Goal: Transaction & Acquisition: Purchase product/service

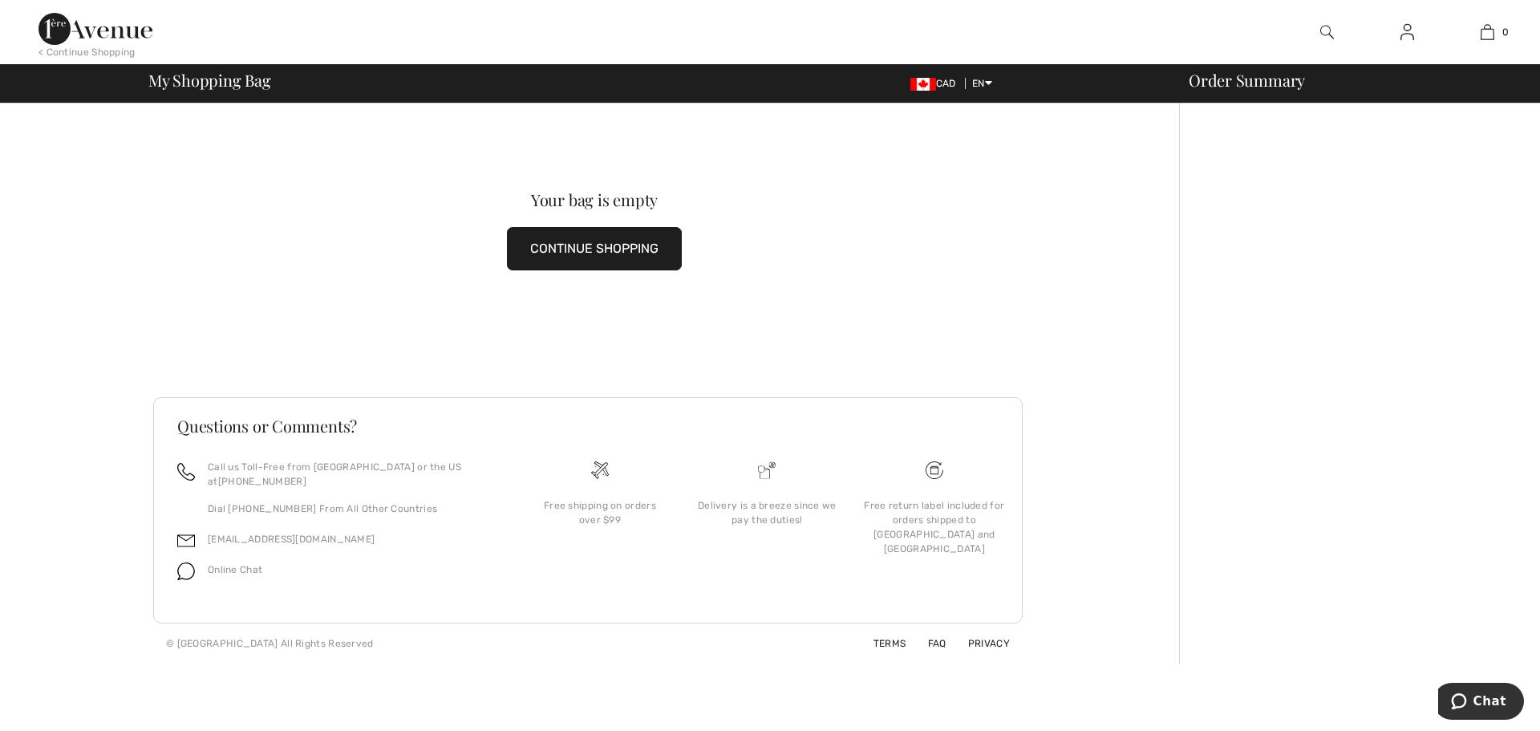
click at [1407, 34] on img at bounding box center [1407, 31] width 14 height 19
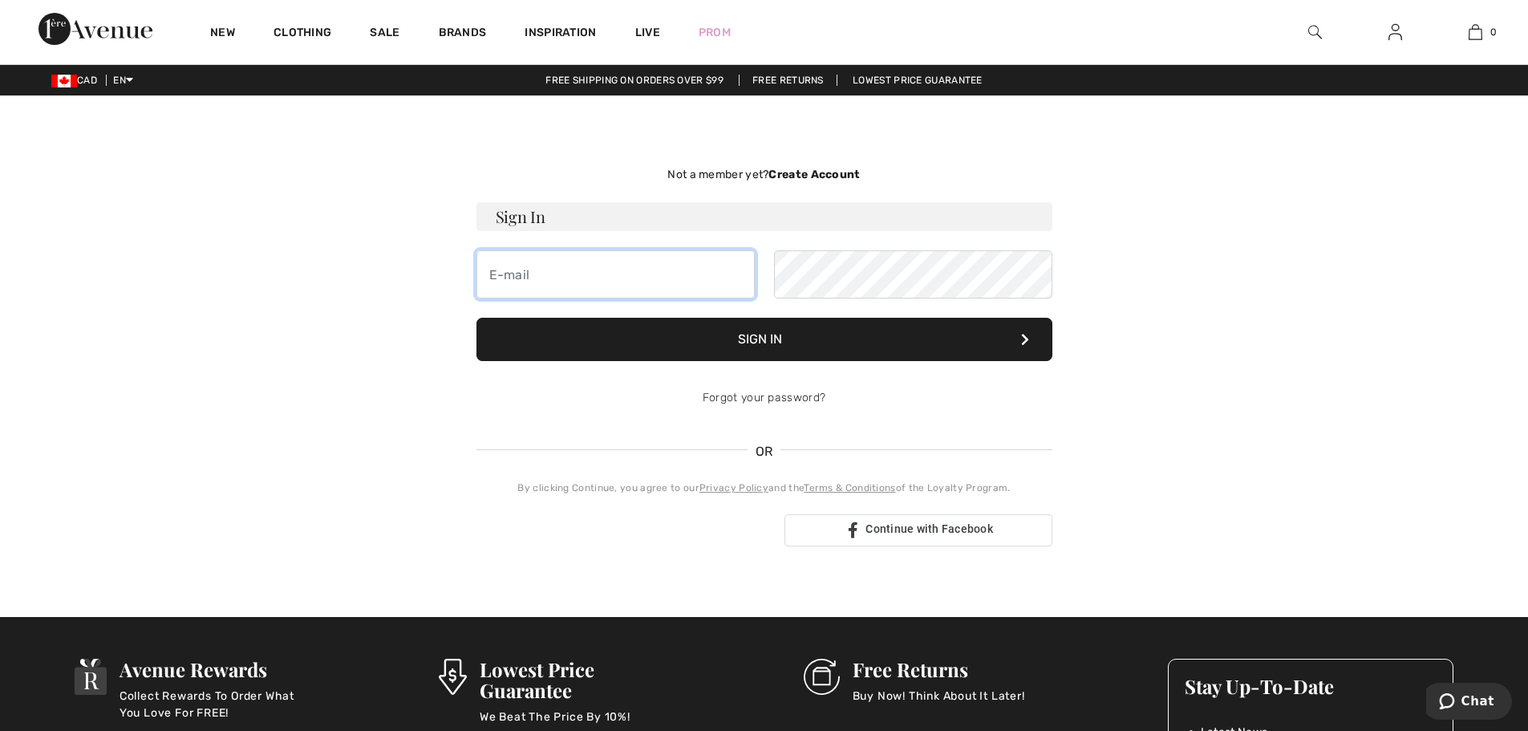
type input "[PERSON_NAME][EMAIL_ADDRESS][DOMAIN_NAME]"
click at [1403, 36] on link at bounding box center [1394, 32] width 39 height 20
type input "sergio@1ereavenue.com"
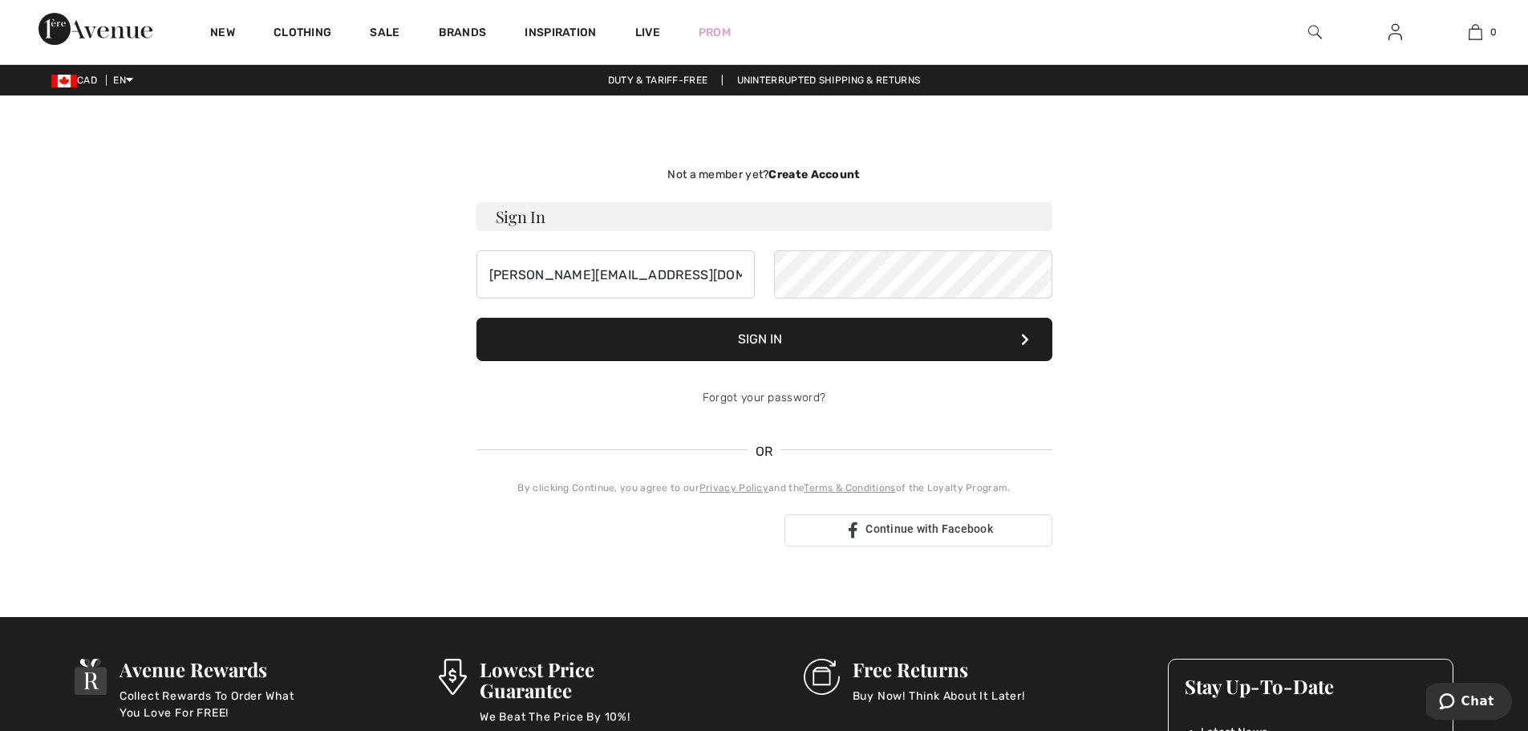
click at [1387, 38] on link at bounding box center [1394, 32] width 39 height 20
type input "sergio@1ereavenue.com"
click at [1401, 24] on img at bounding box center [1395, 31] width 14 height 19
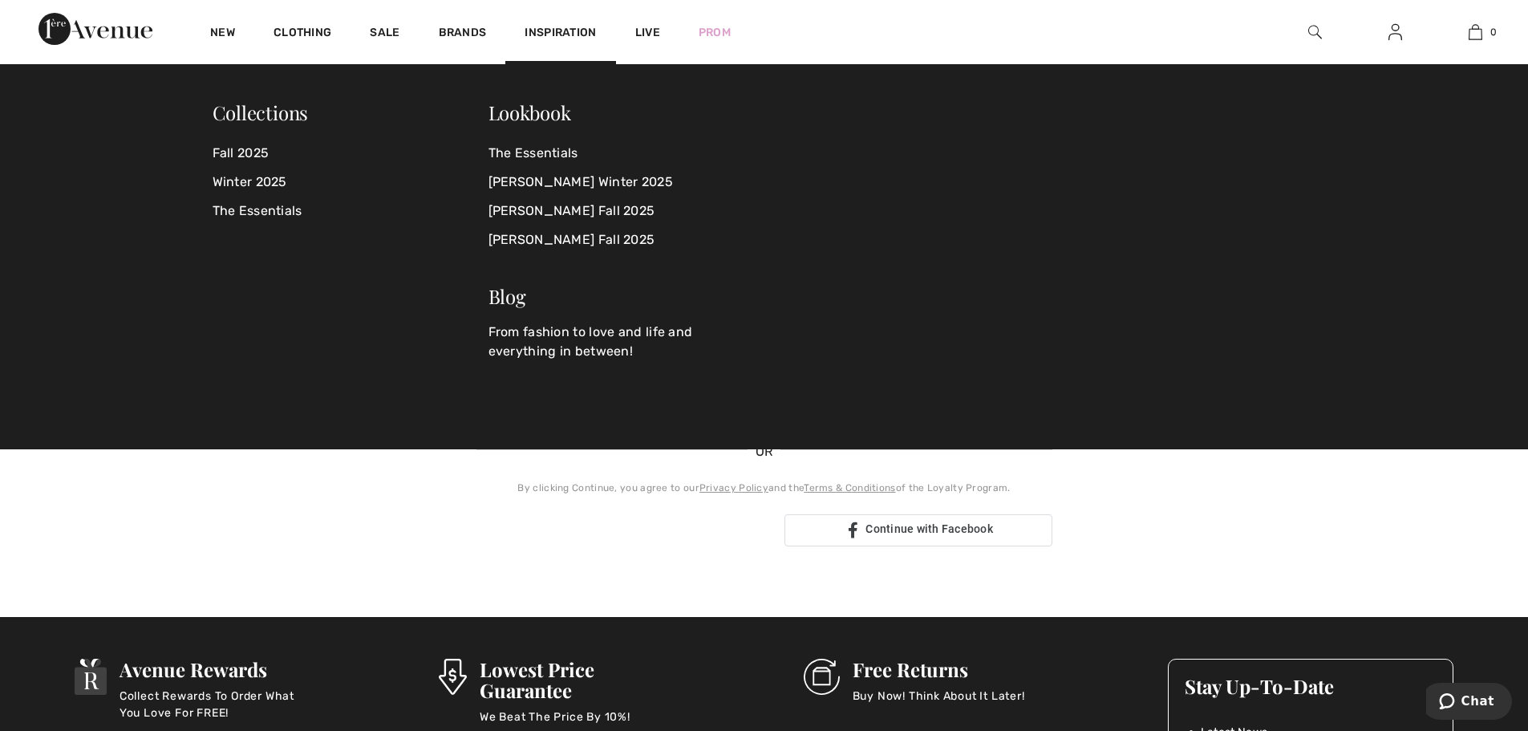
type input "sergio@1ereavenue.com"
click at [1395, 30] on img at bounding box center [1395, 31] width 14 height 19
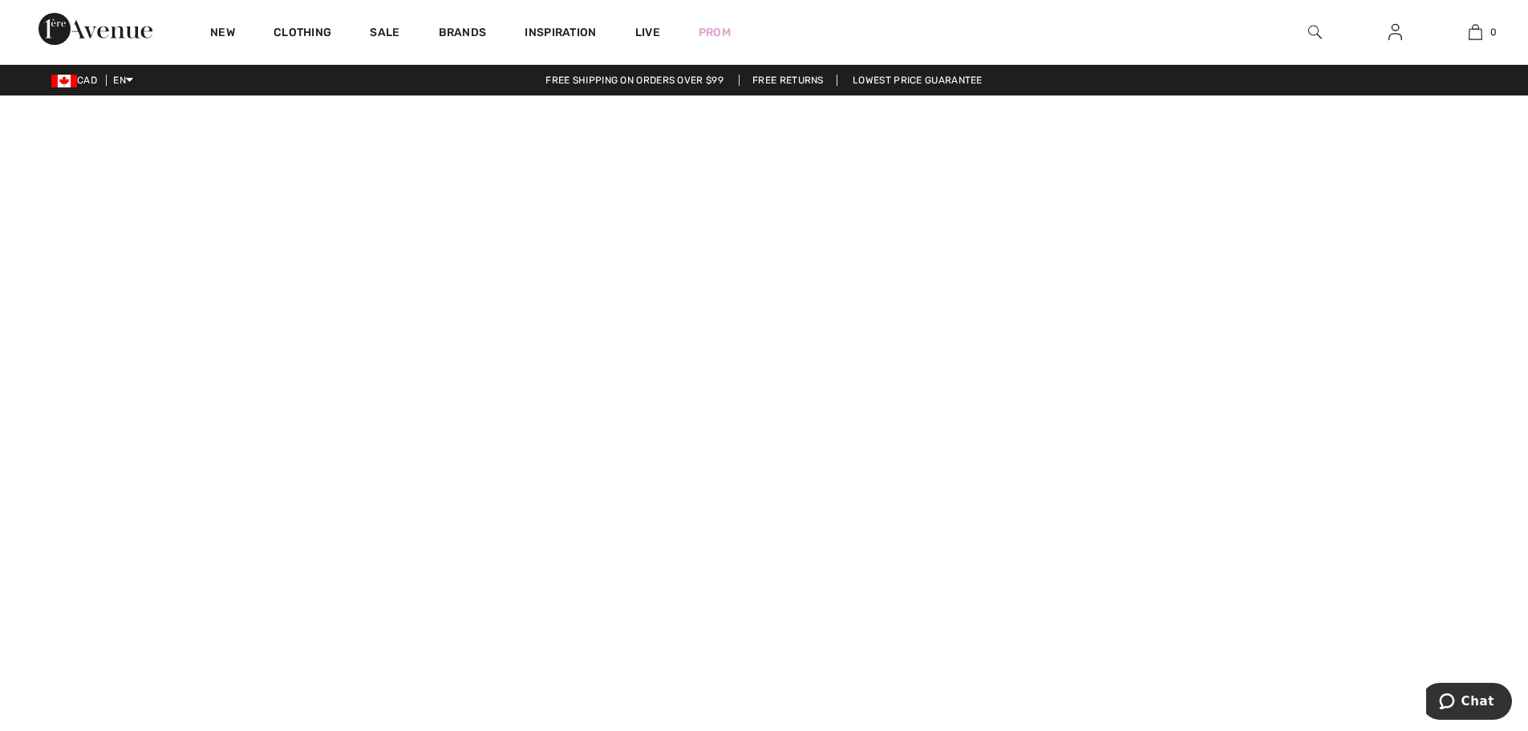
click at [106, 30] on img at bounding box center [95, 29] width 114 height 32
click at [1298, 48] on div at bounding box center [1314, 32] width 80 height 64
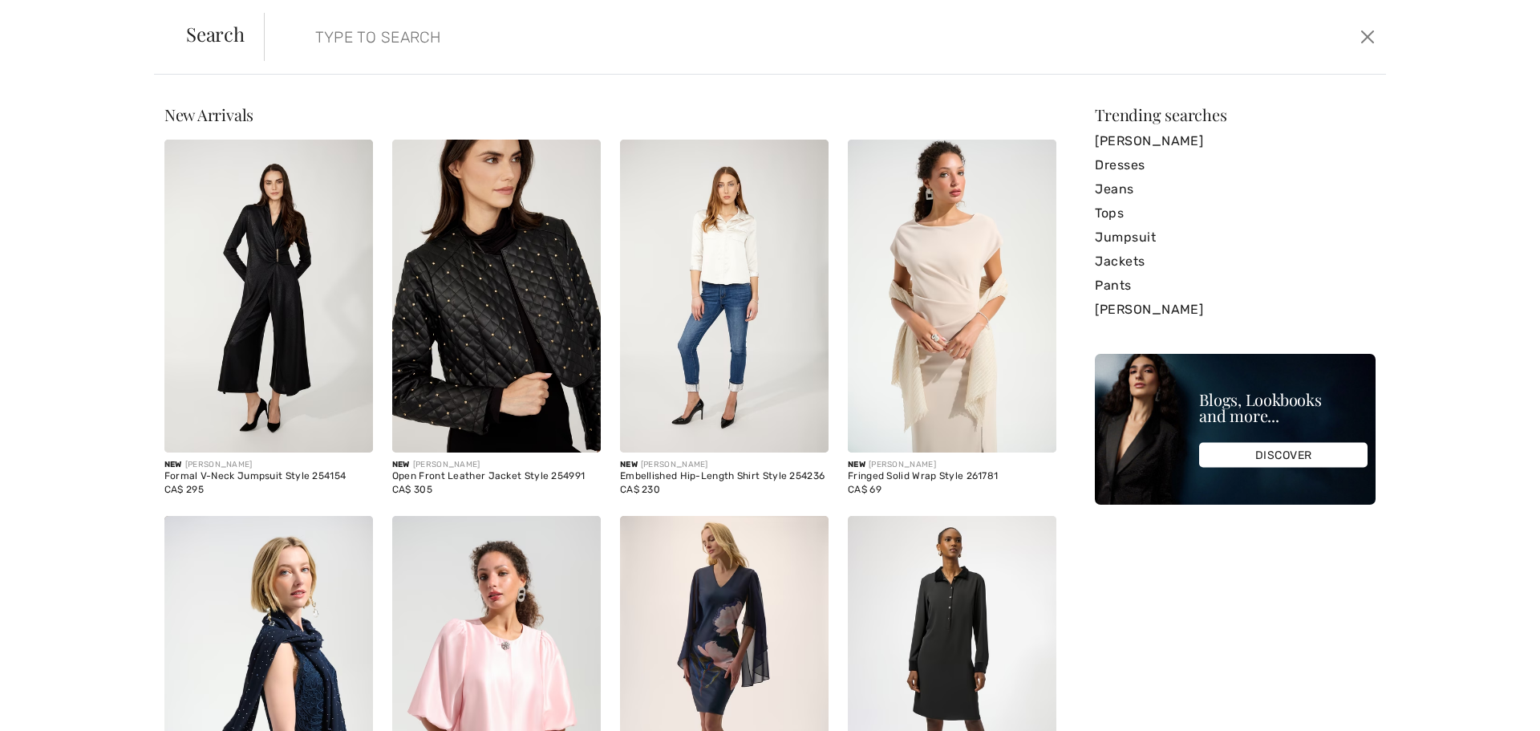
paste input "251967"
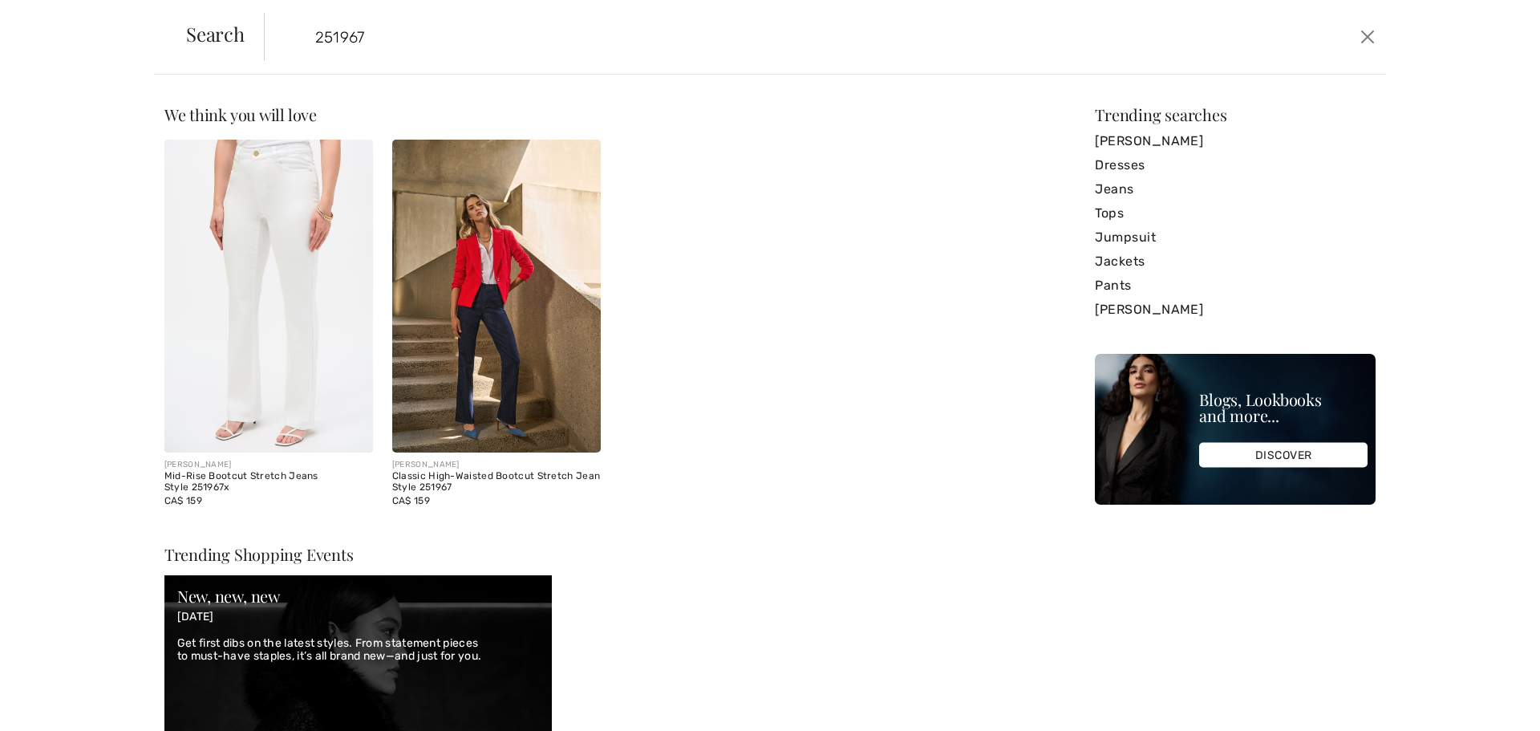
type input "251967"
click at [468, 217] on img at bounding box center [496, 296] width 209 height 313
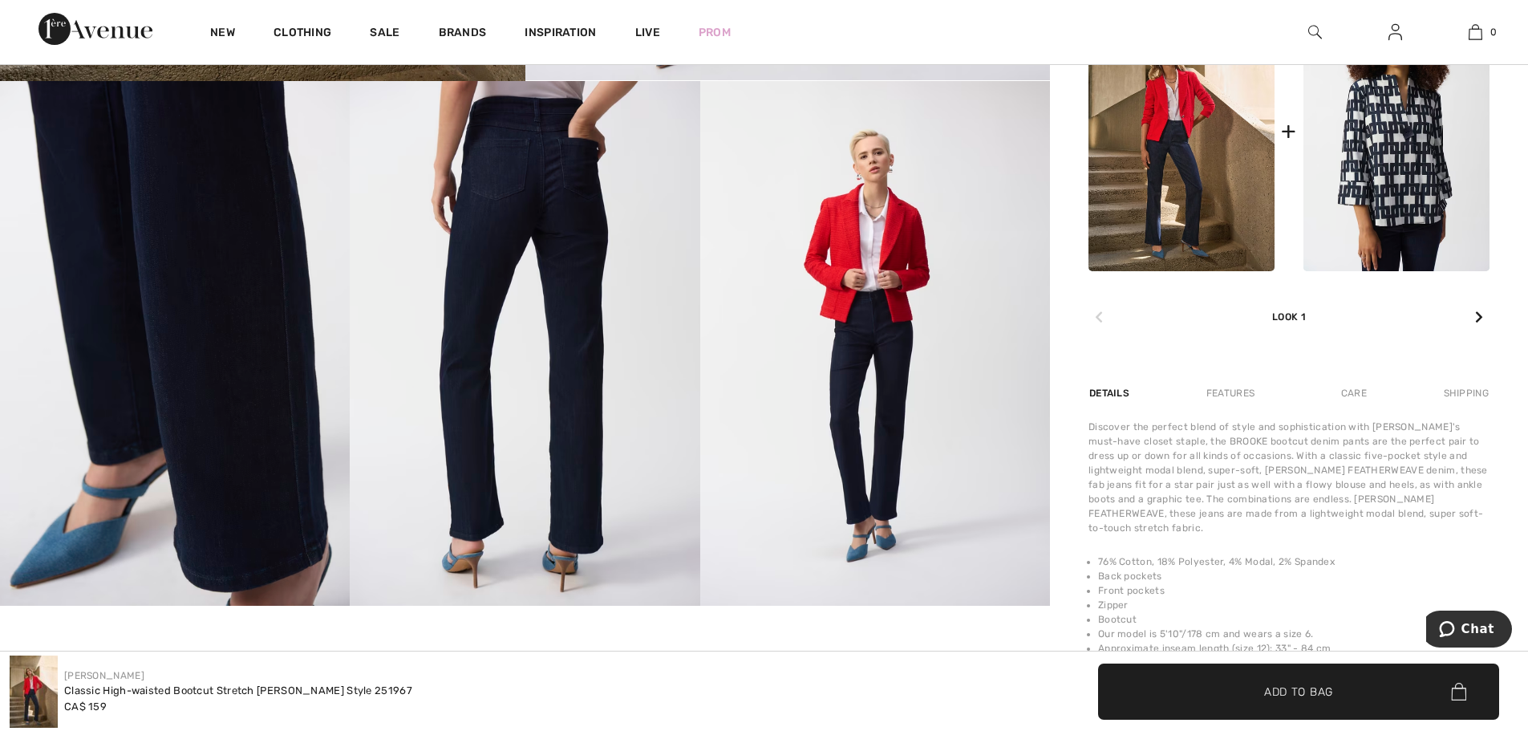
scroll to position [561, 0]
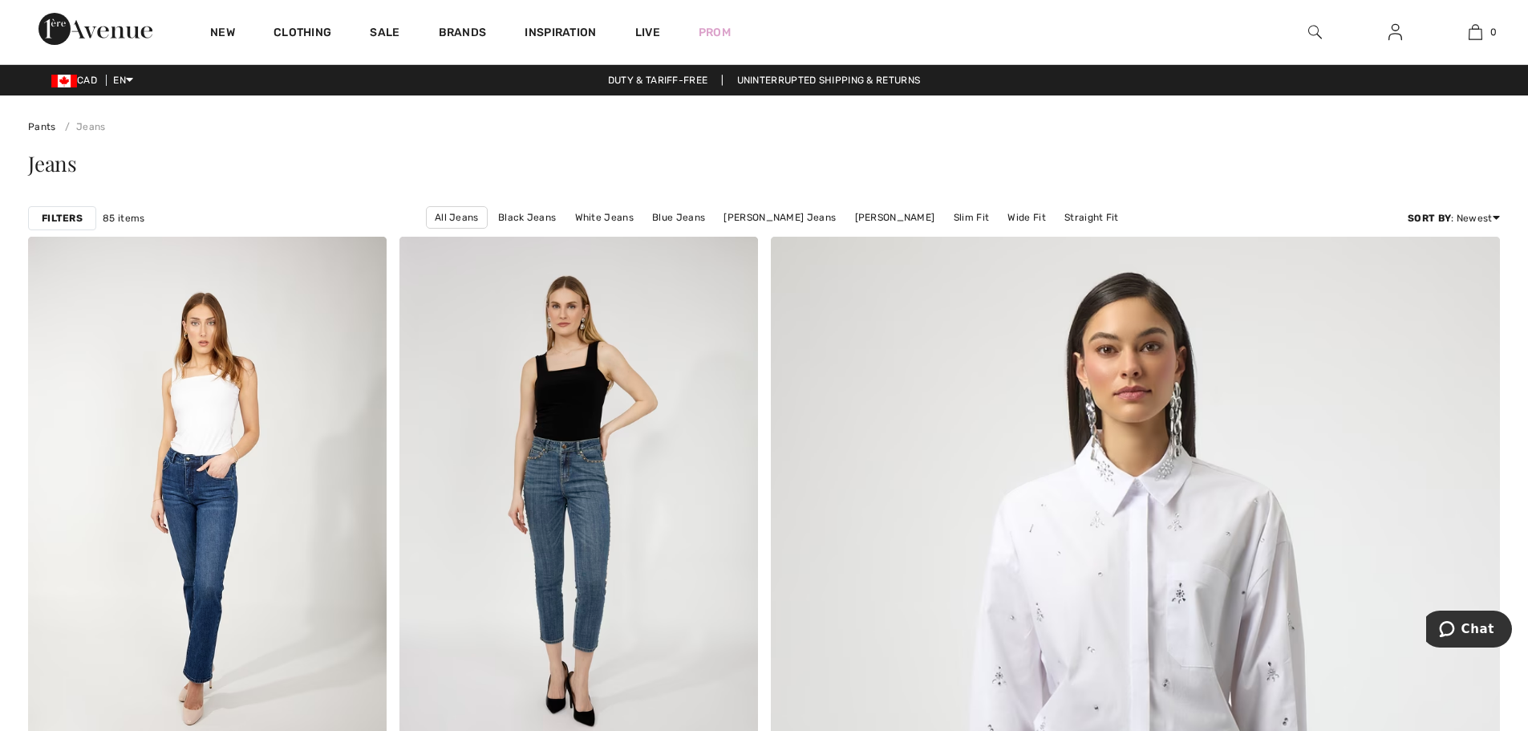
click at [59, 210] on div "Filters" at bounding box center [62, 218] width 68 height 24
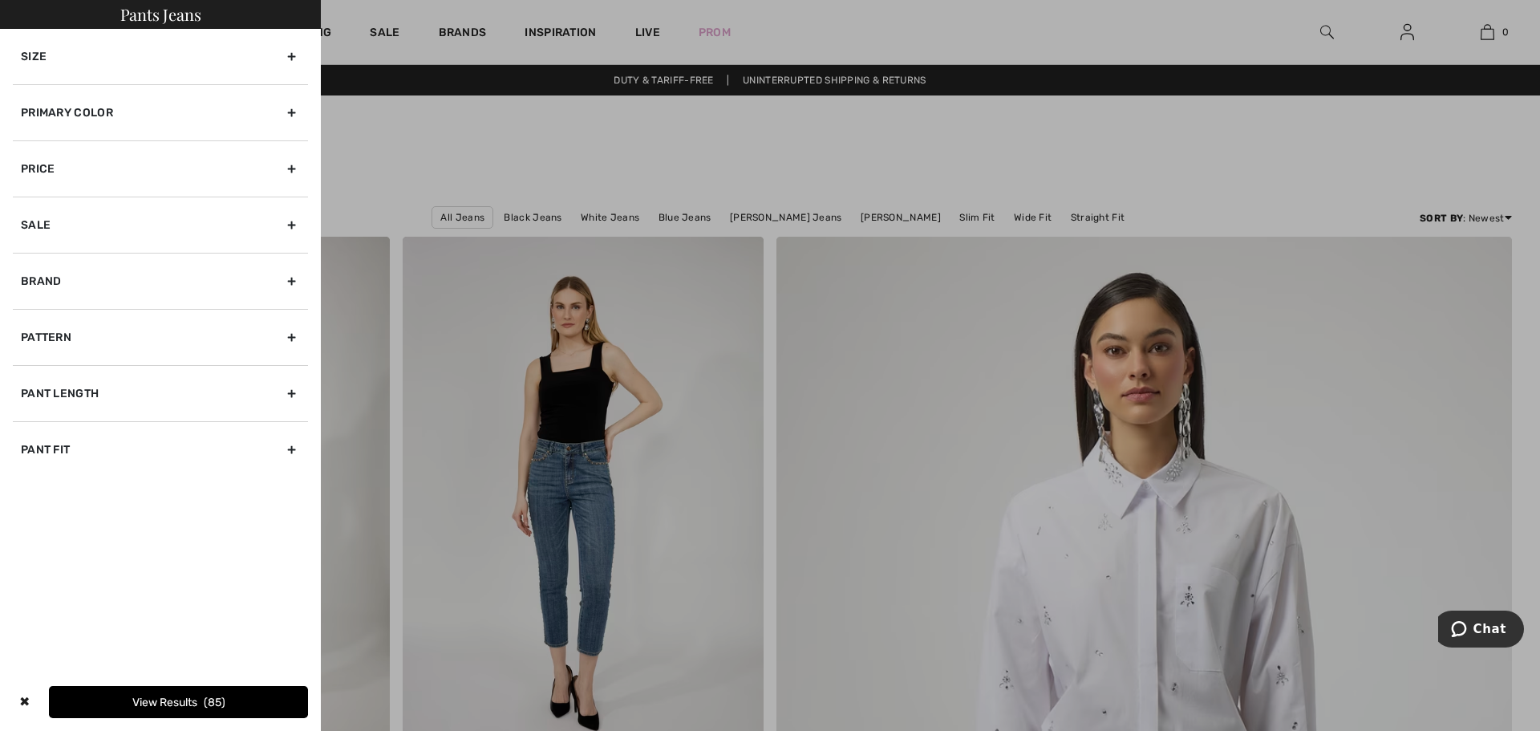
click at [177, 101] on div "Primary Color" at bounding box center [160, 112] width 295 height 56
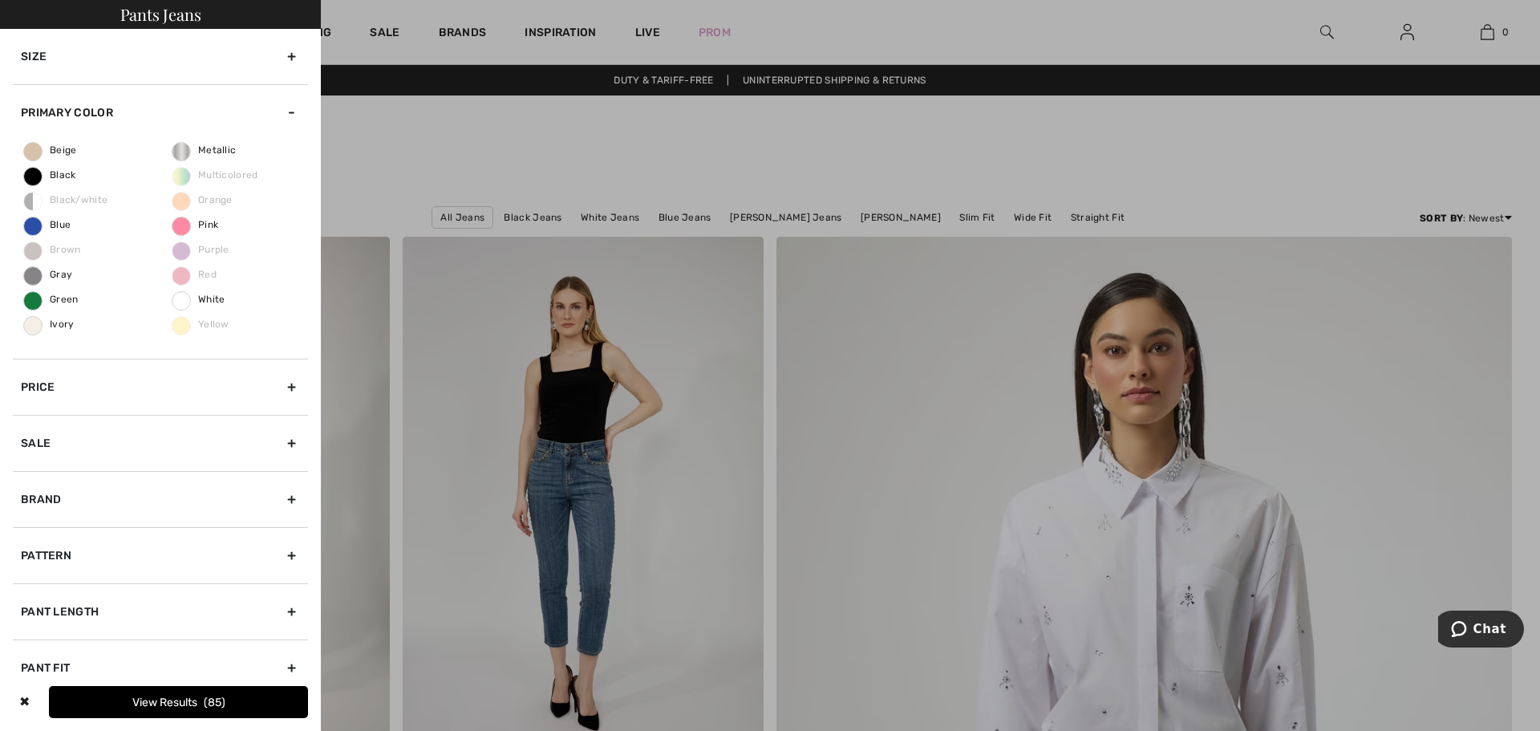
click at [68, 166] on div "Beige Black Black/white Blue Brown Gray Green Ivory Metallic Multicolored Orang…" at bounding box center [160, 249] width 295 height 218
click at [65, 176] on span "Black" at bounding box center [50, 174] width 52 height 11
click at [0, 0] on input "Black" at bounding box center [0, 0] width 0 height 0
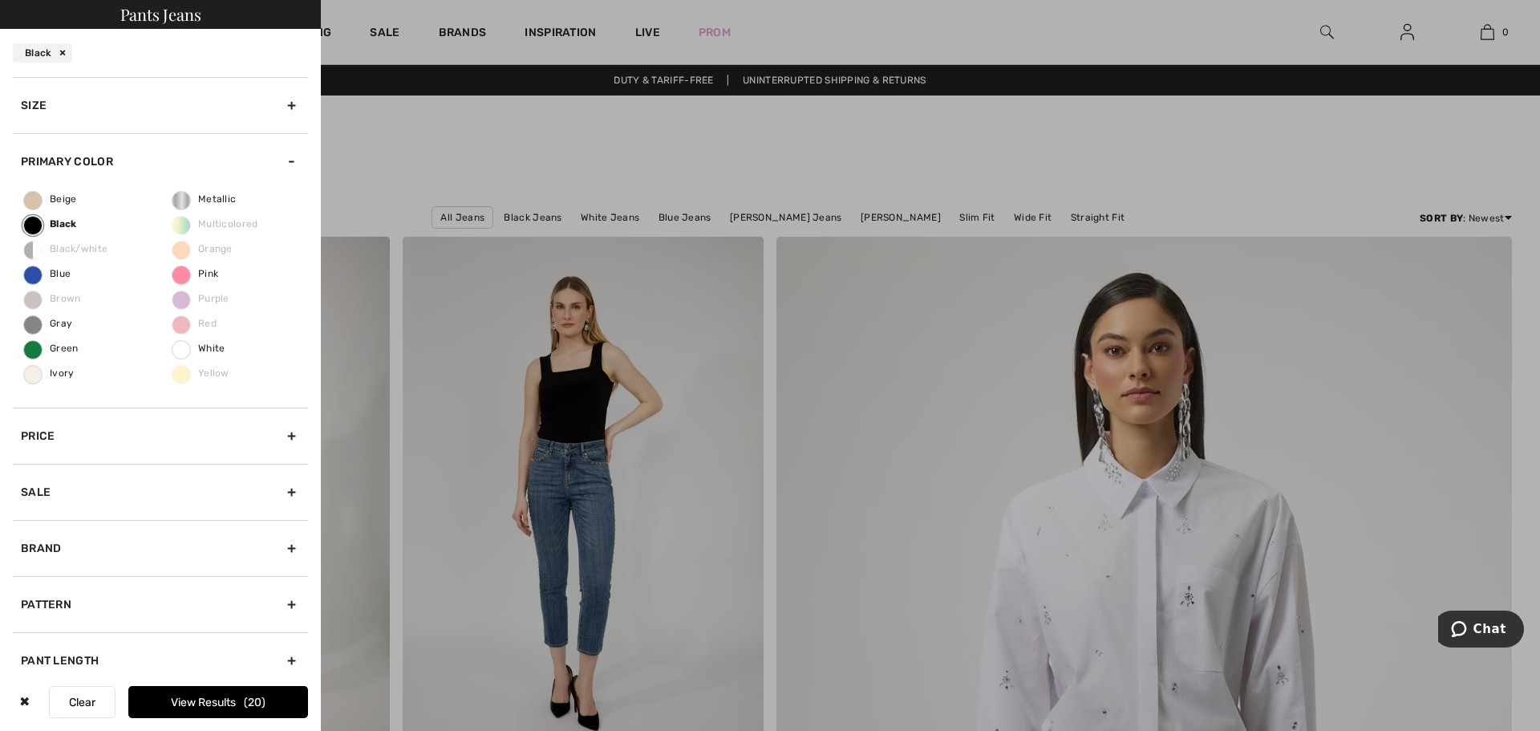
click at [231, 694] on button "View Results 20" at bounding box center [218, 702] width 180 height 32
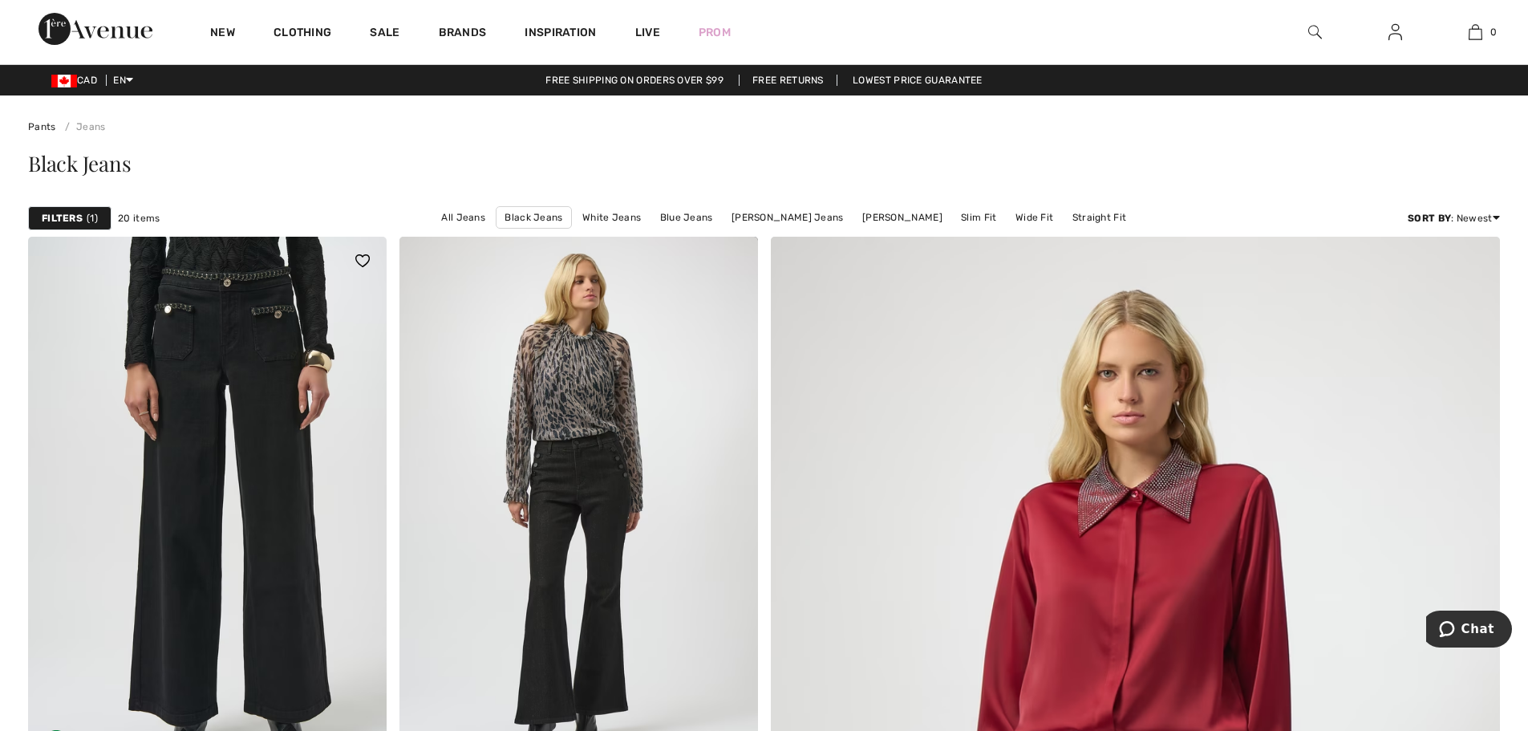
click at [167, 363] on img at bounding box center [207, 505] width 358 height 537
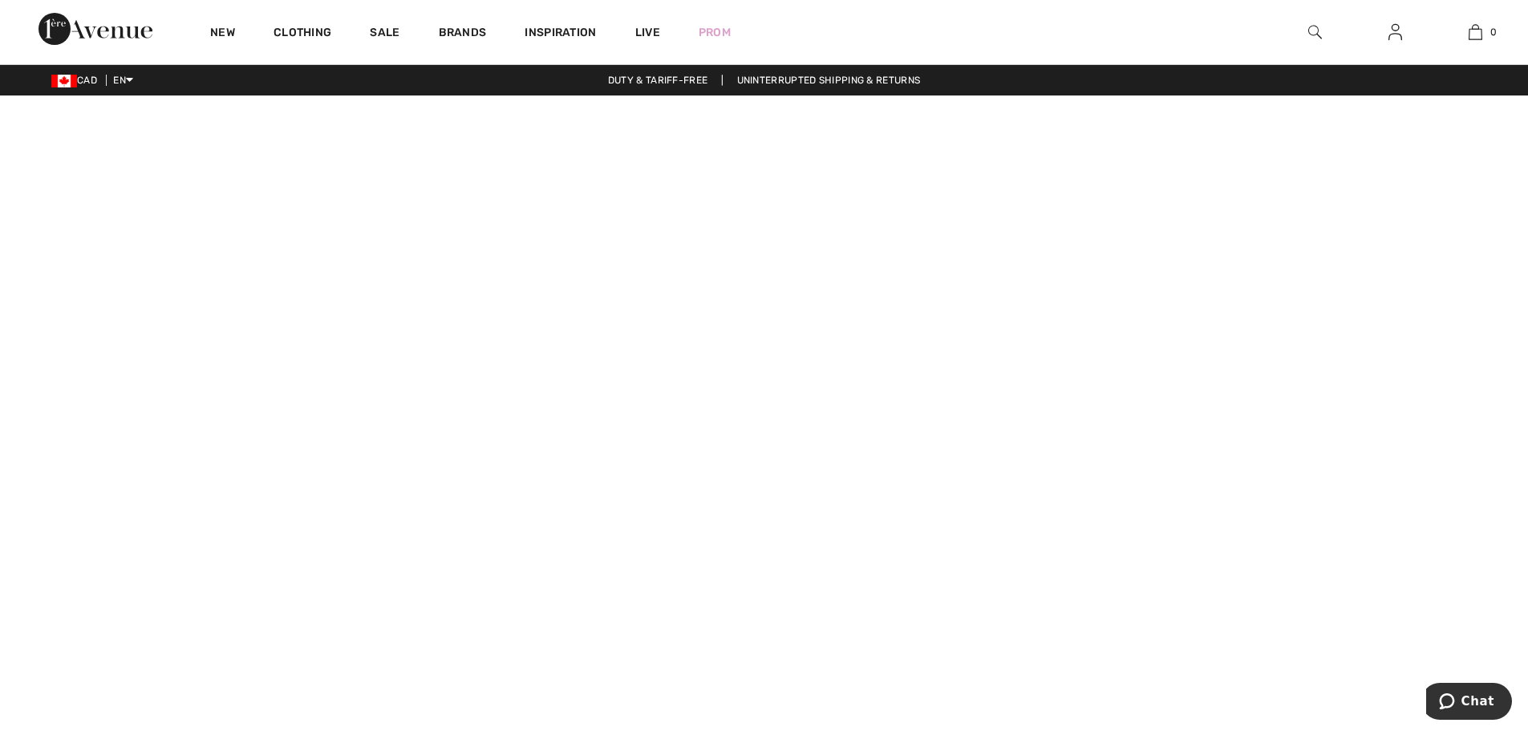
click at [1319, 37] on div at bounding box center [1314, 32] width 80 height 64
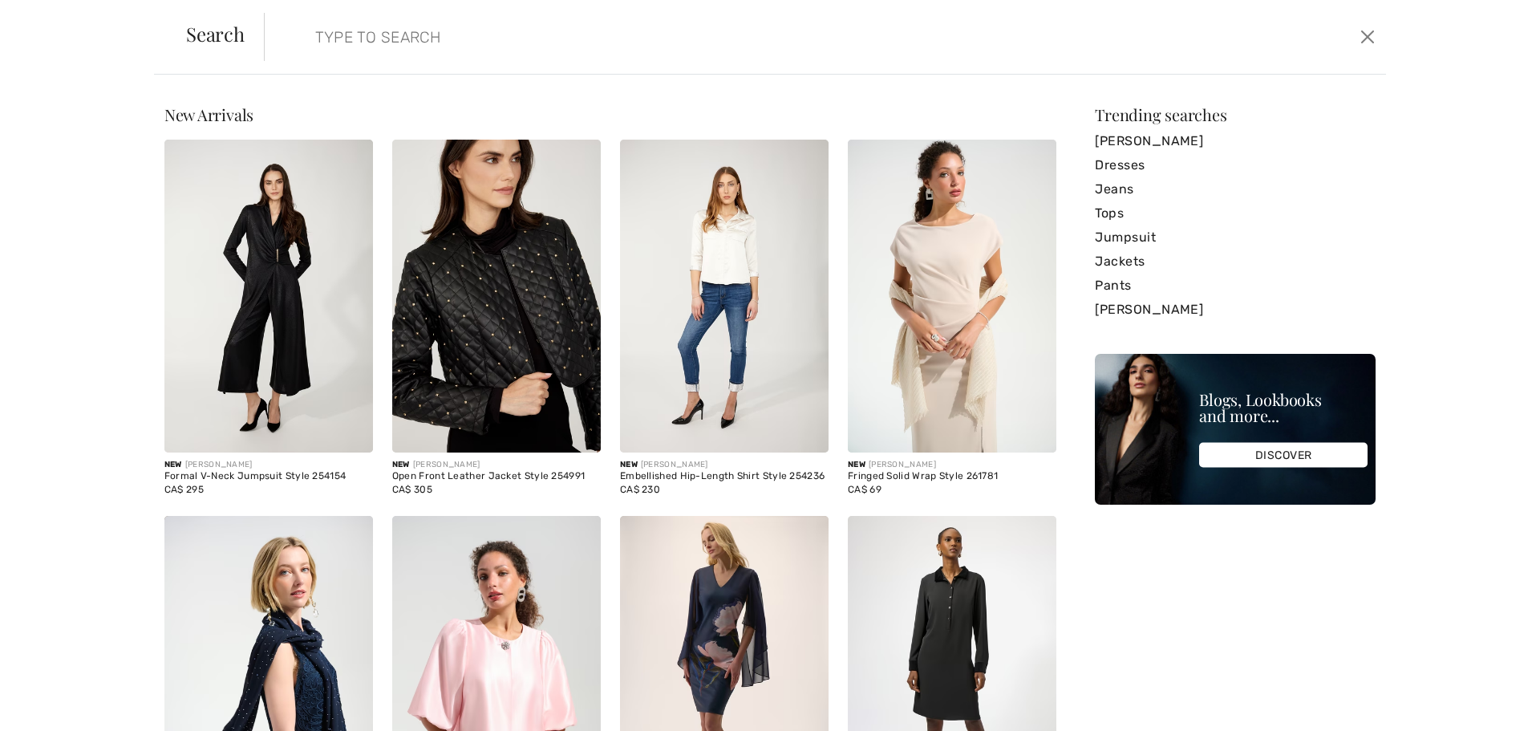
click at [485, 51] on input "search" at bounding box center [697, 37] width 789 height 48
paste input "251967"
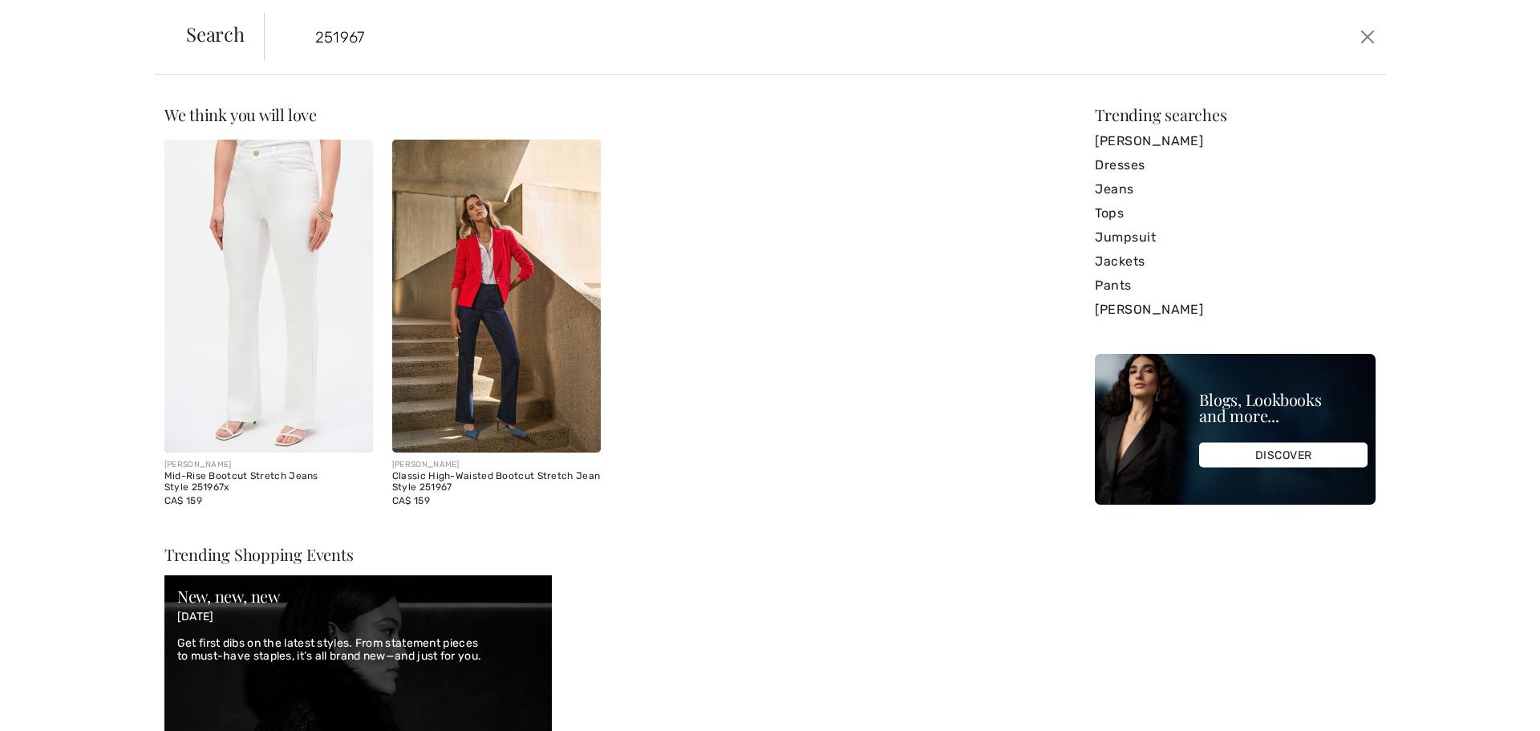
type input "251967"
click at [202, 224] on img at bounding box center [268, 296] width 209 height 313
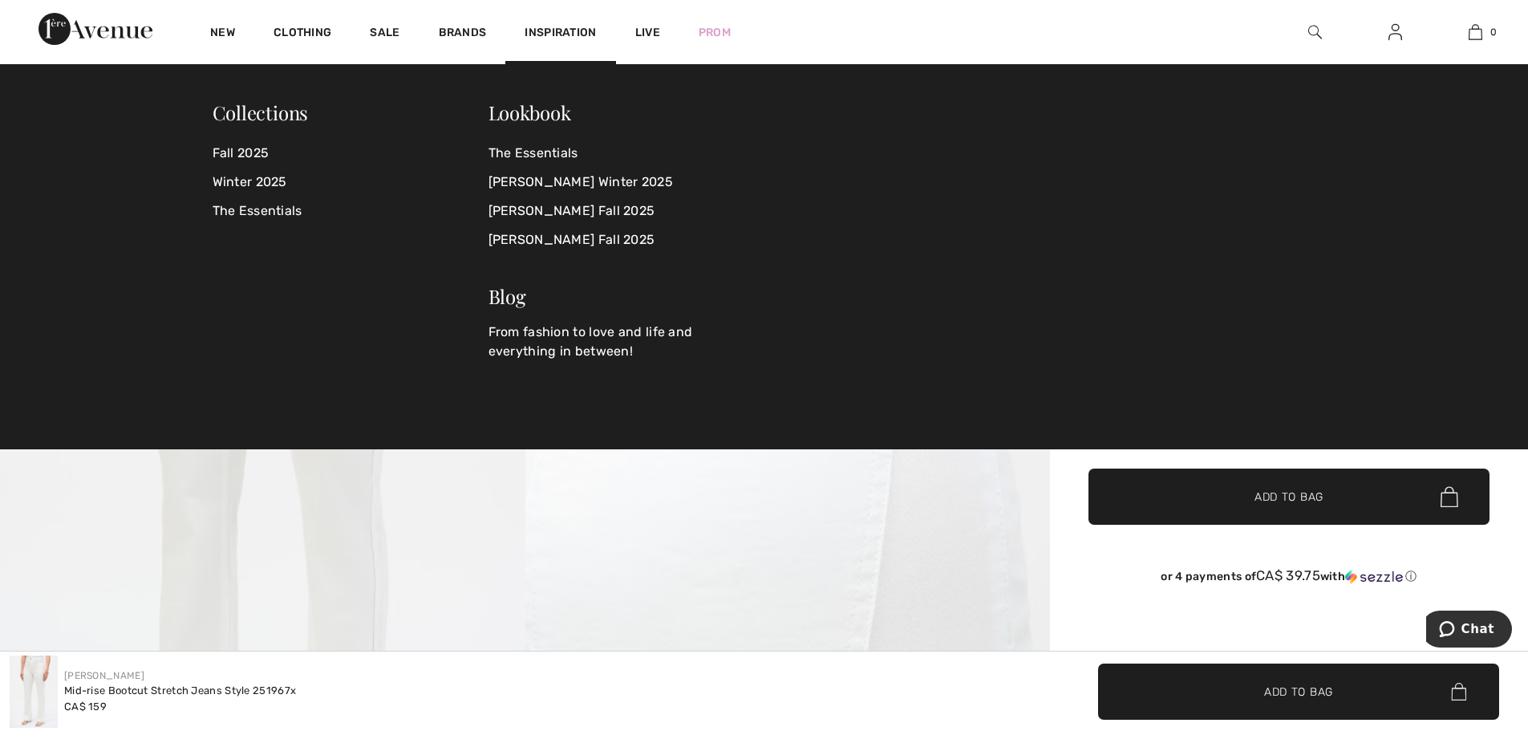
click at [1308, 22] on img at bounding box center [1315, 31] width 14 height 19
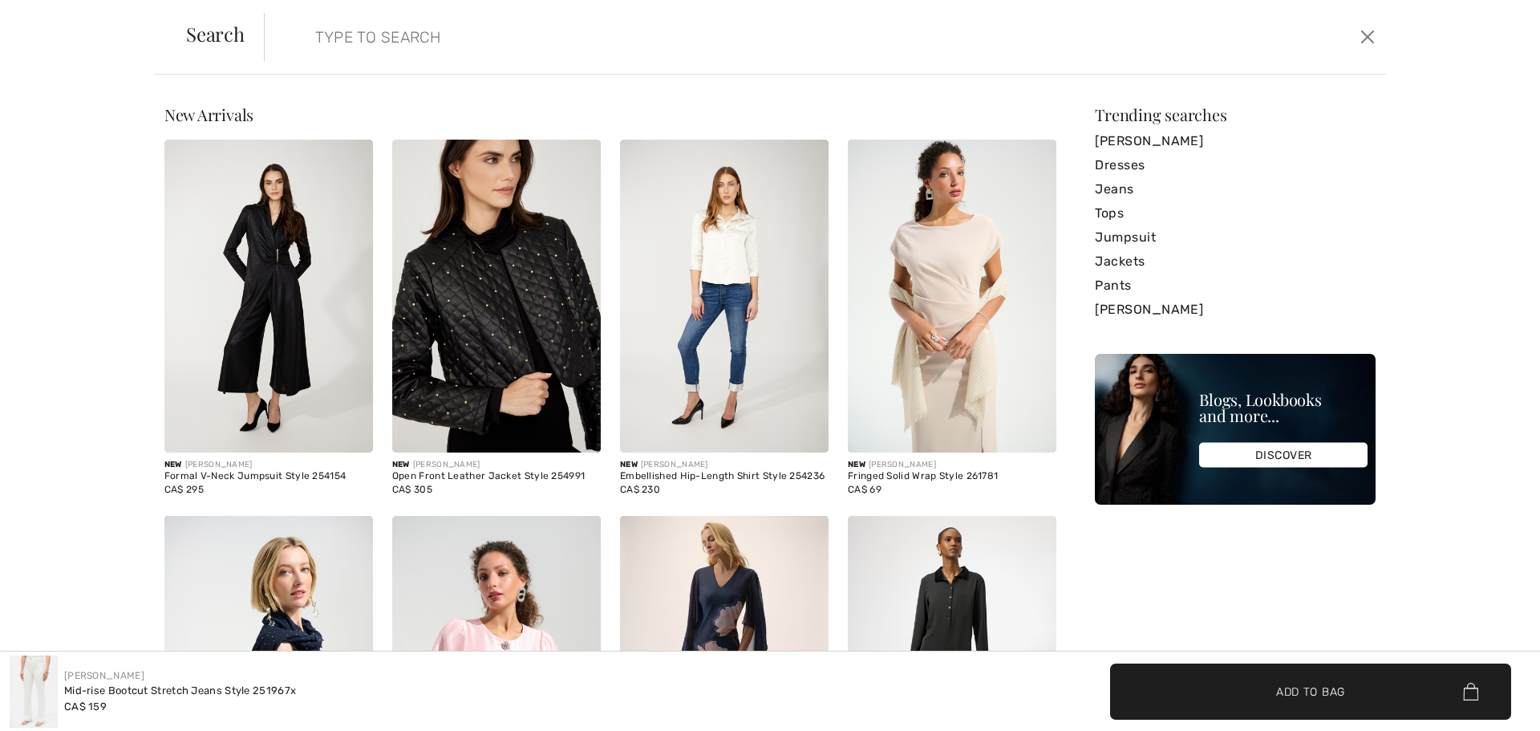
paste input "251967"
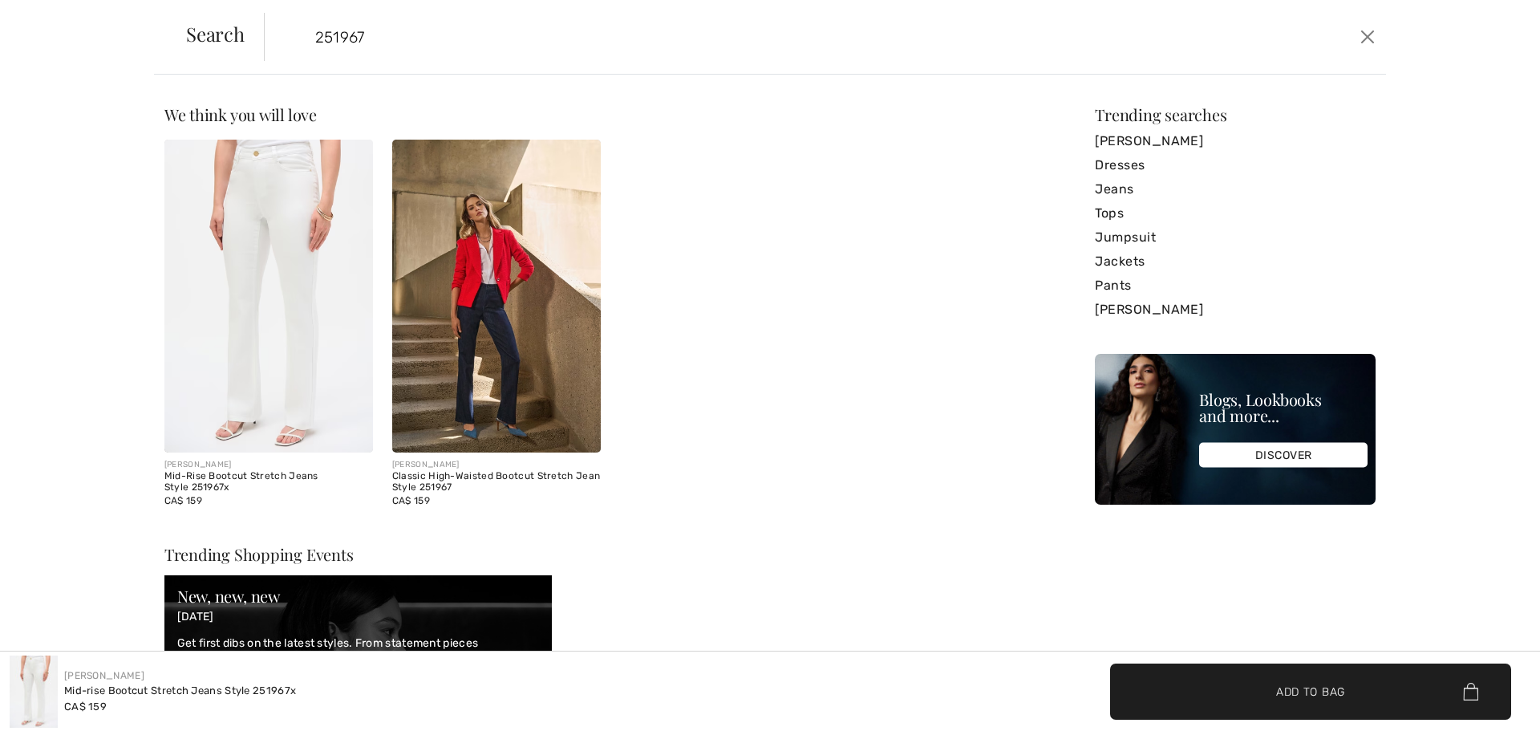
type input "251967"
click at [497, 288] on img at bounding box center [496, 296] width 209 height 313
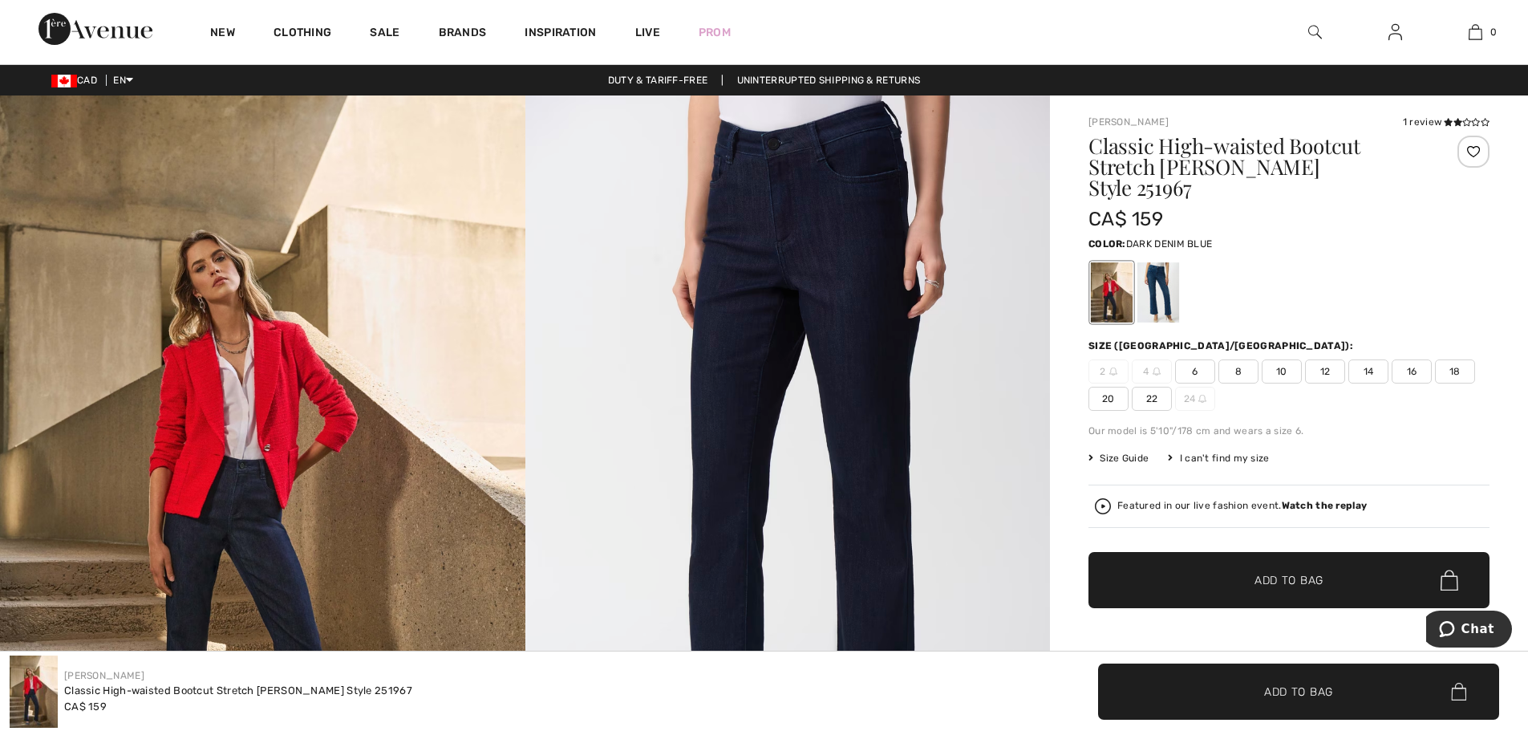
drag, startPoint x: 1395, startPoint y: 24, endPoint x: 1395, endPoint y: 33, distance: 8.9
click at [1395, 24] on img at bounding box center [1395, 31] width 14 height 19
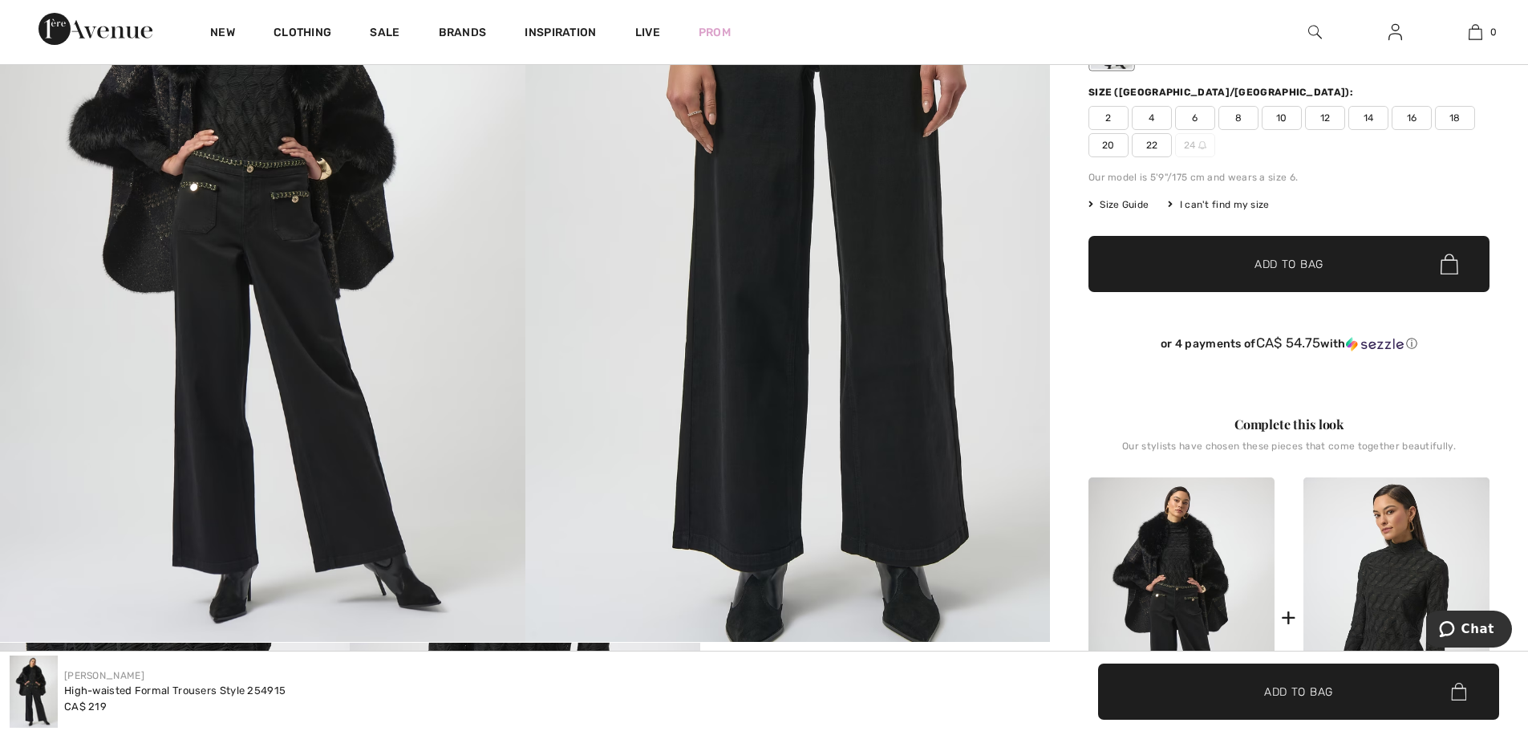
scroll to position [401, 0]
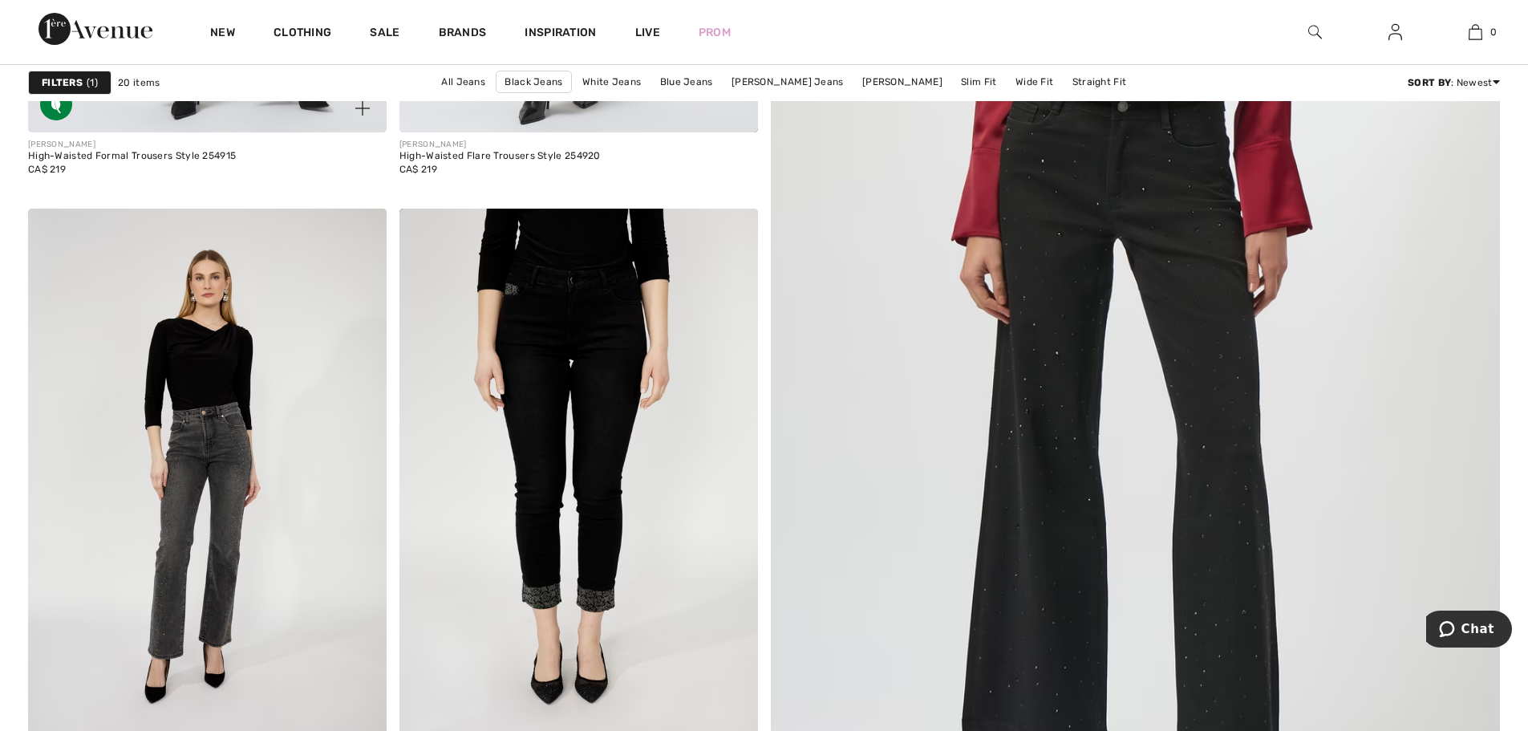
scroll to position [321, 0]
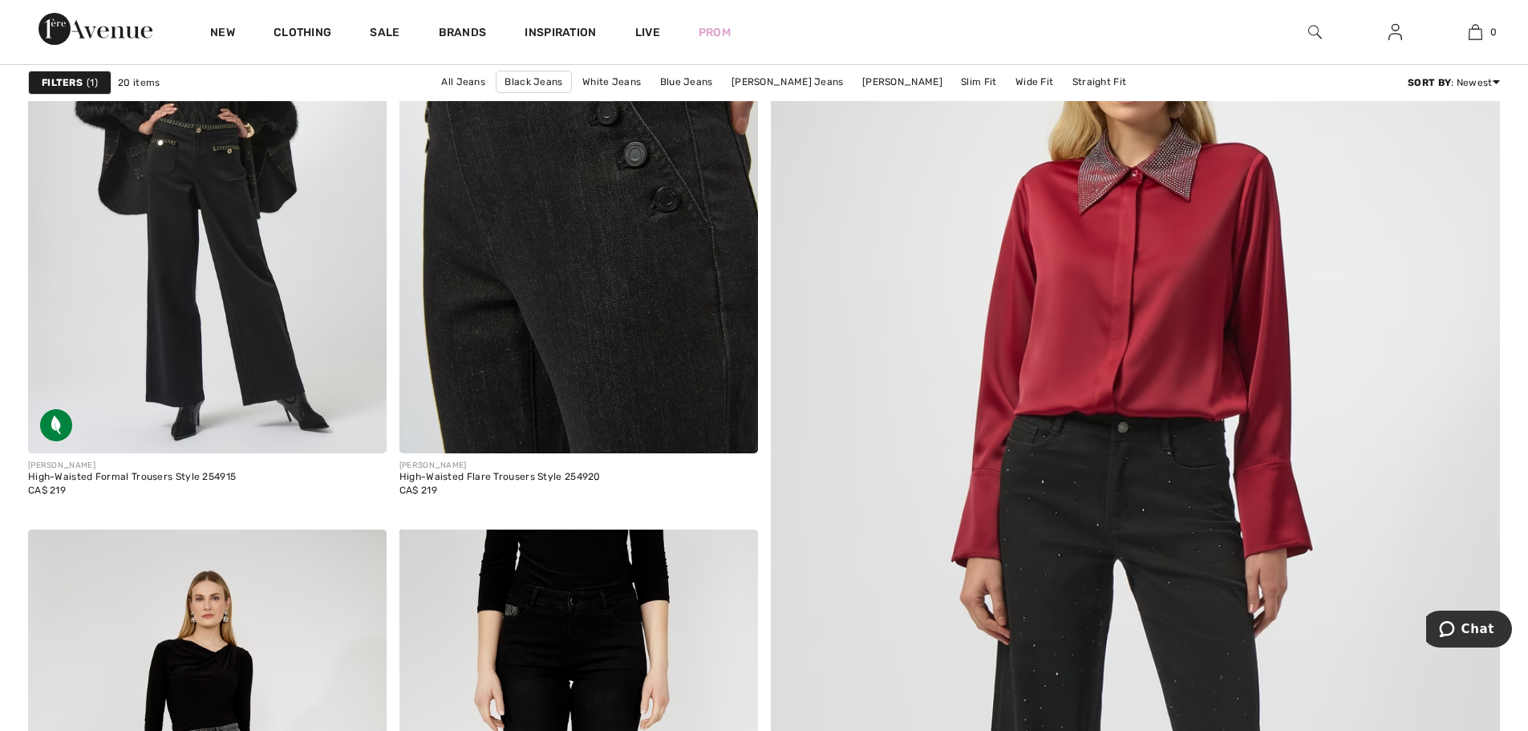
click at [645, 273] on img at bounding box center [578, 184] width 358 height 537
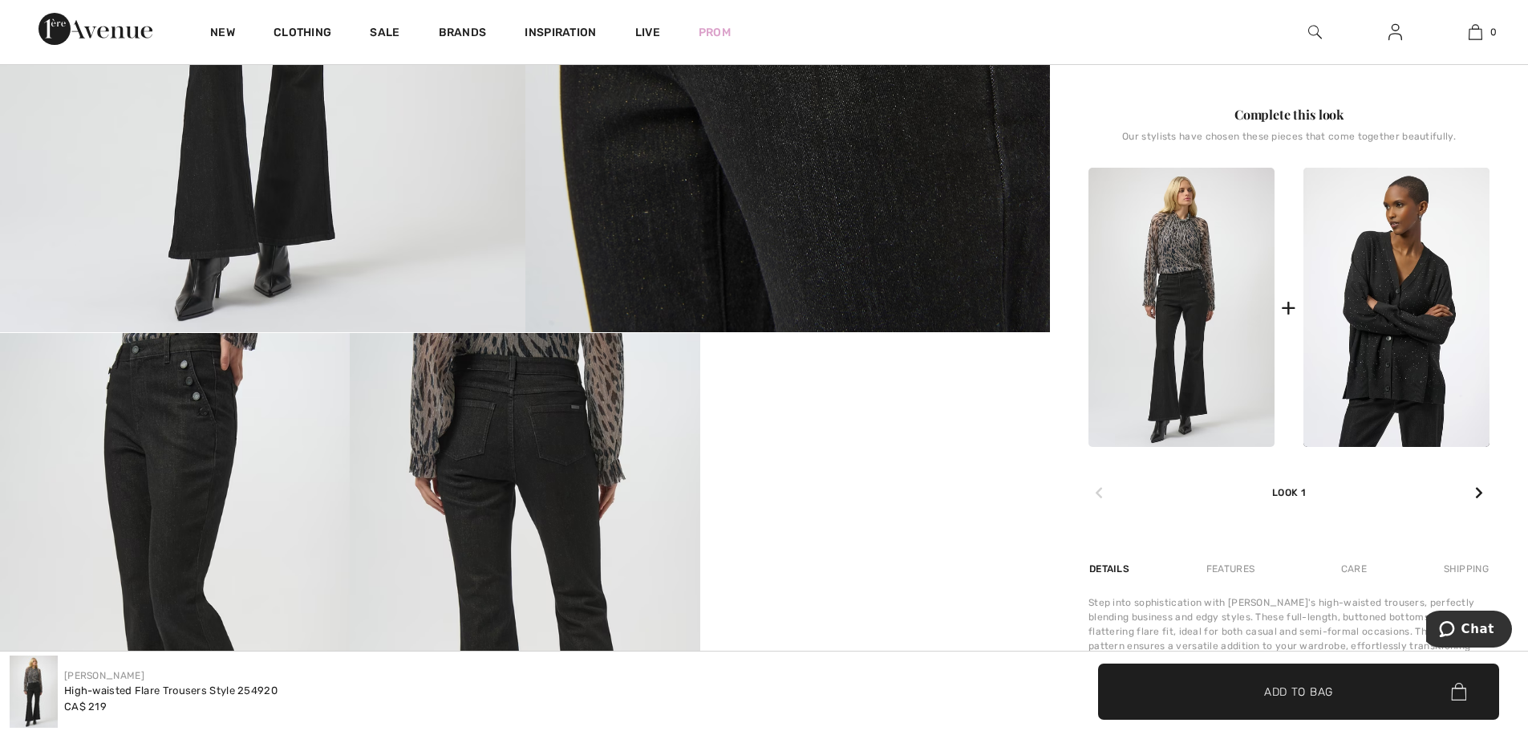
scroll to position [722, 0]
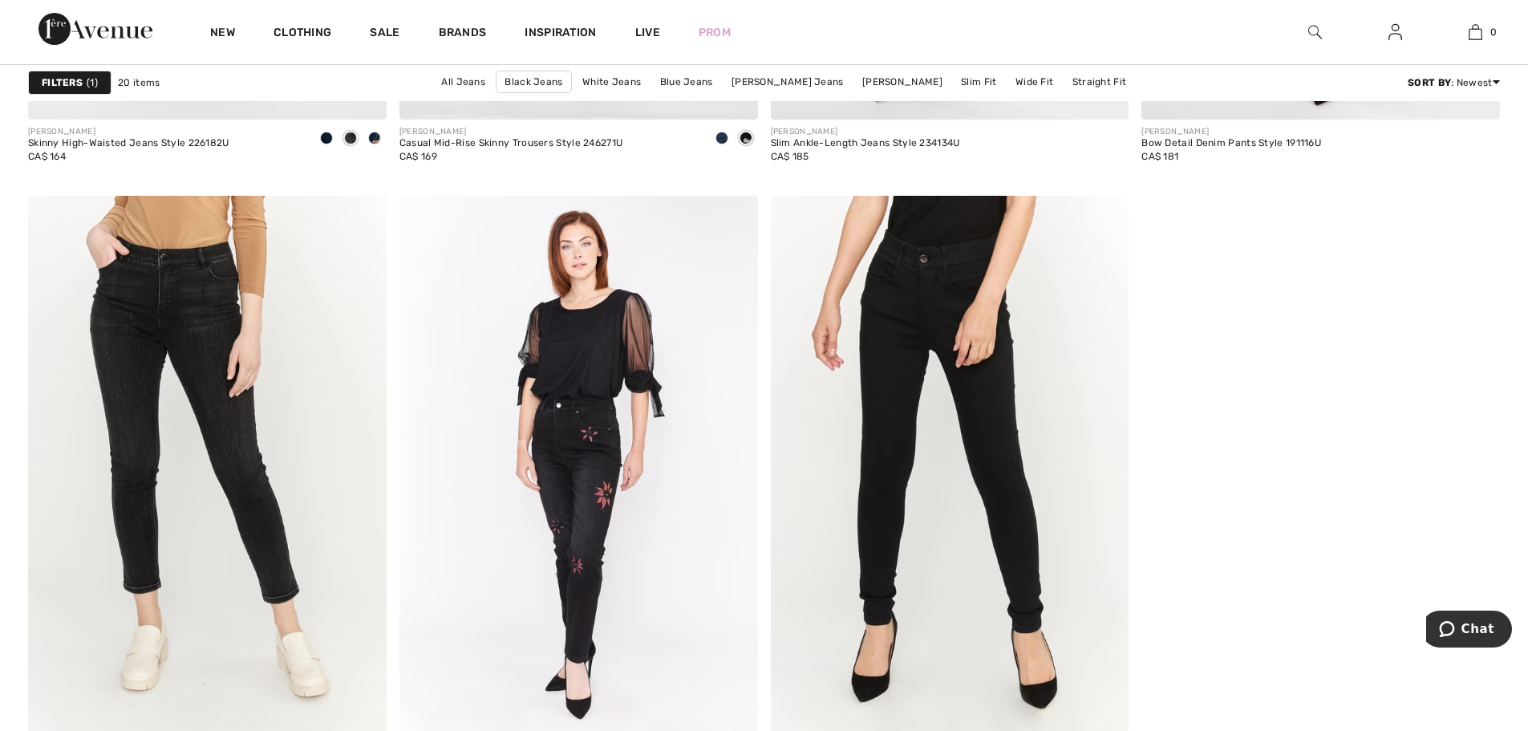
scroll to position [3609, 0]
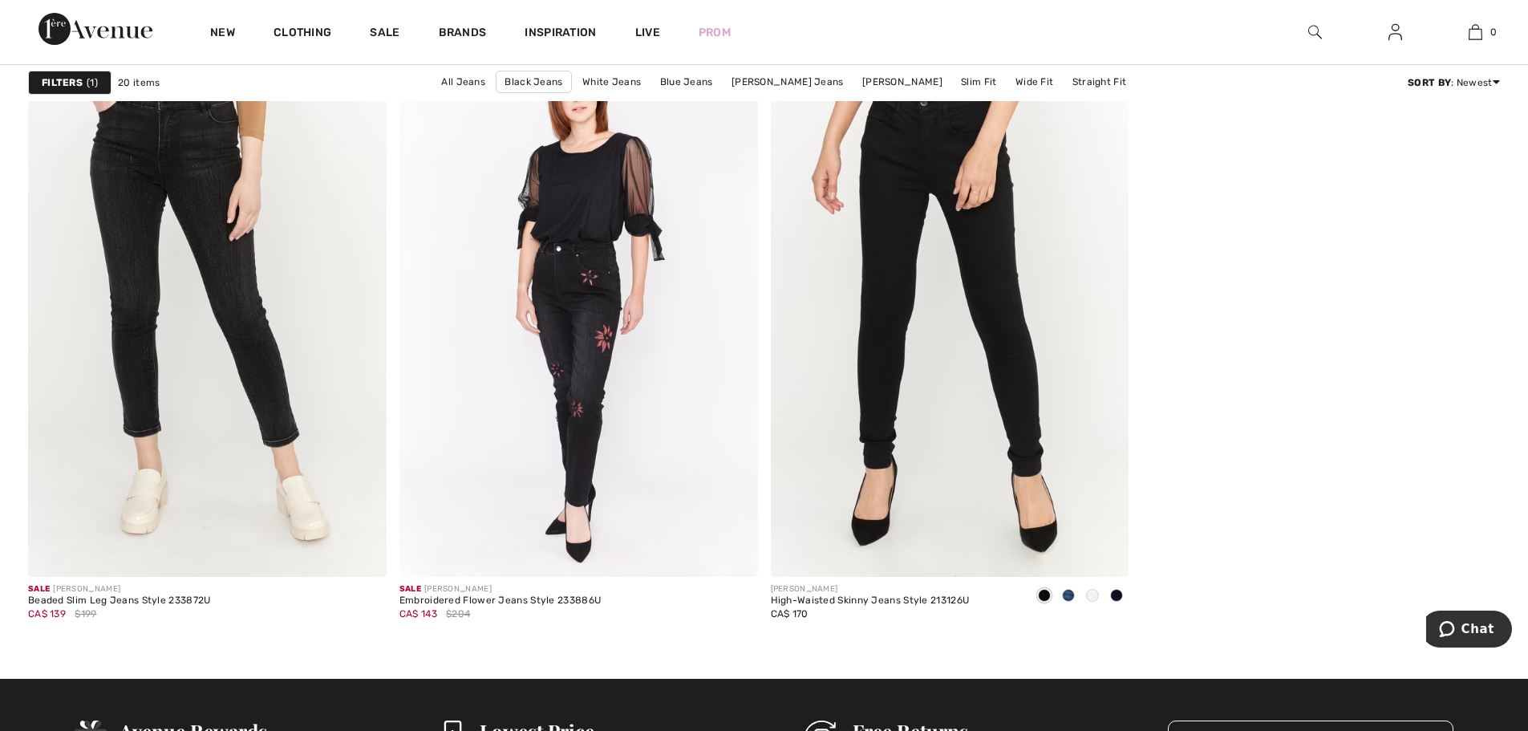
click at [90, 37] on img at bounding box center [95, 29] width 114 height 32
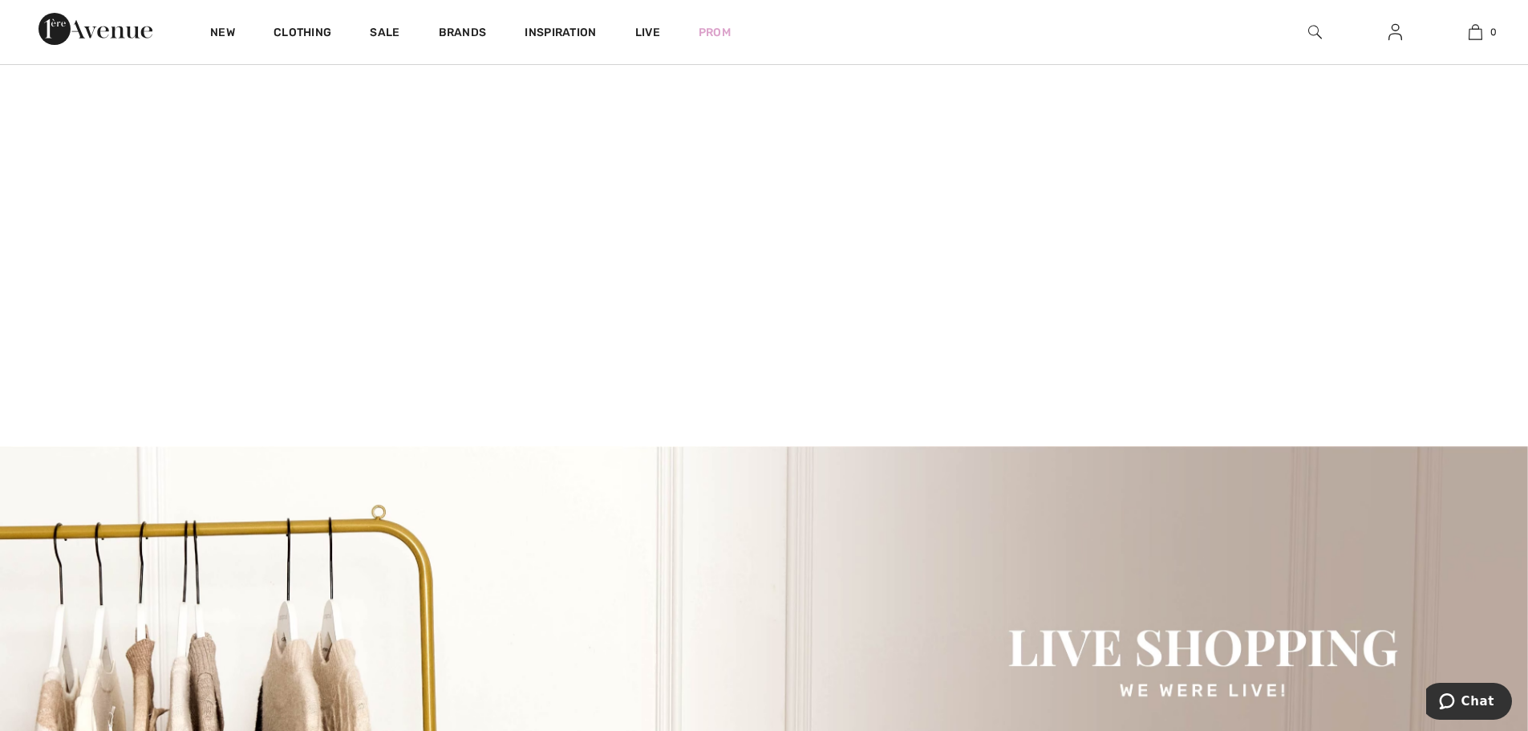
scroll to position [6130, 0]
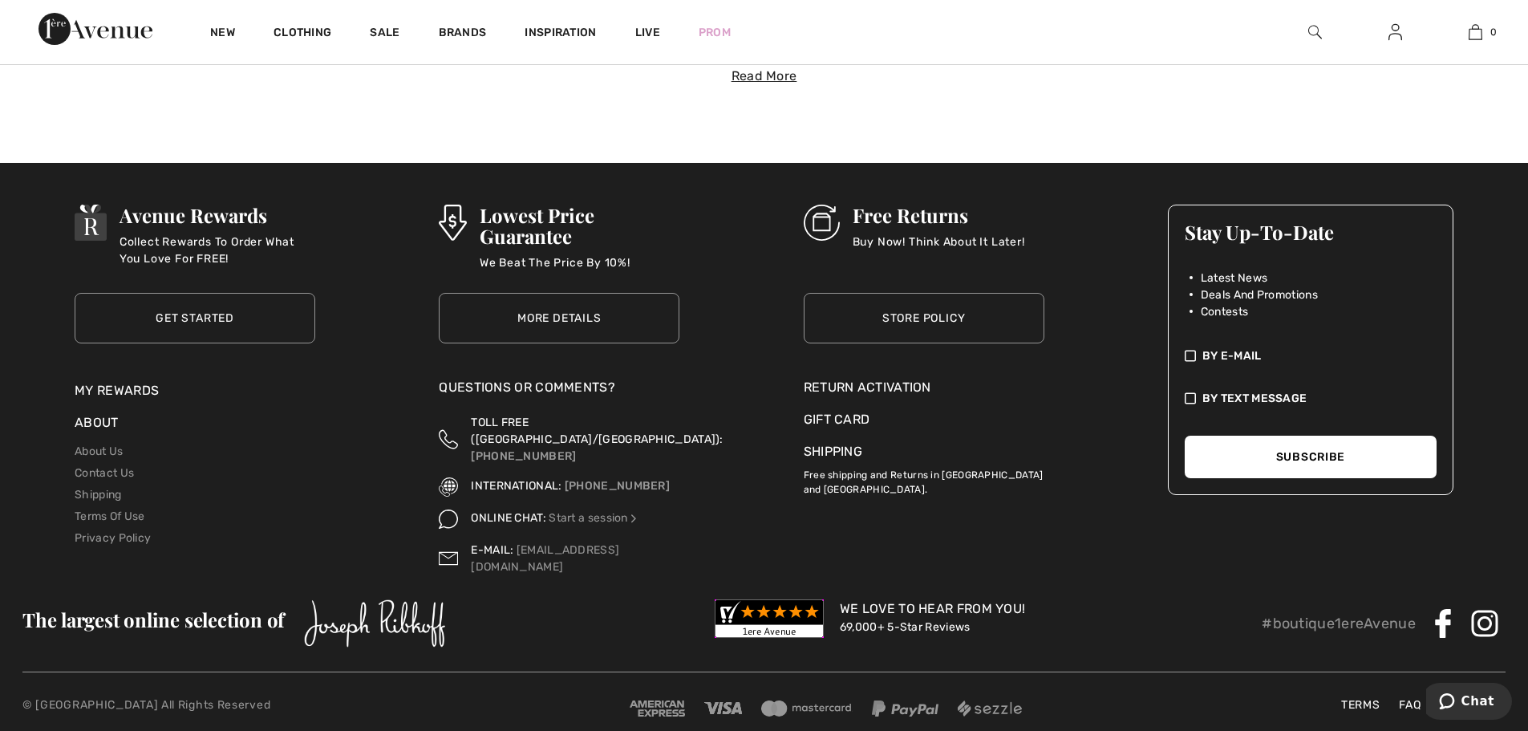
click at [121, 298] on link "Get Started" at bounding box center [195, 318] width 241 height 51
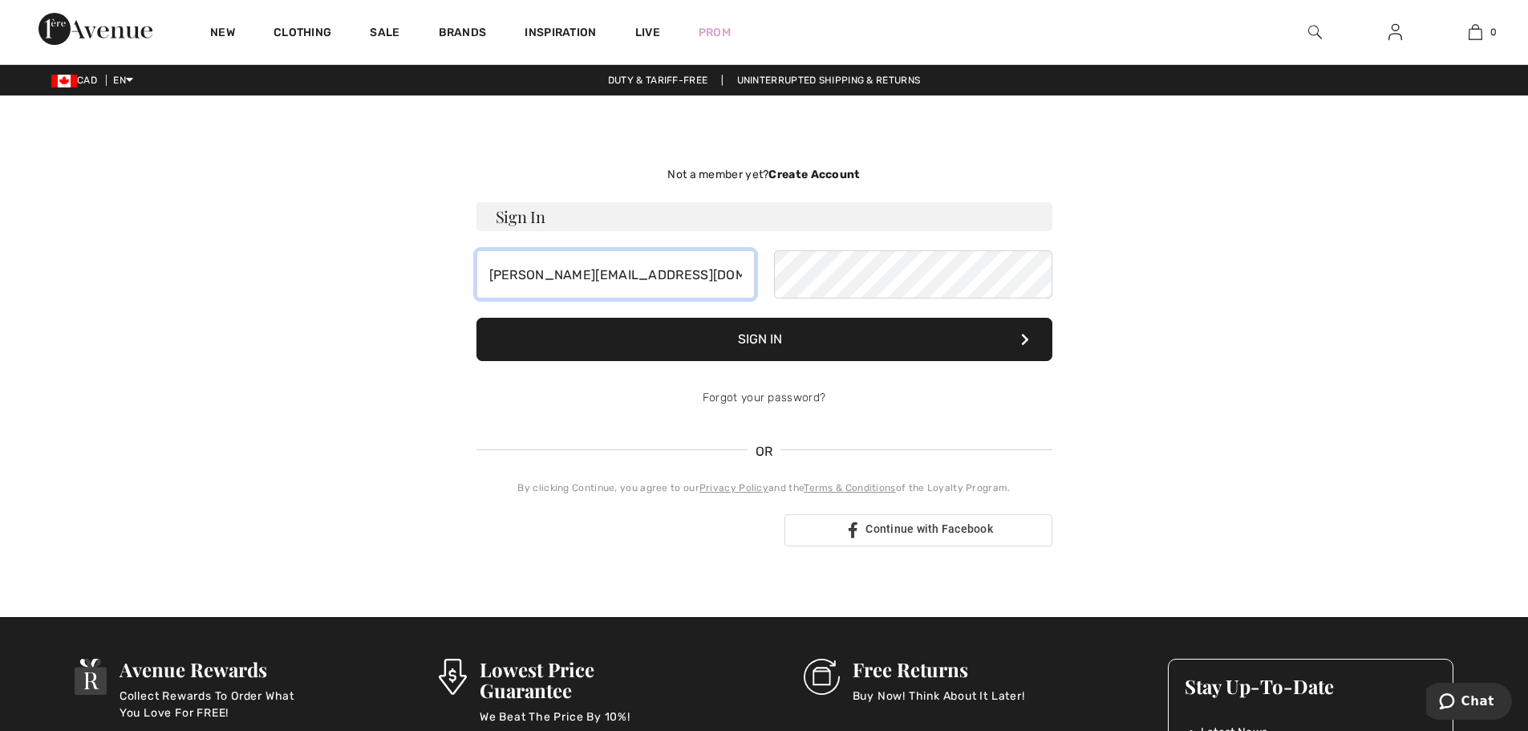
click at [653, 266] on input "[PERSON_NAME][EMAIL_ADDRESS][DOMAIN_NAME]" at bounding box center [615, 274] width 278 height 48
type input "[PERSON_NAME]"
click at [743, 343] on button "Sign In" at bounding box center [764, 339] width 576 height 43
click at [657, 261] on input "Leslie" at bounding box center [615, 274] width 278 height 48
click at [655, 273] on input "Leslie" at bounding box center [615, 274] width 278 height 48
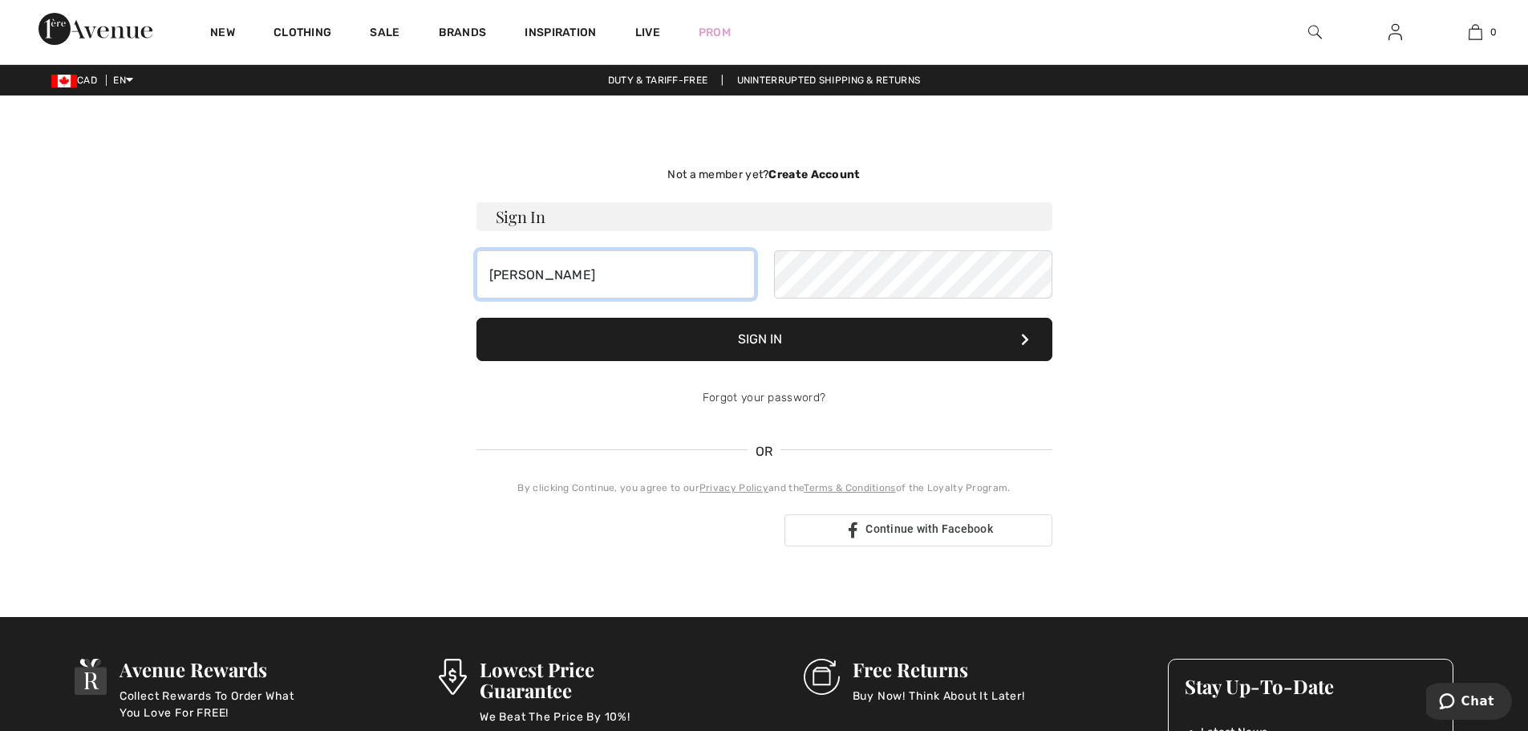
click at [655, 273] on input "Leslie" at bounding box center [615, 274] width 278 height 48
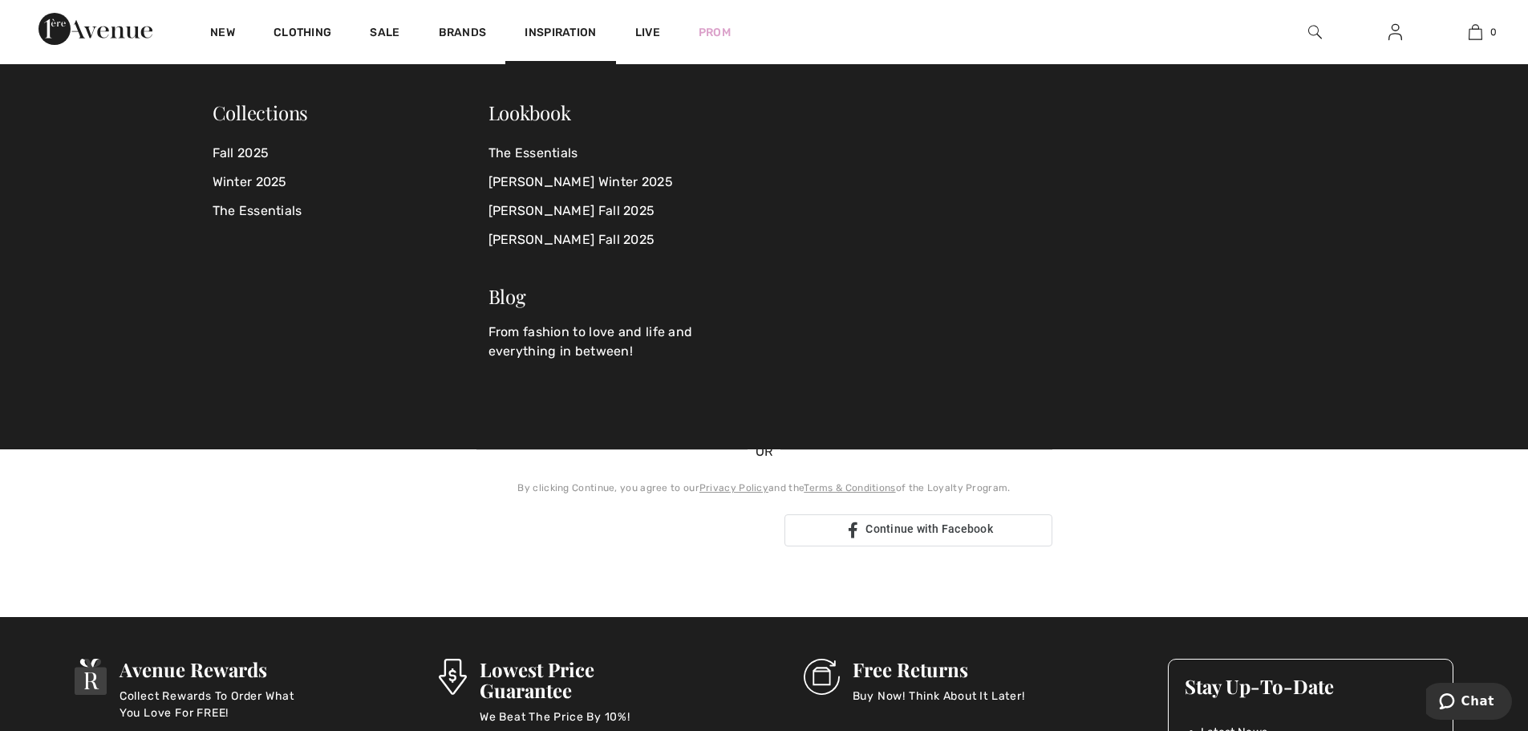
click at [544, 41] on span "Inspiration" at bounding box center [560, 34] width 71 height 17
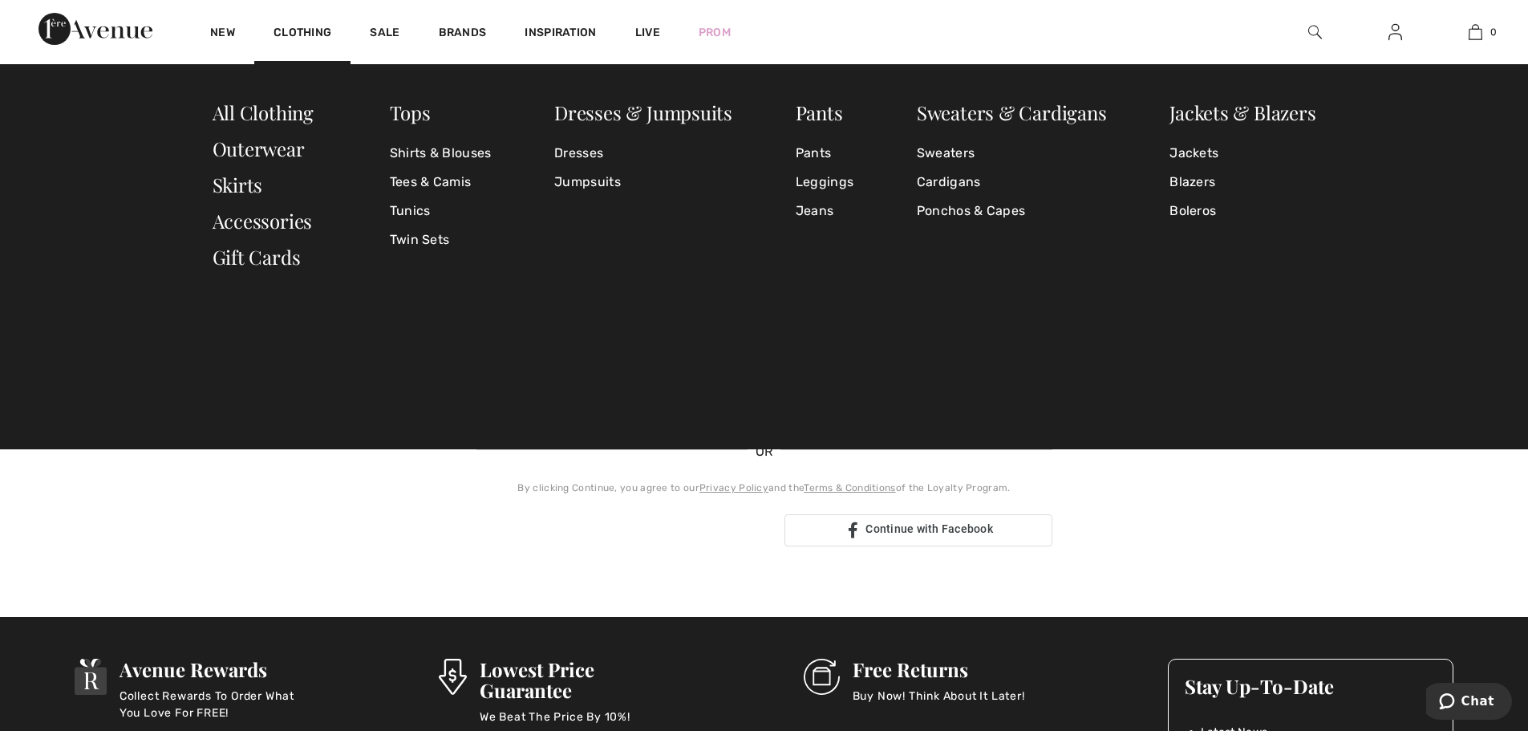
click at [385, 94] on div "Tops Shirts & Blouses Tees & Camis Tunics Twin Sets Dresses & Jumpsuits Dresses…" at bounding box center [764, 256] width 1528 height 385
click at [426, 111] on link "Tops" at bounding box center [410, 112] width 41 height 26
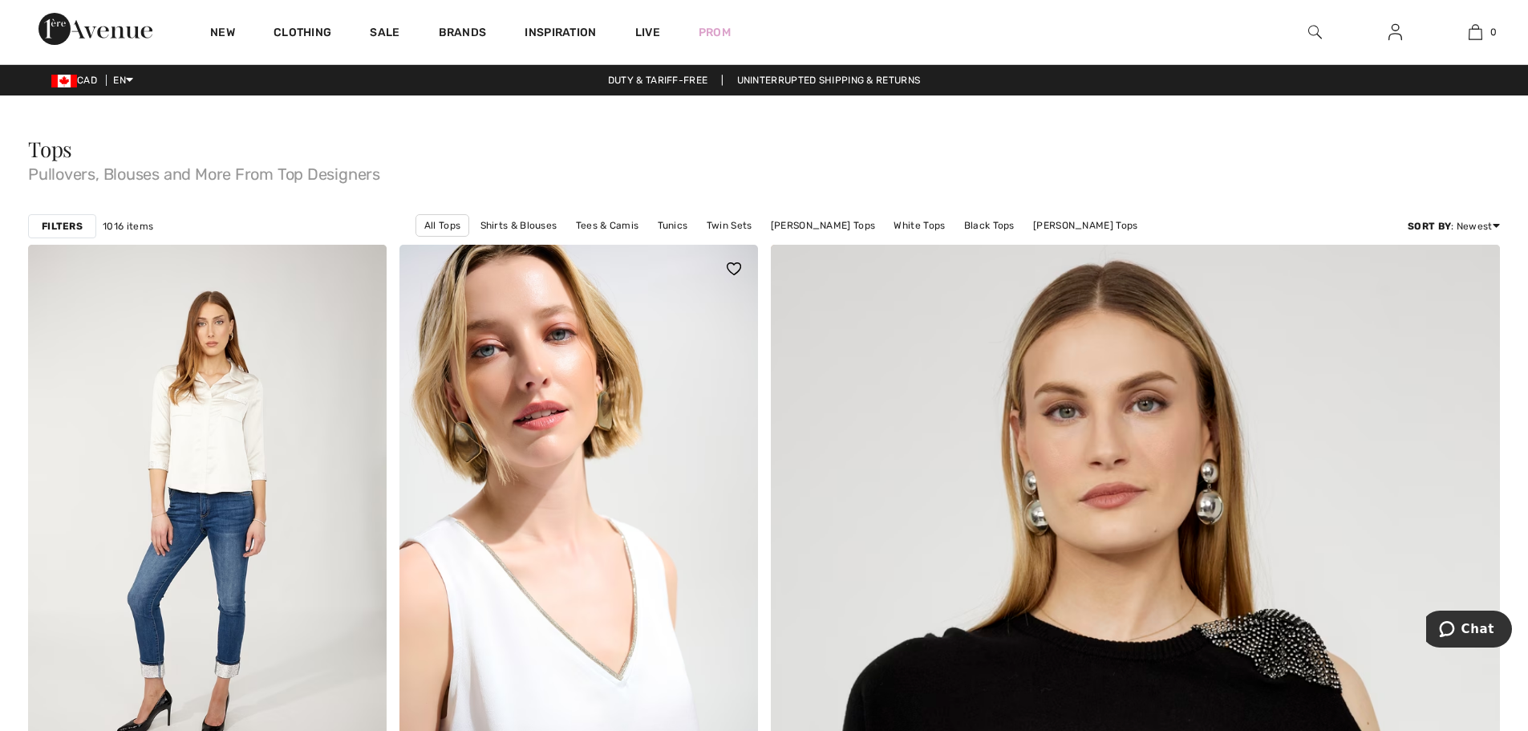
click at [594, 408] on img at bounding box center [578, 513] width 358 height 537
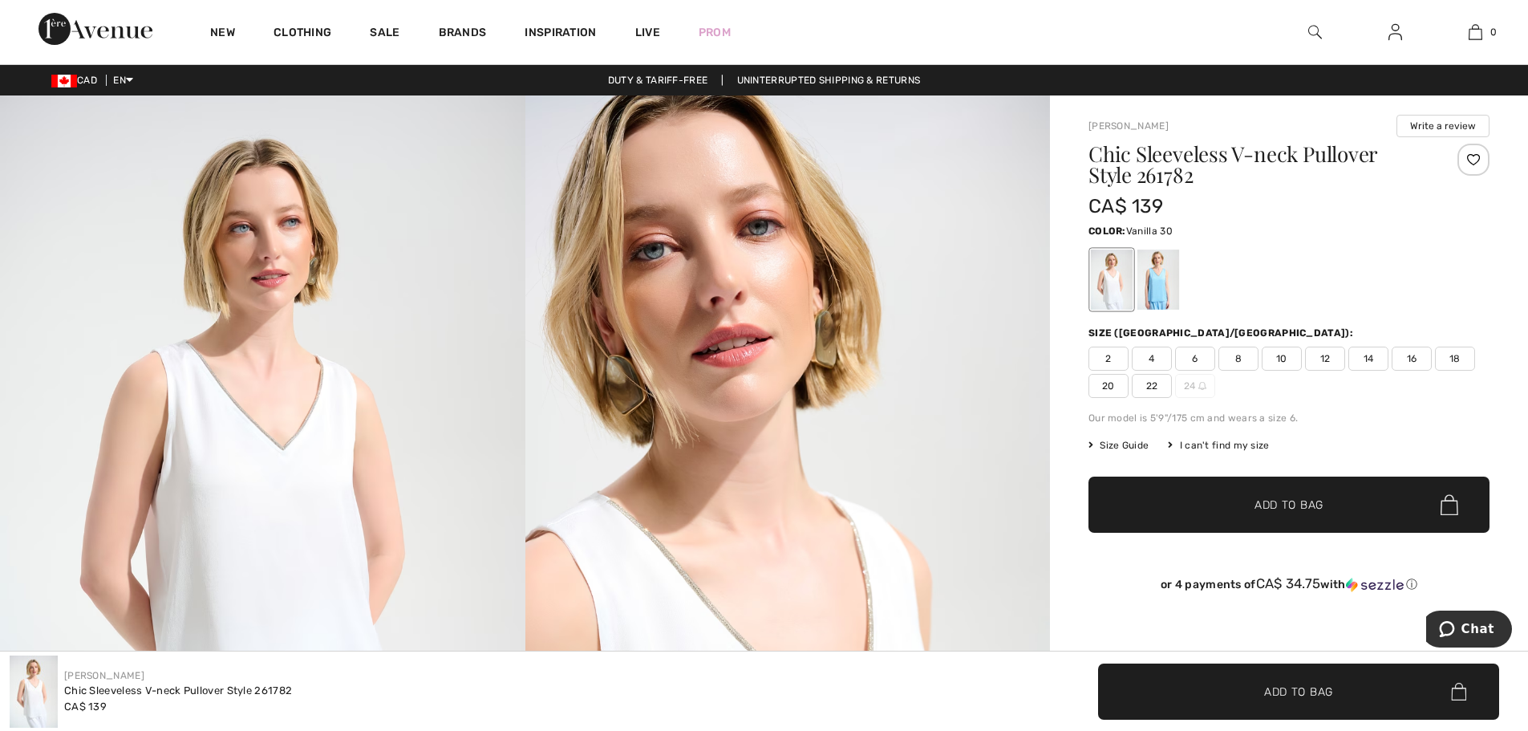
click at [1164, 355] on span "4" at bounding box center [1152, 358] width 40 height 24
click at [1298, 504] on span "Add to Bag" at bounding box center [1288, 504] width 69 height 17
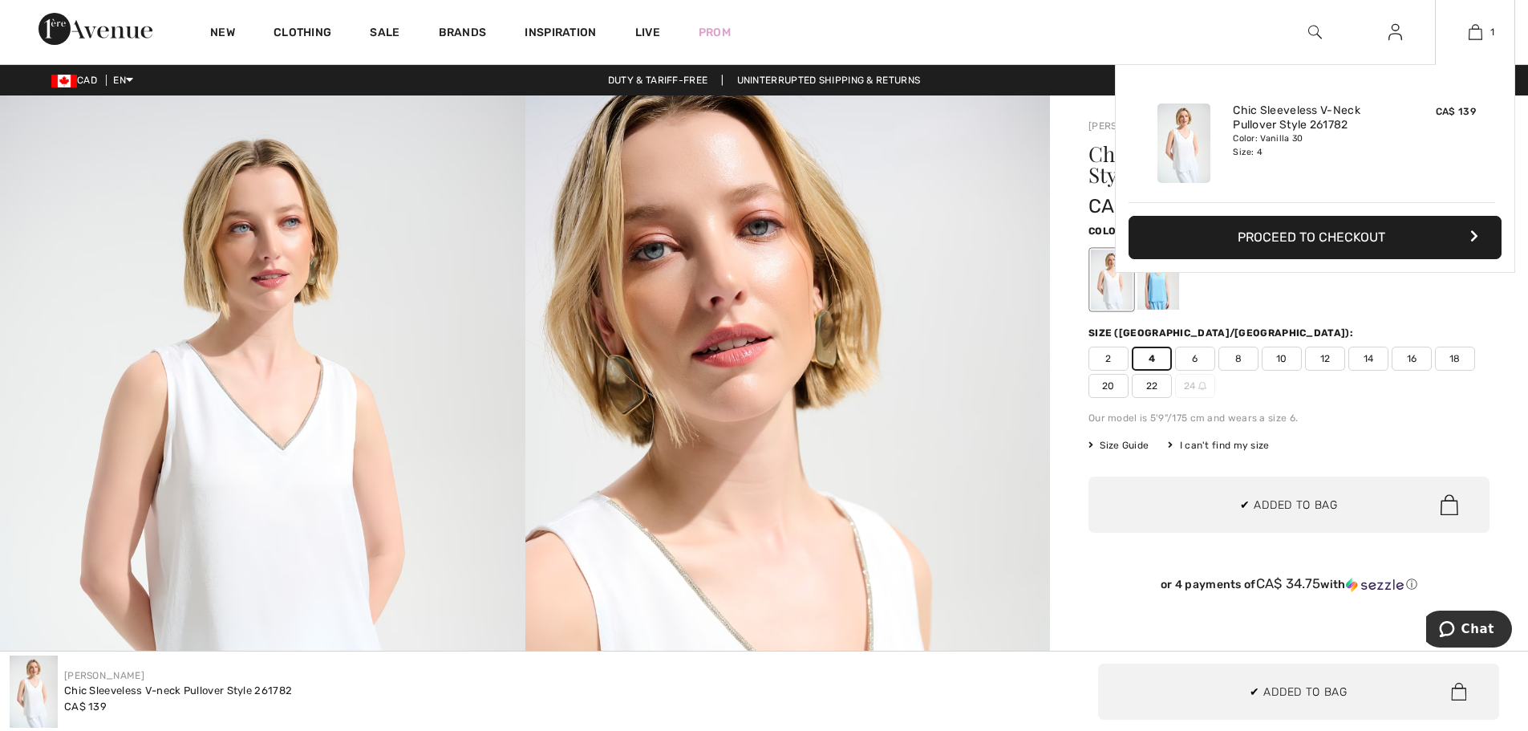
click at [1397, 229] on button "Proceed to Checkout" at bounding box center [1314, 237] width 373 height 43
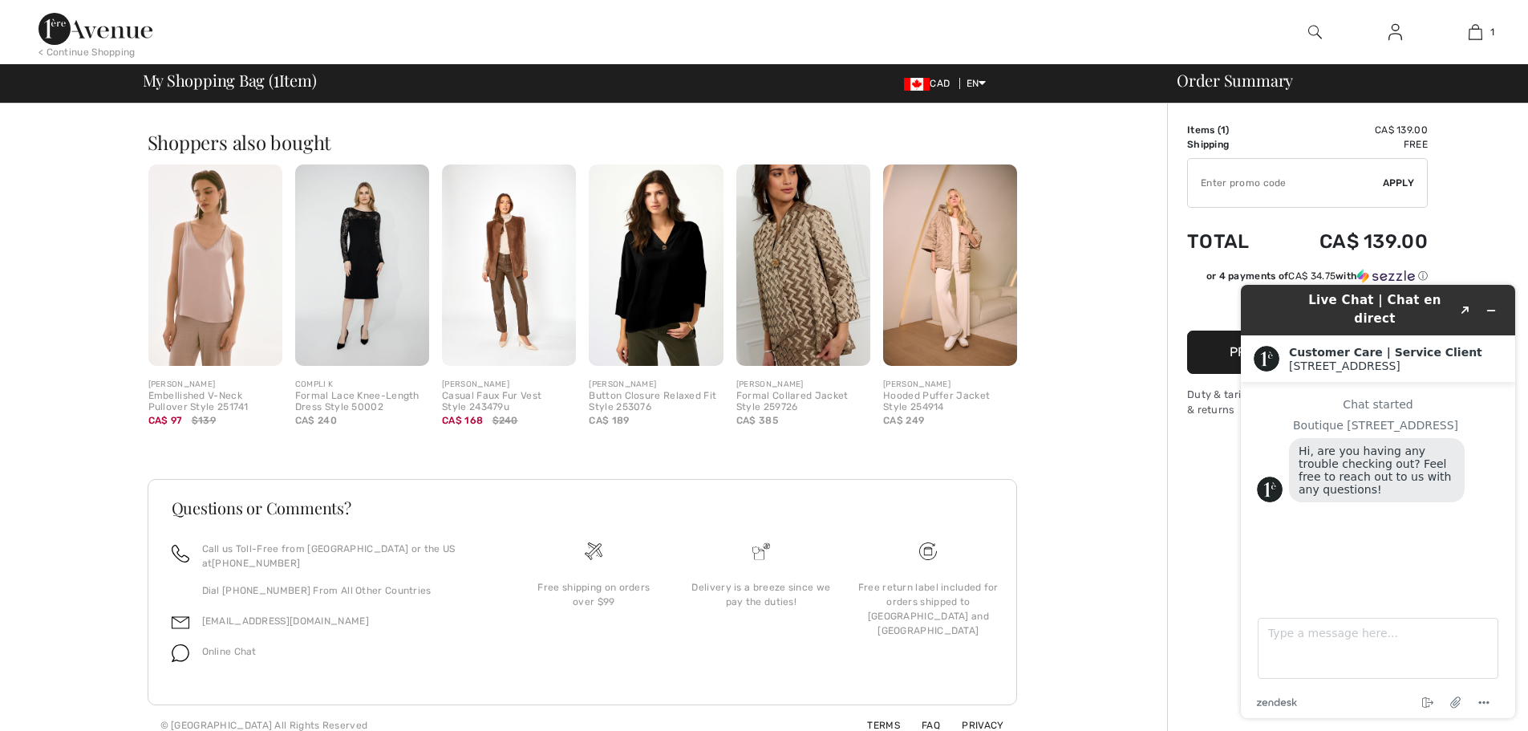
click at [55, 18] on img at bounding box center [95, 29] width 114 height 32
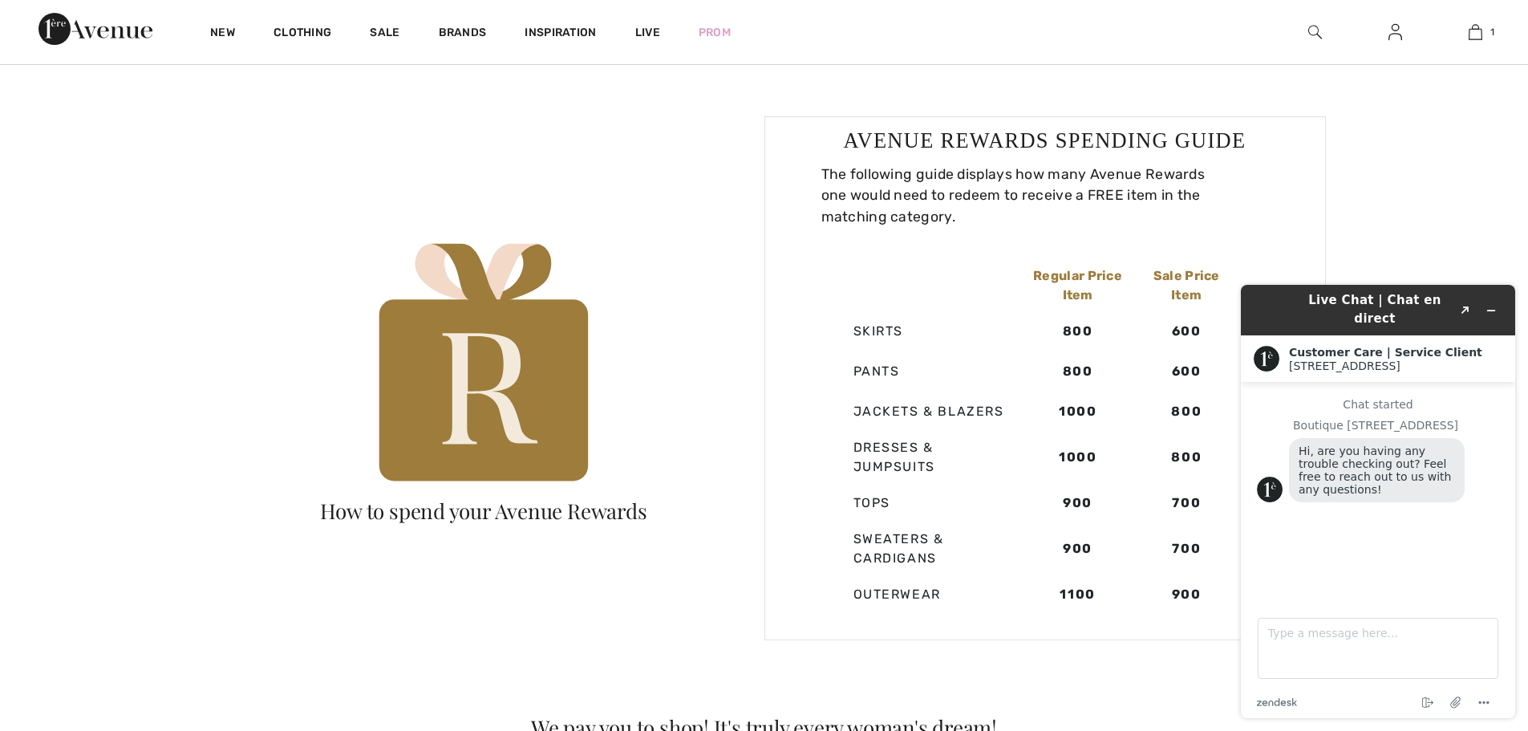
scroll to position [1524, 0]
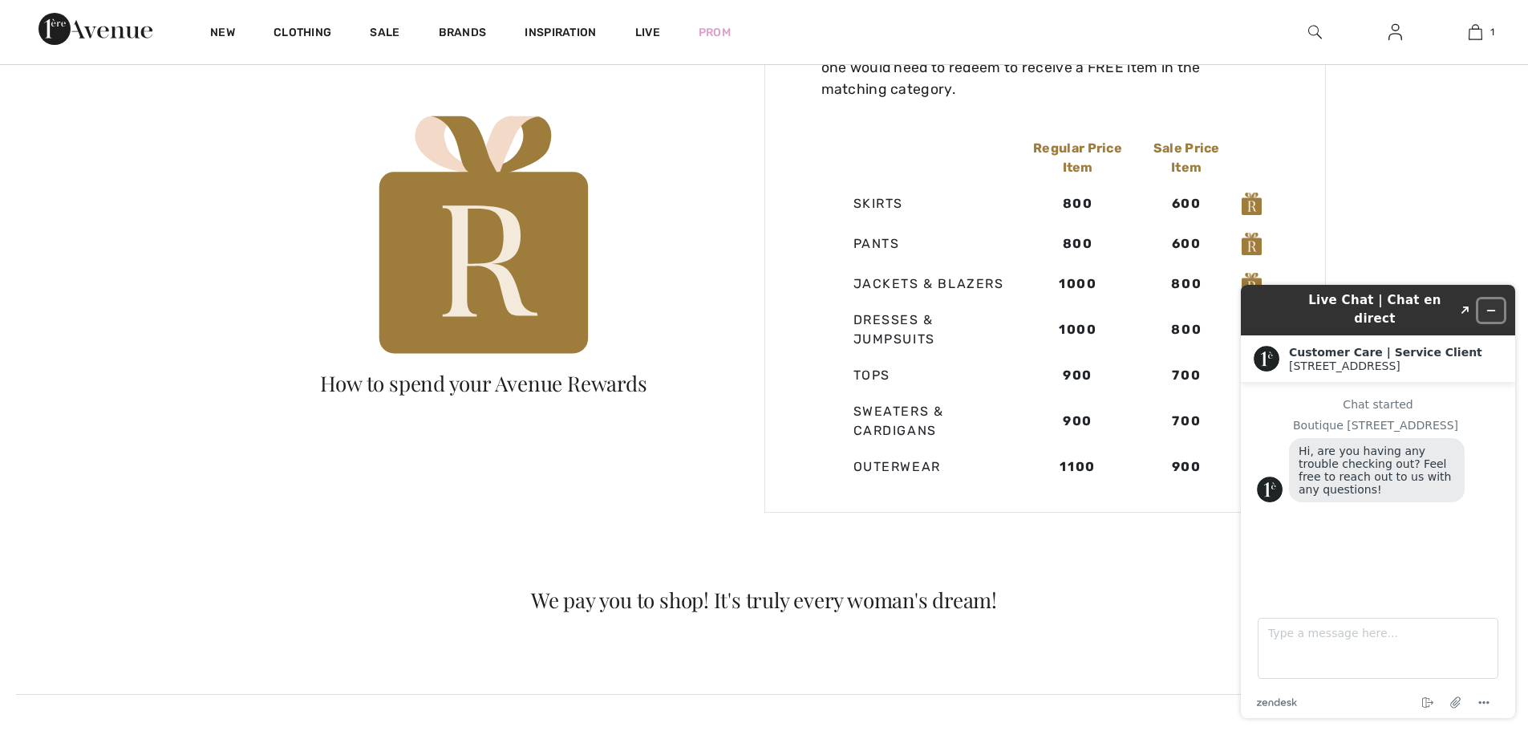
click at [1490, 299] on button "Minimize widget" at bounding box center [1491, 310] width 26 height 22
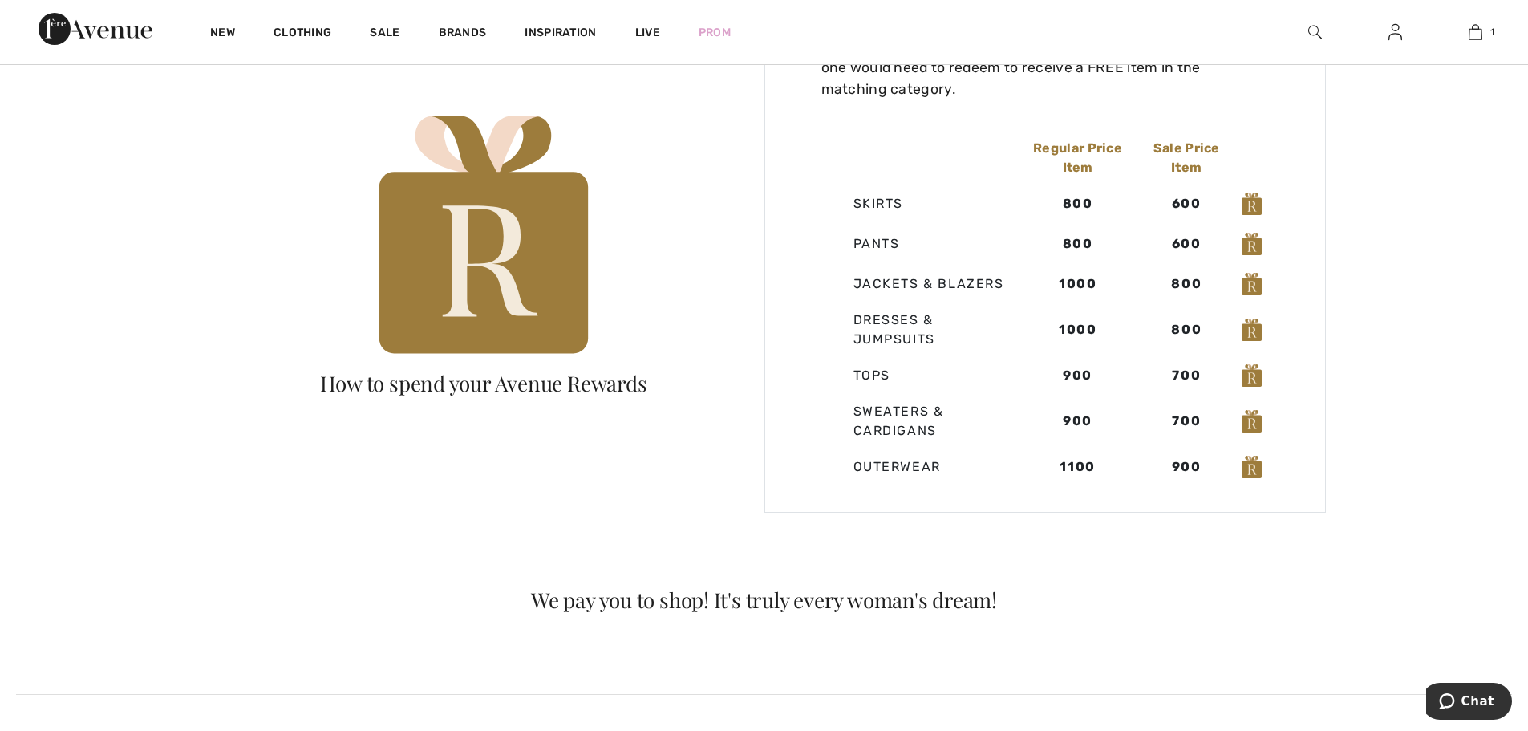
type input "sergio@1ereavenue.com"
click at [94, 23] on img at bounding box center [95, 29] width 114 height 32
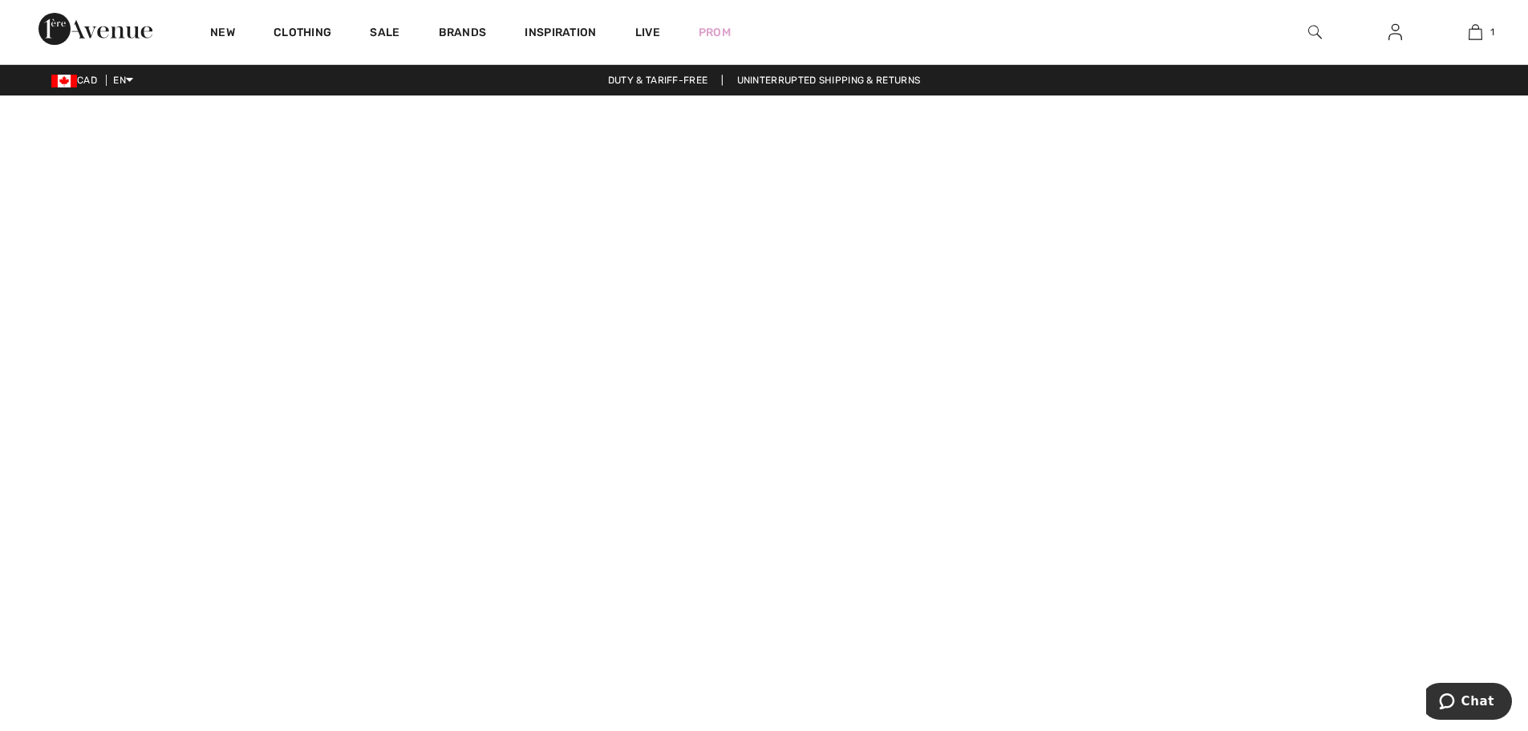
drag, startPoint x: 100, startPoint y: 38, endPoint x: 110, endPoint y: 31, distance: 11.6
click at [100, 38] on img at bounding box center [95, 29] width 114 height 32
click at [1314, 31] on img at bounding box center [1315, 31] width 14 height 19
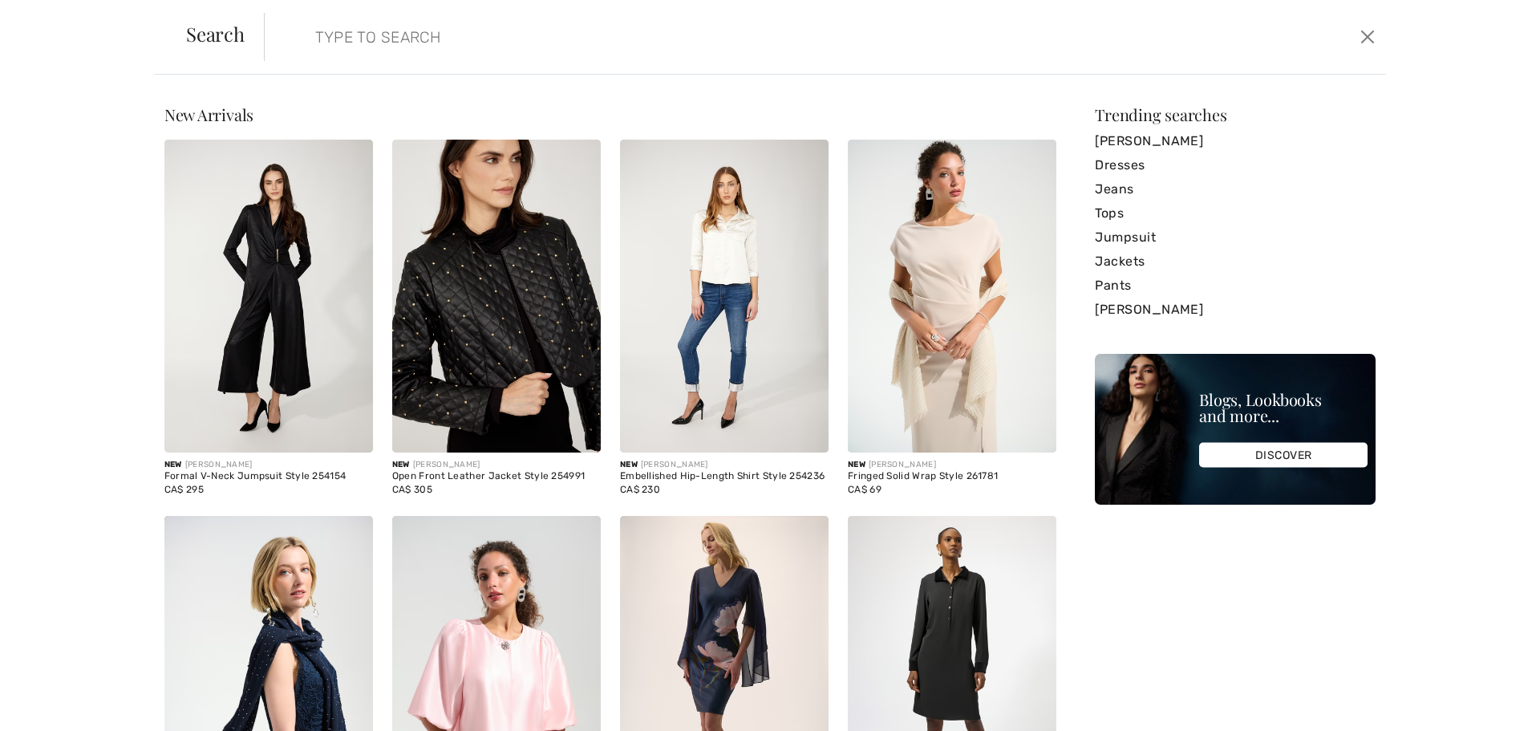
click at [1079, 43] on input "search" at bounding box center [697, 37] width 789 height 48
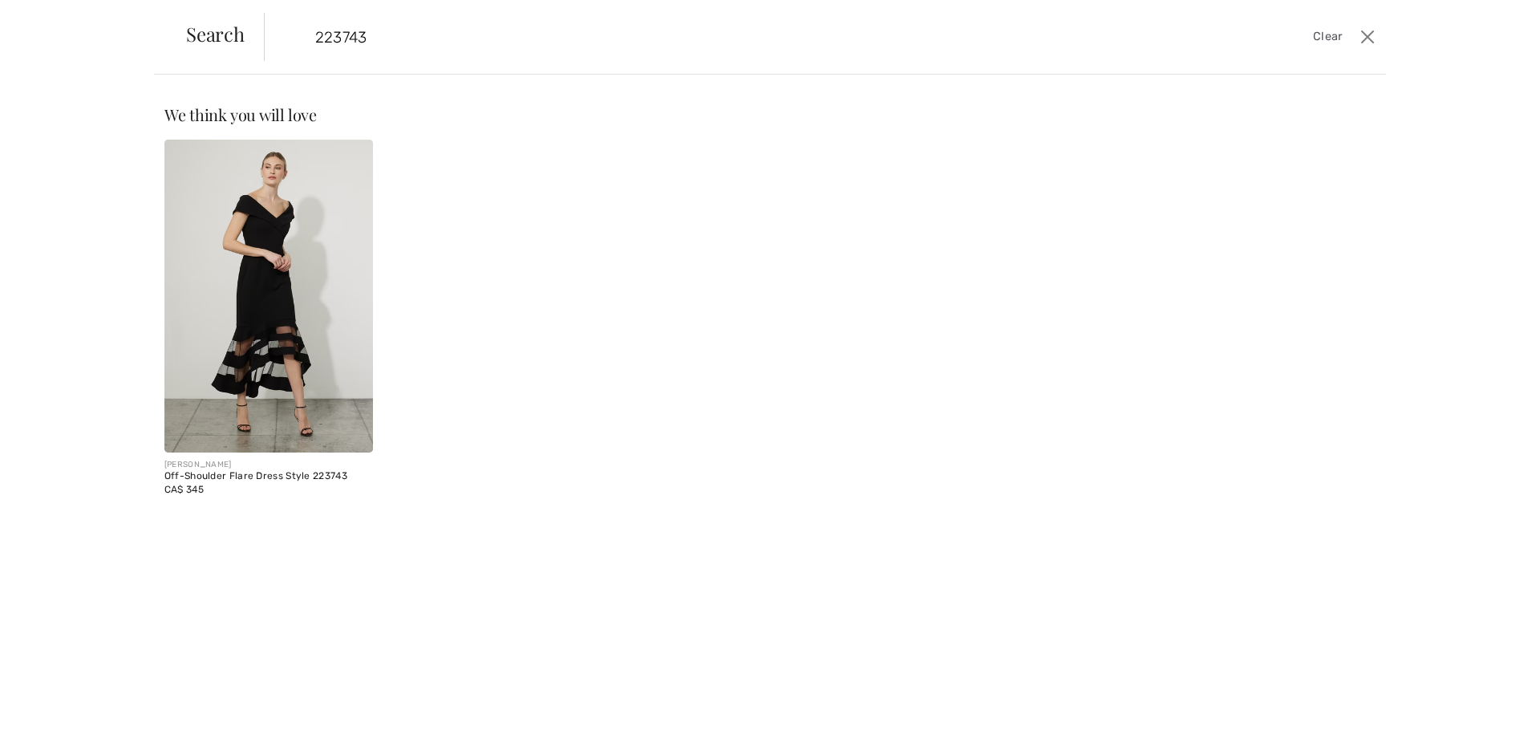
type input "223743"
click at [200, 178] on img at bounding box center [268, 296] width 209 height 313
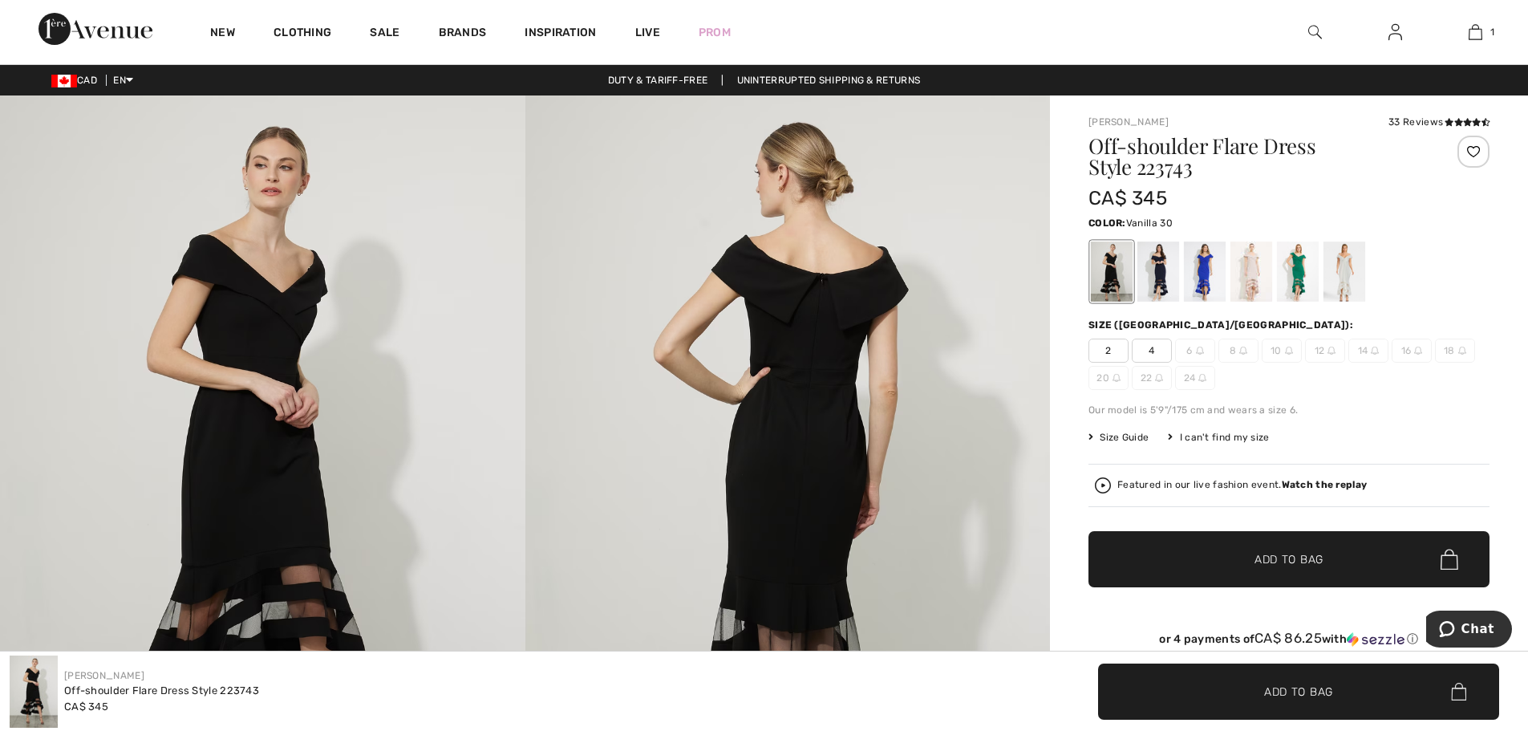
click at [1349, 276] on div at bounding box center [1344, 271] width 42 height 60
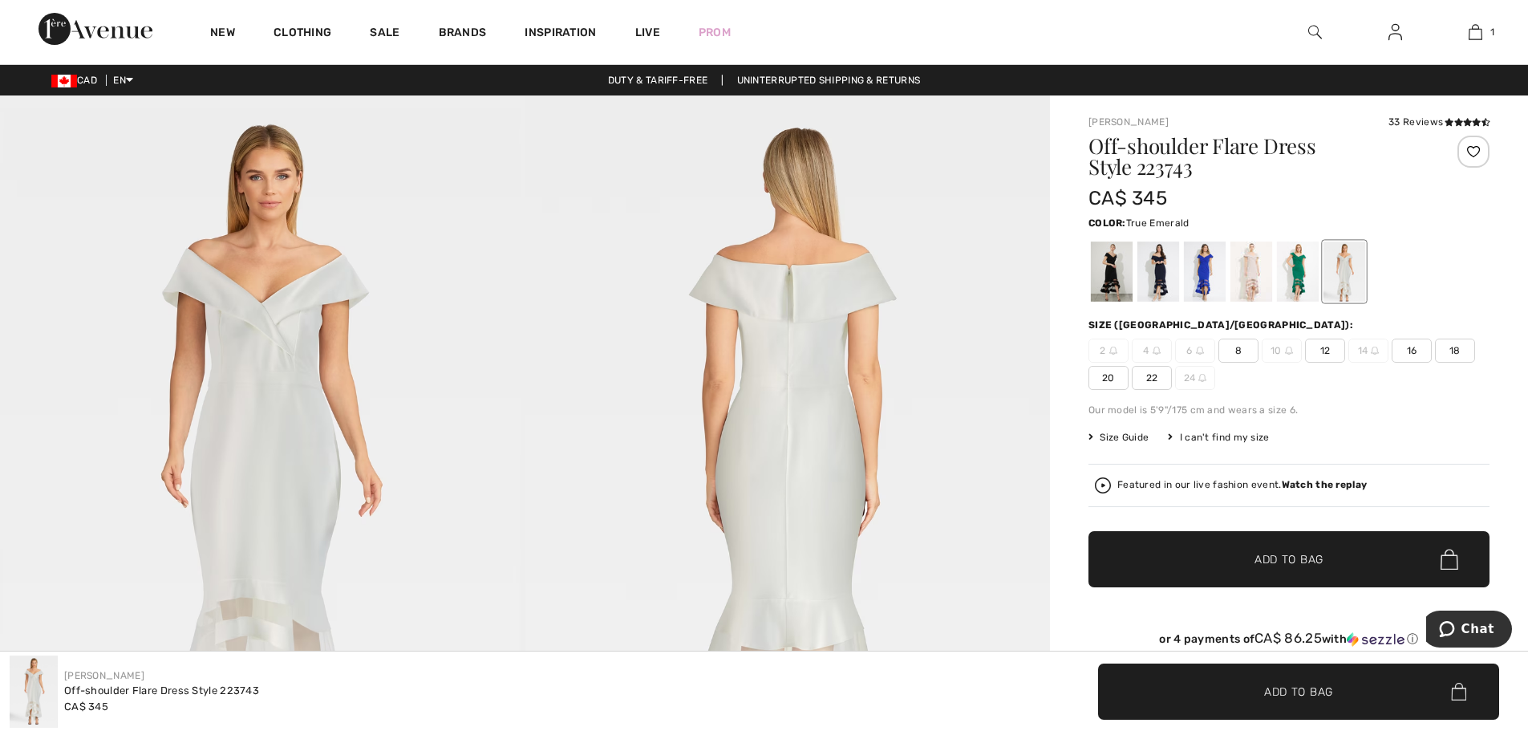
click at [1297, 277] on div at bounding box center [1298, 271] width 42 height 60
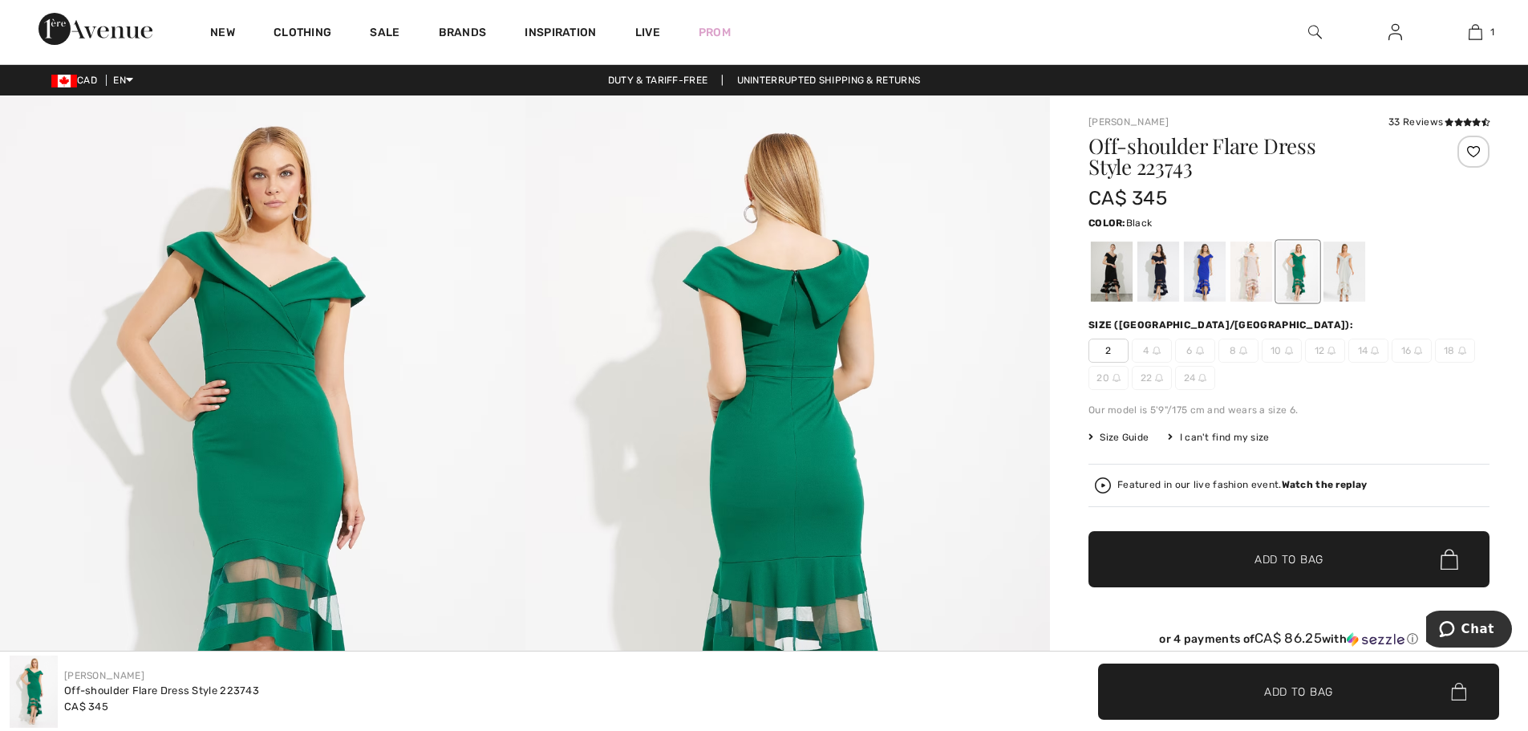
click at [1112, 267] on div at bounding box center [1112, 271] width 42 height 60
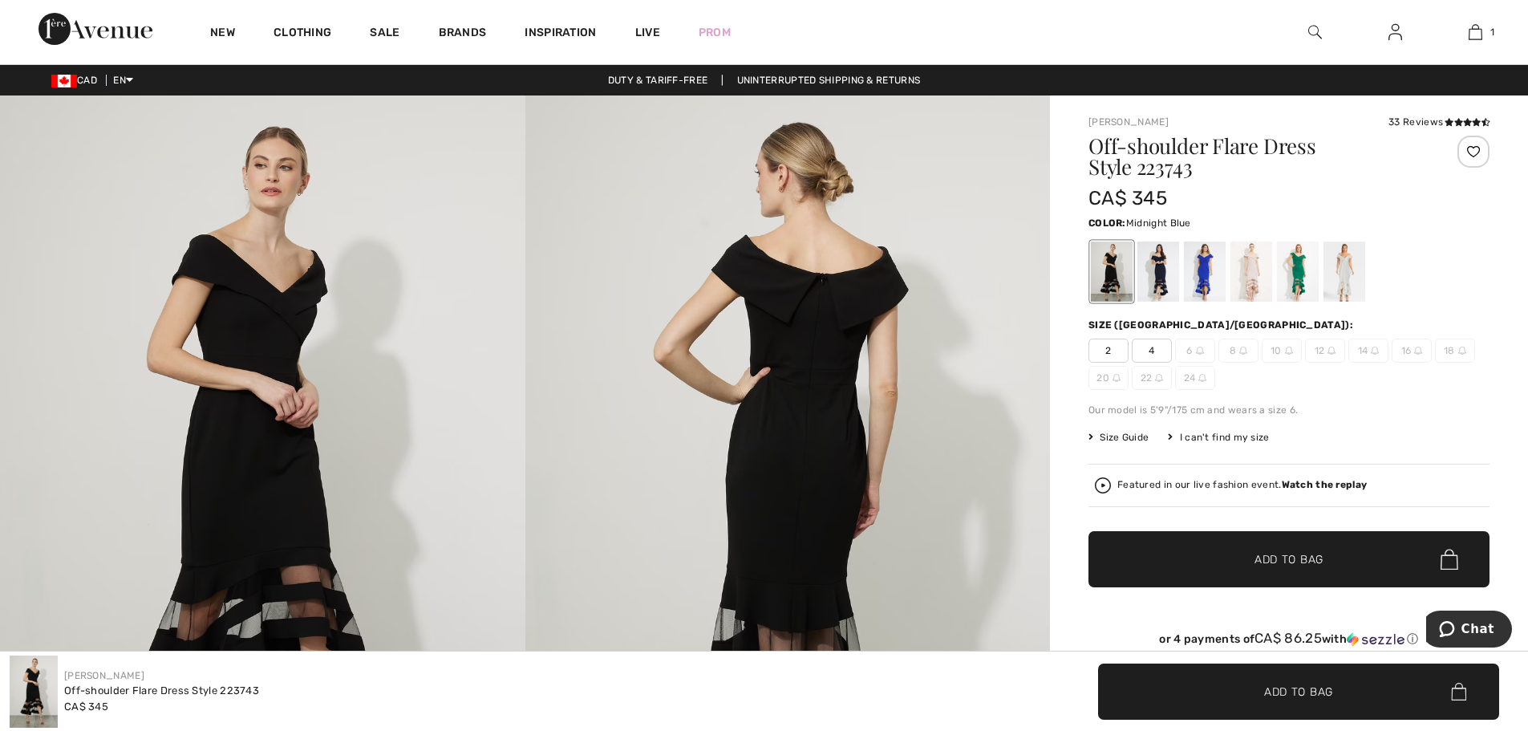
click at [1156, 273] on div at bounding box center [1158, 271] width 42 height 60
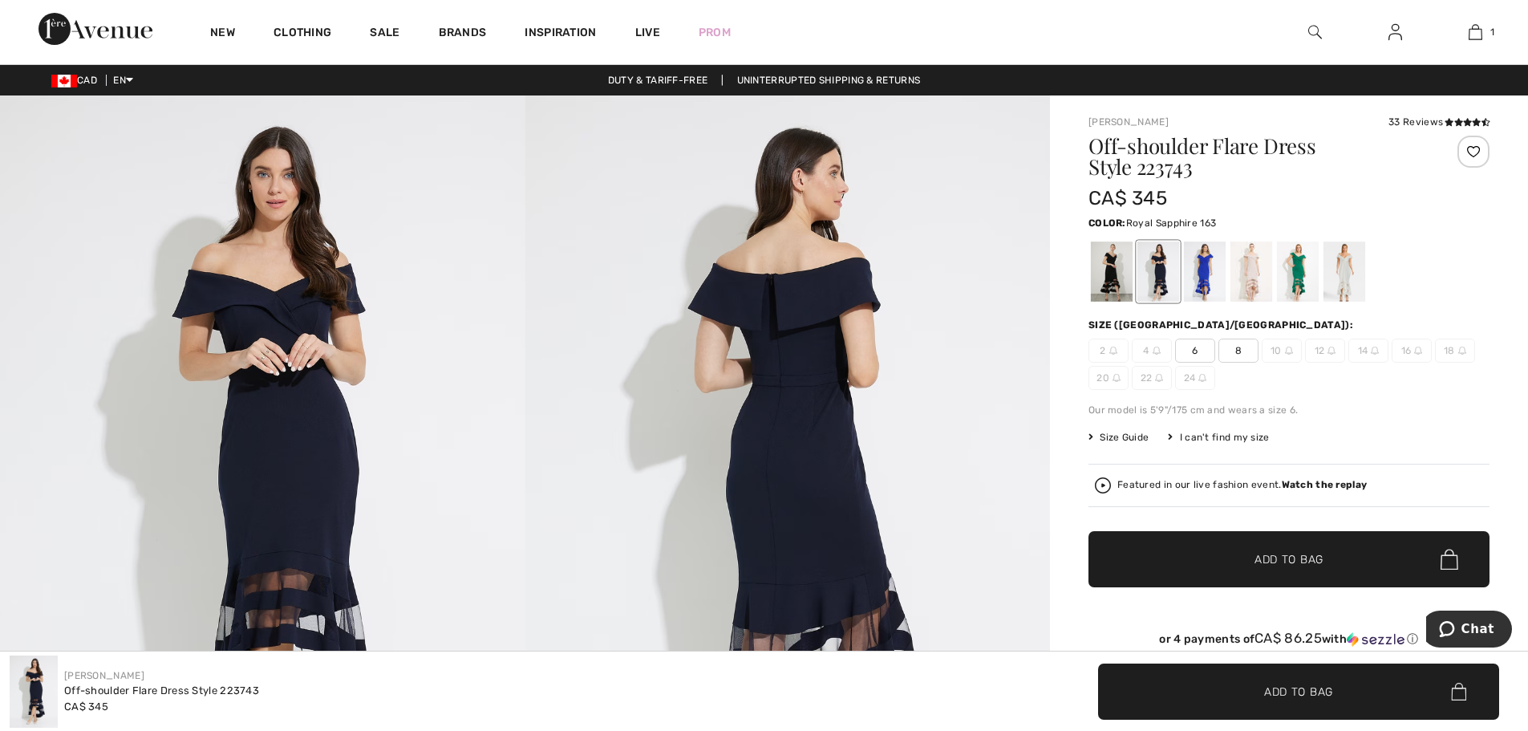
click at [1208, 290] on div at bounding box center [1205, 271] width 42 height 60
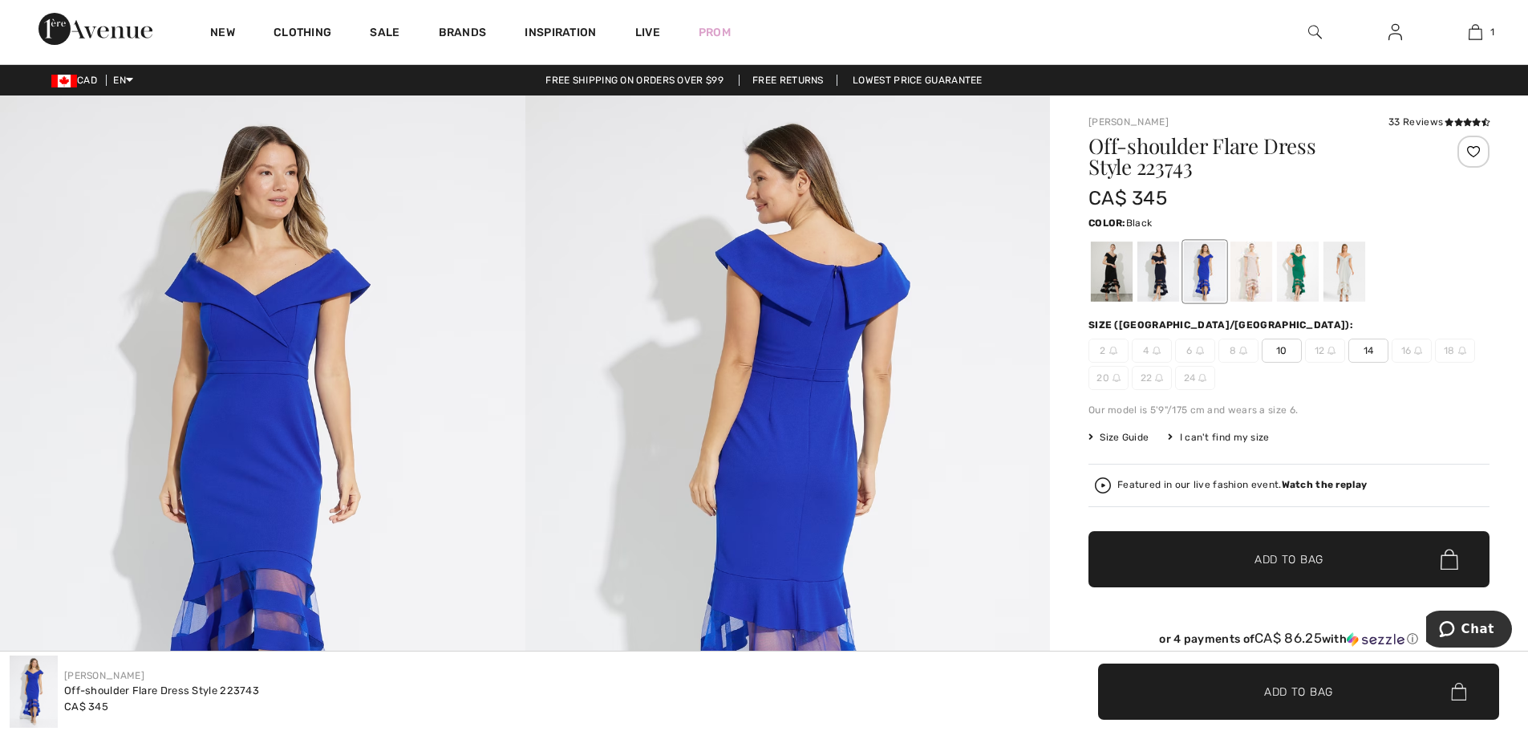
click at [1111, 272] on div at bounding box center [1112, 271] width 42 height 60
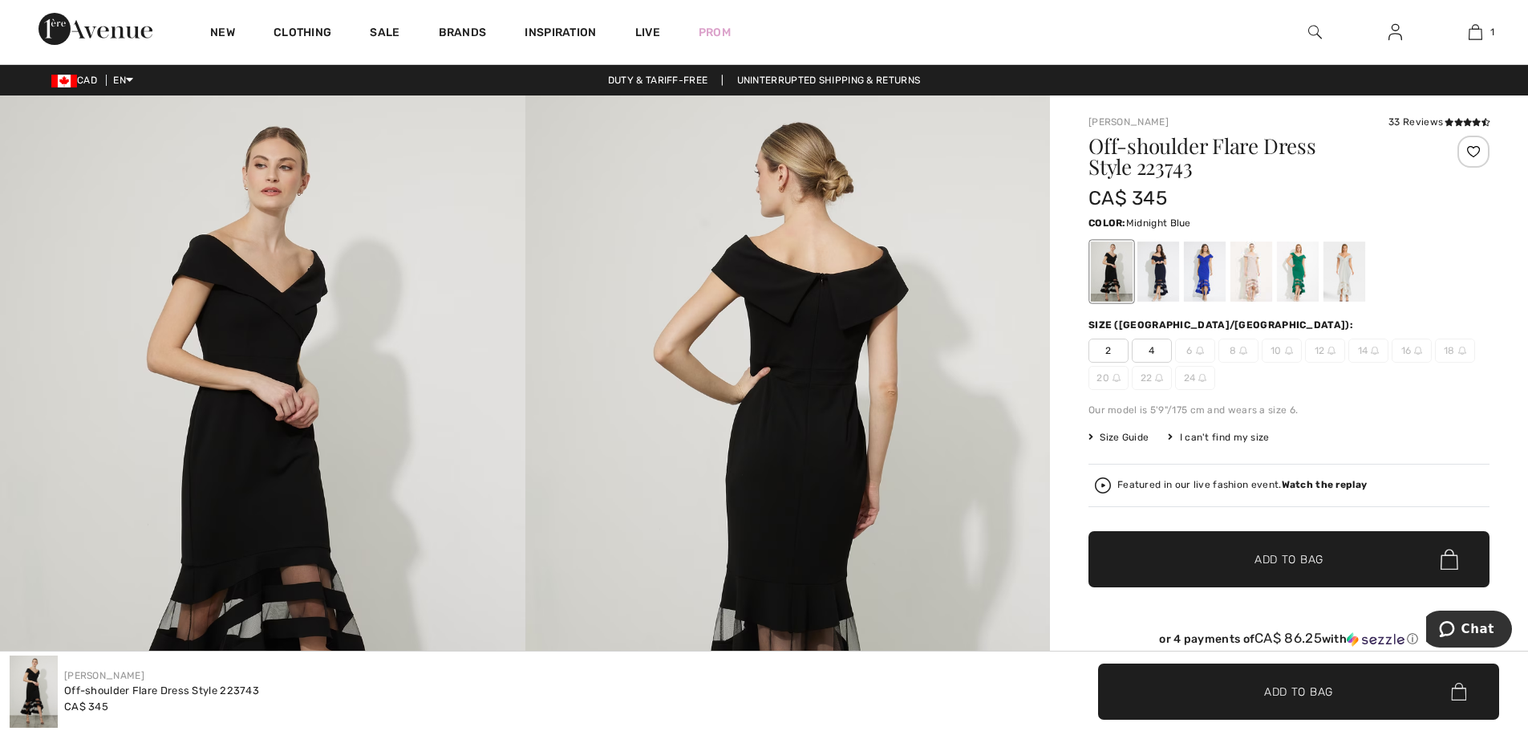
click at [1167, 269] on div at bounding box center [1158, 271] width 42 height 60
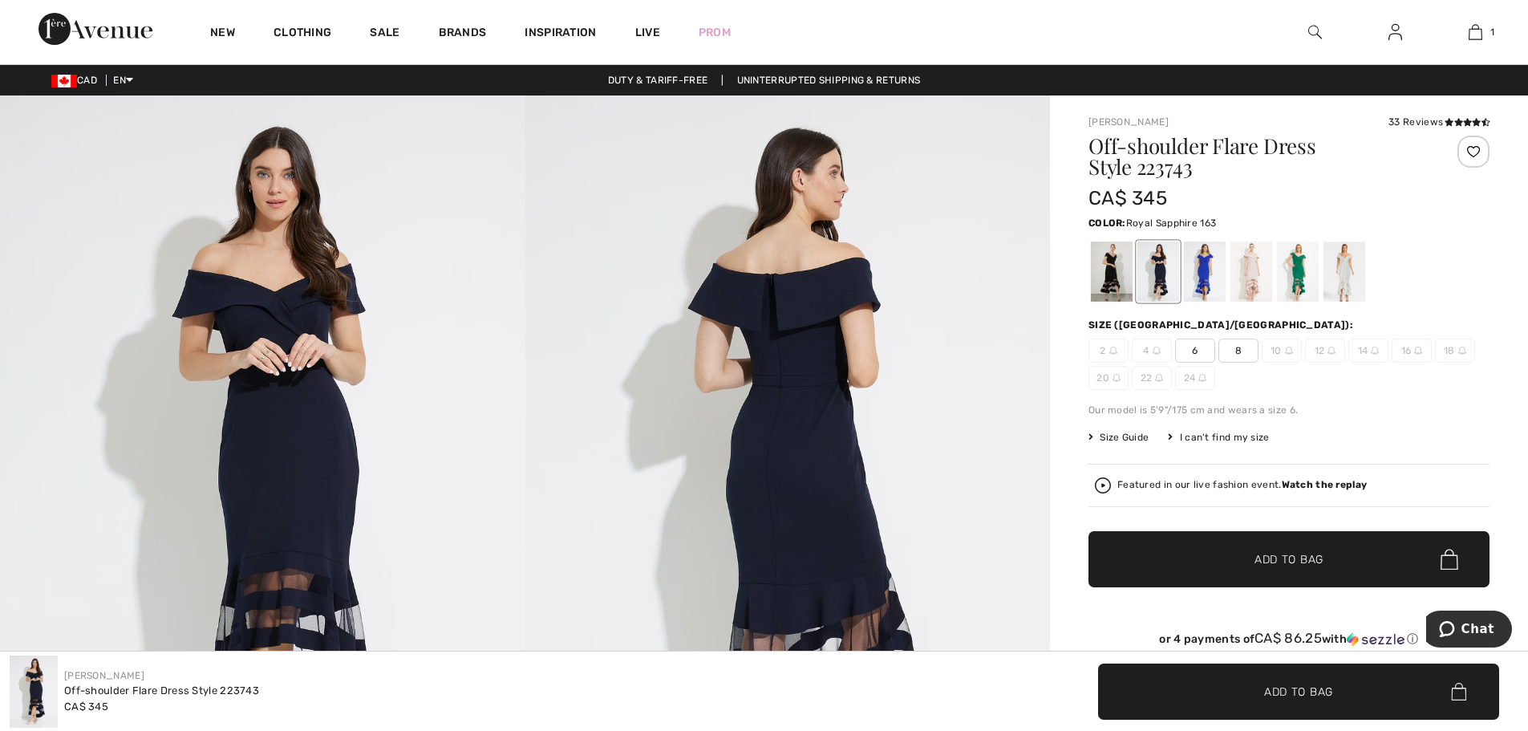
click at [1204, 293] on div at bounding box center [1205, 271] width 42 height 60
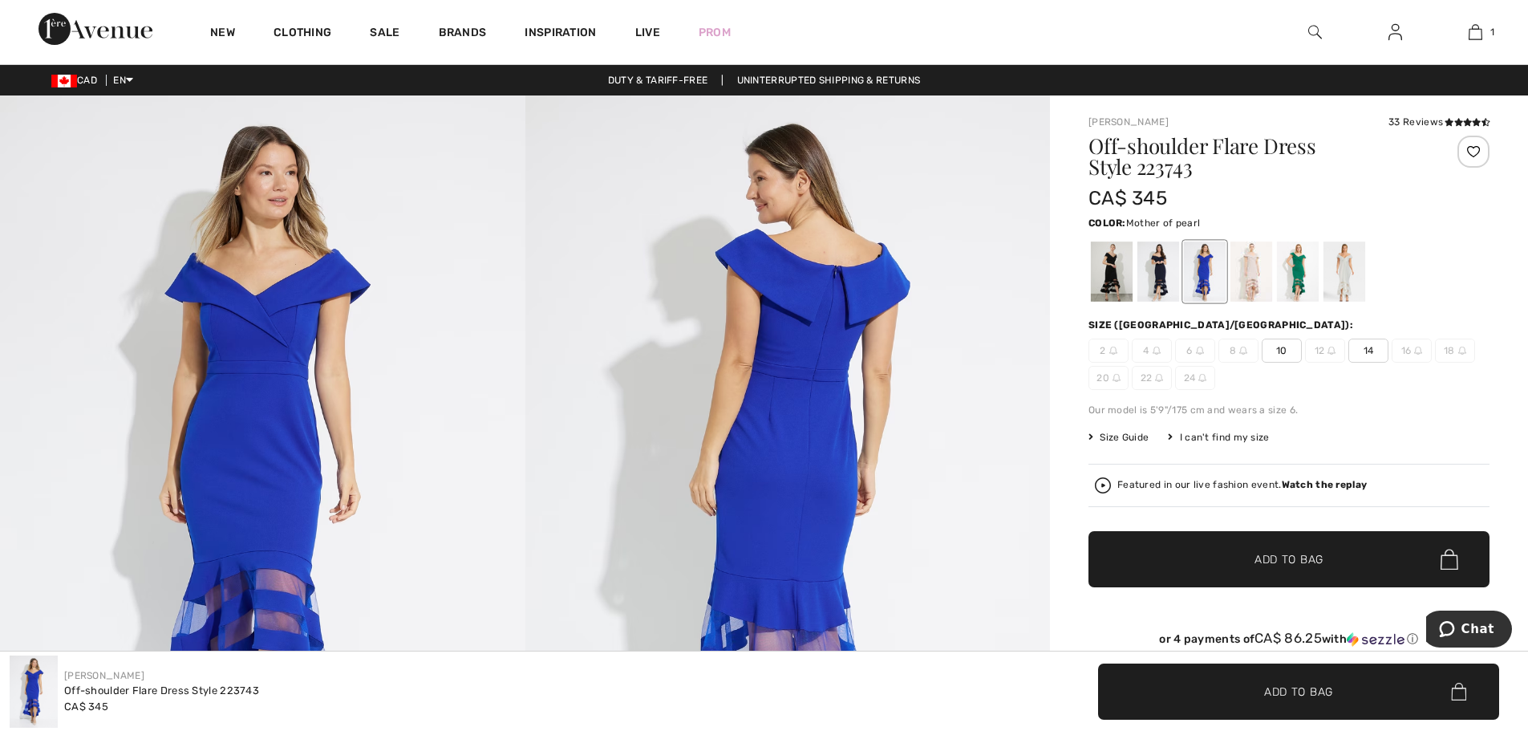
click at [1237, 286] on div at bounding box center [1251, 271] width 42 height 60
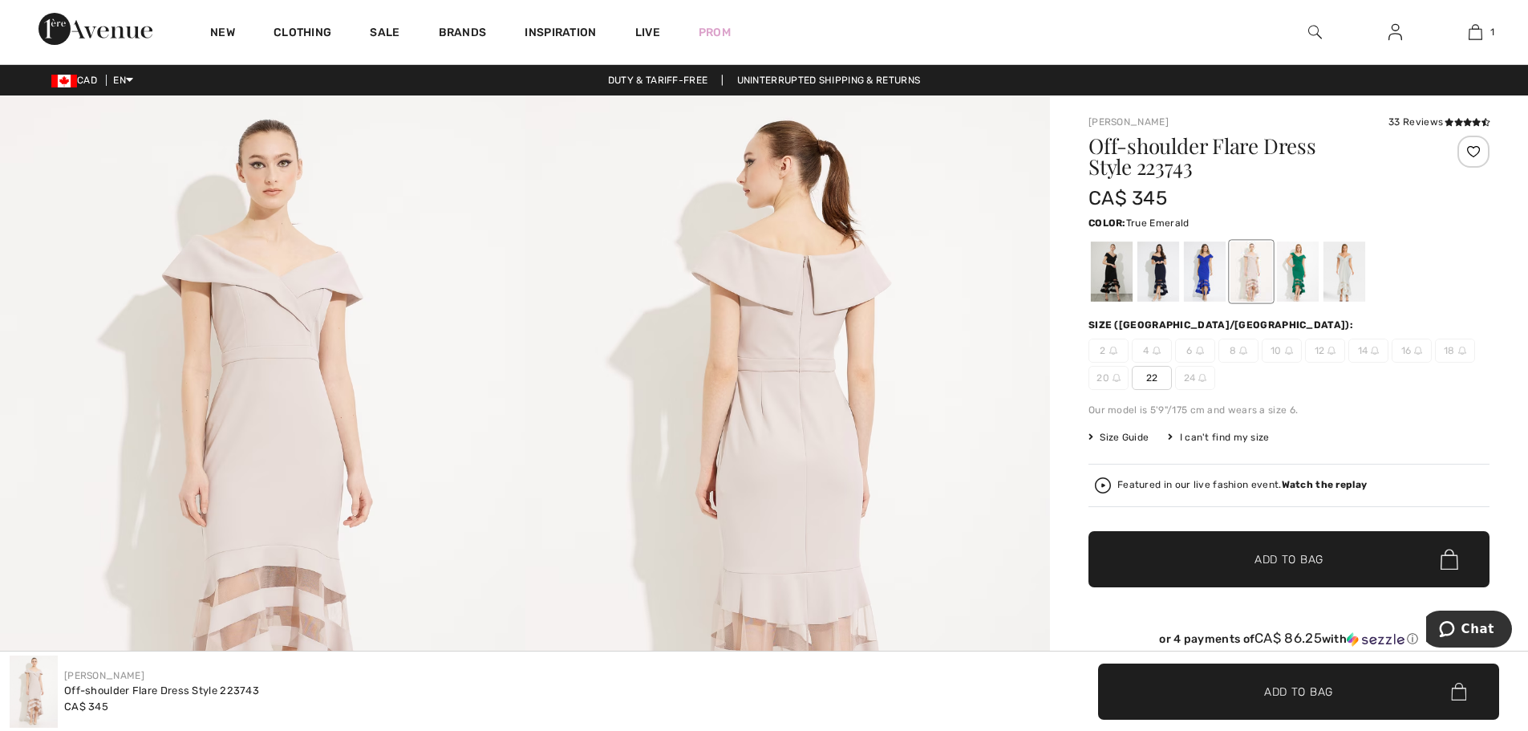
click at [1297, 290] on div at bounding box center [1298, 271] width 42 height 60
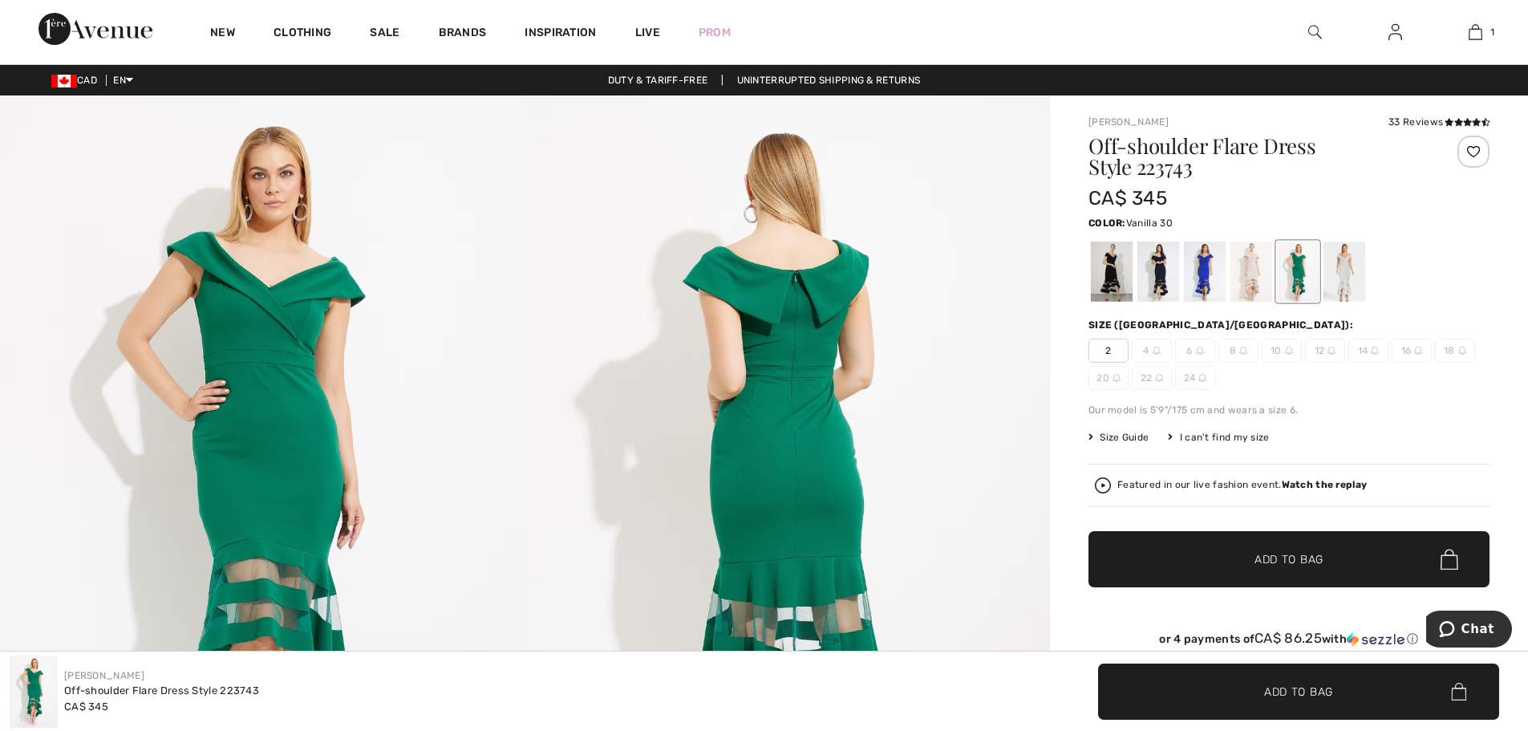
click at [1359, 273] on div at bounding box center [1344, 271] width 42 height 60
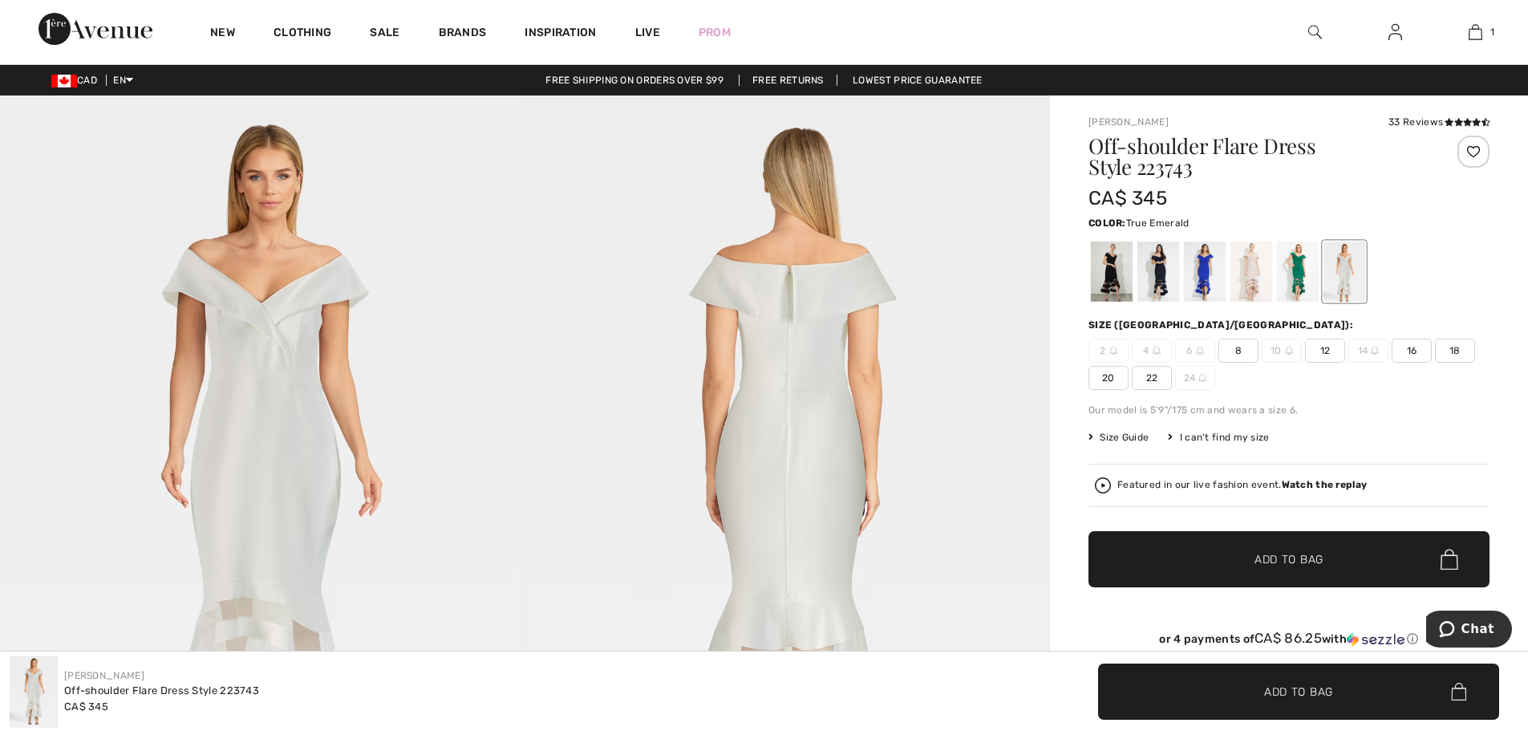
click at [1305, 265] on div at bounding box center [1298, 271] width 42 height 60
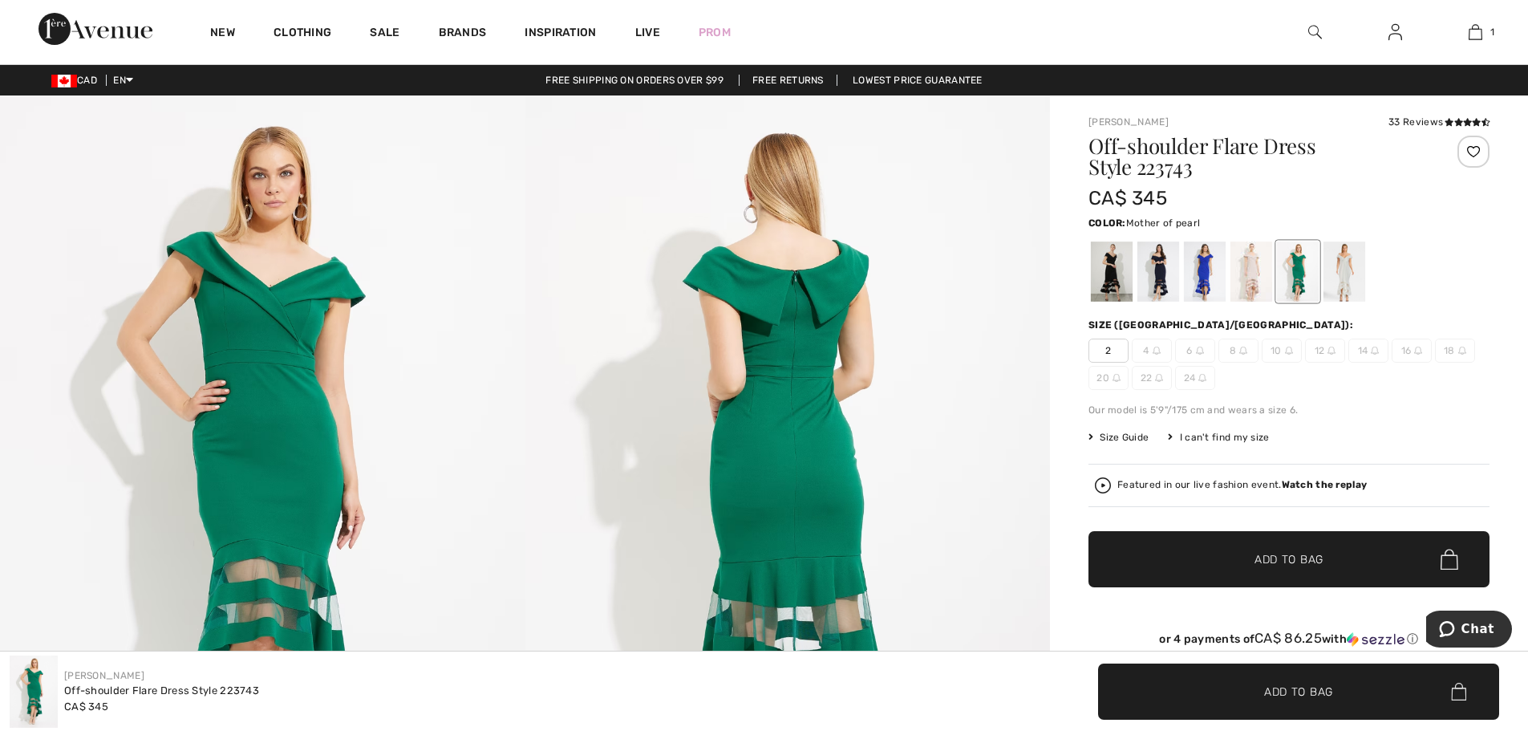
click at [1245, 257] on div at bounding box center [1251, 271] width 42 height 60
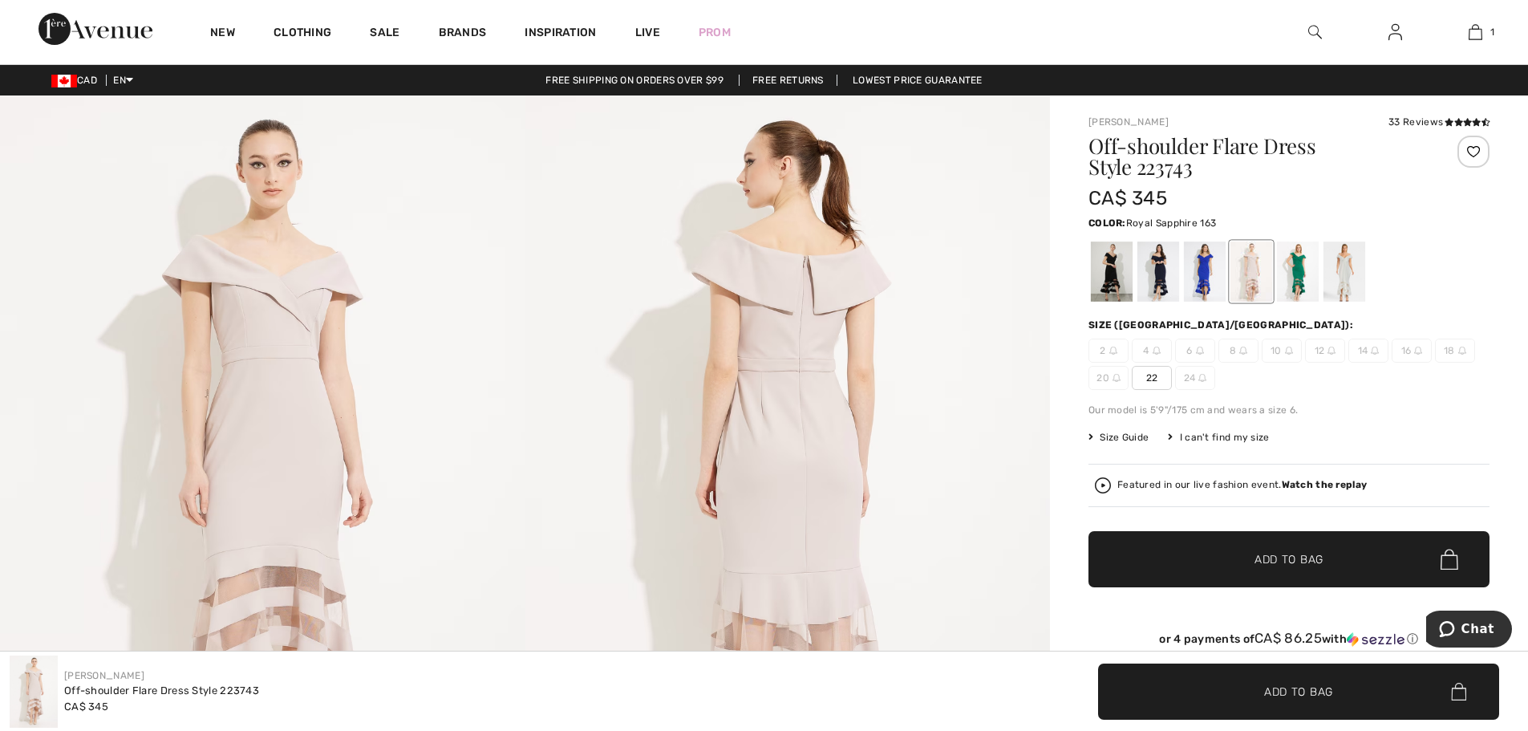
drag, startPoint x: 1196, startPoint y: 274, endPoint x: 1185, endPoint y: 274, distance: 11.2
click at [1197, 274] on div at bounding box center [1205, 271] width 42 height 60
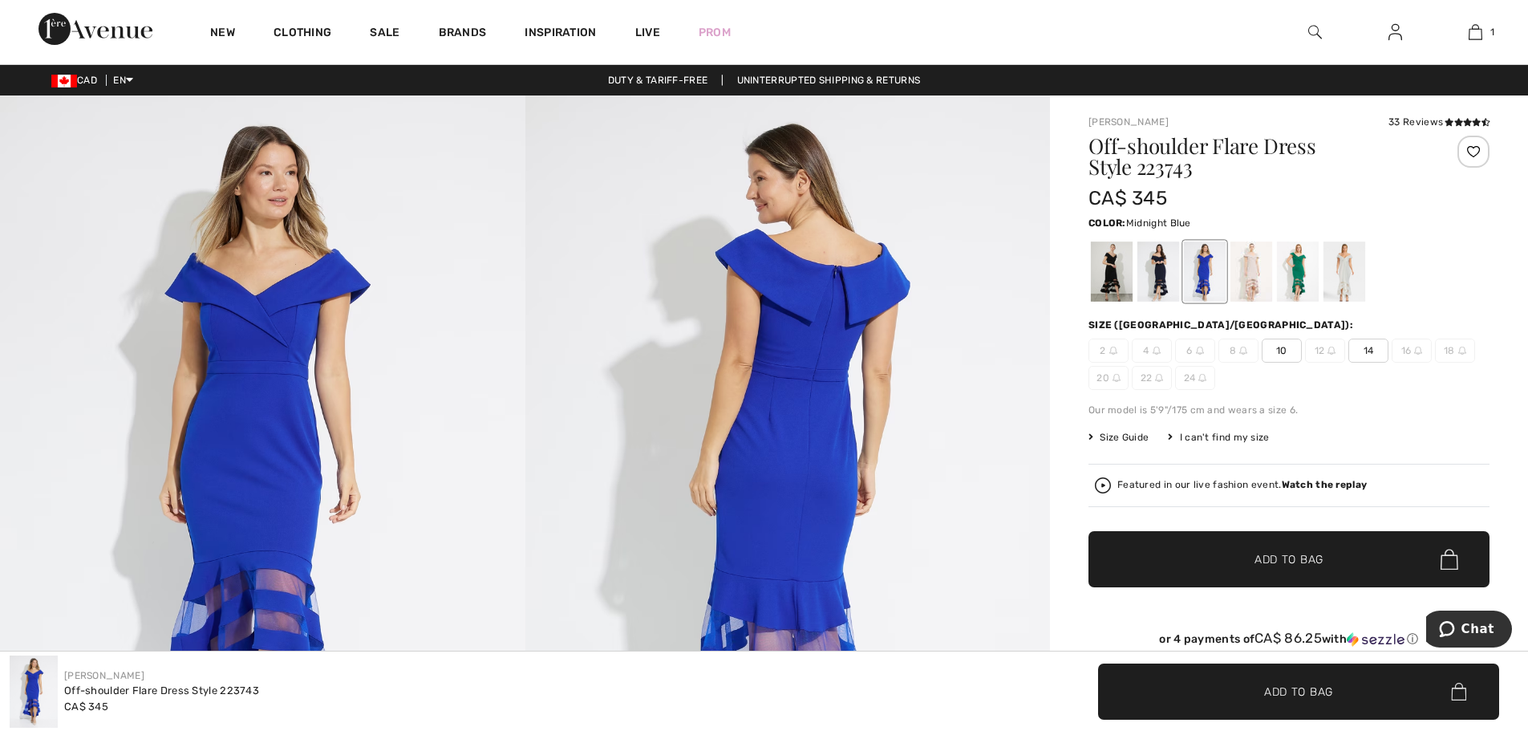
click at [1152, 267] on div at bounding box center [1158, 271] width 42 height 60
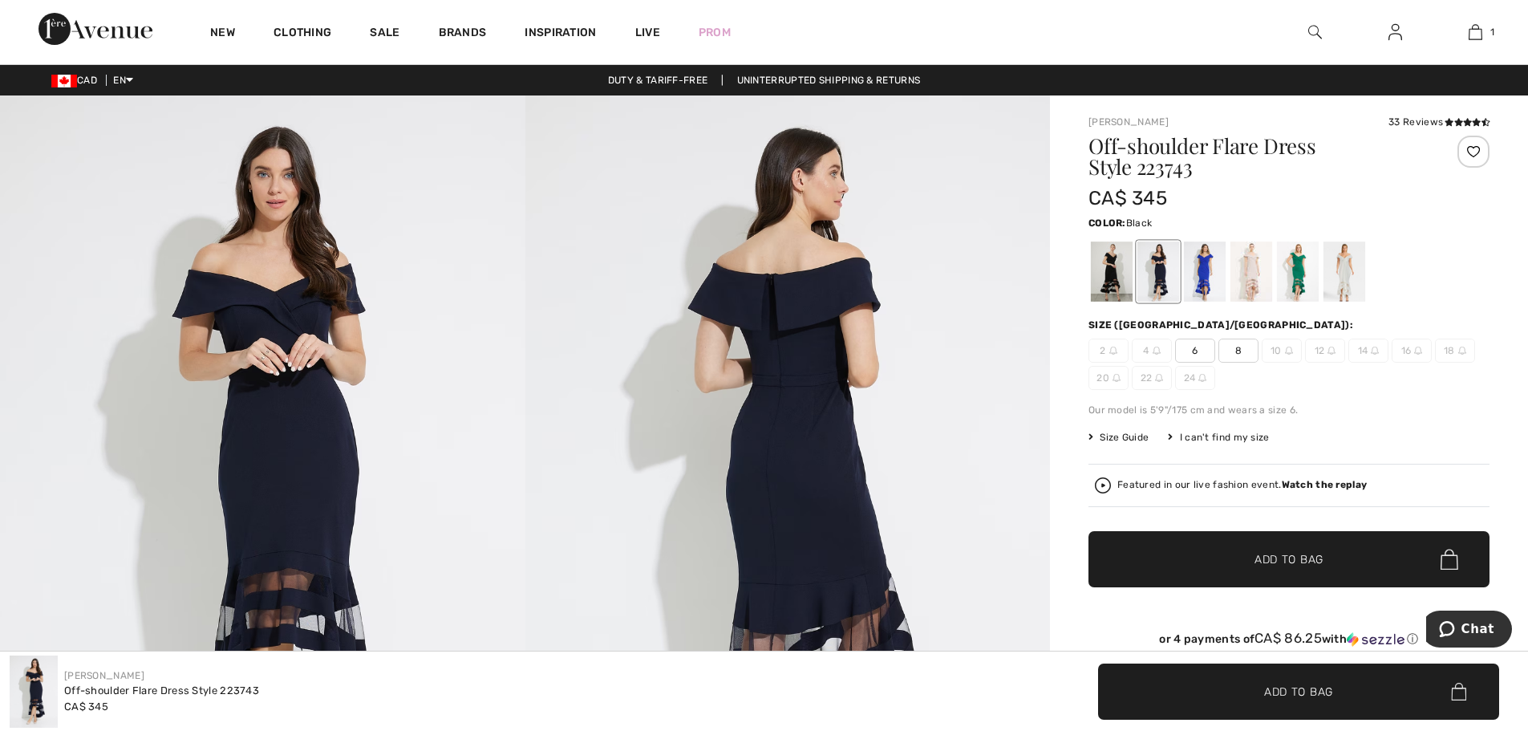
click at [1092, 268] on div at bounding box center [1112, 271] width 42 height 60
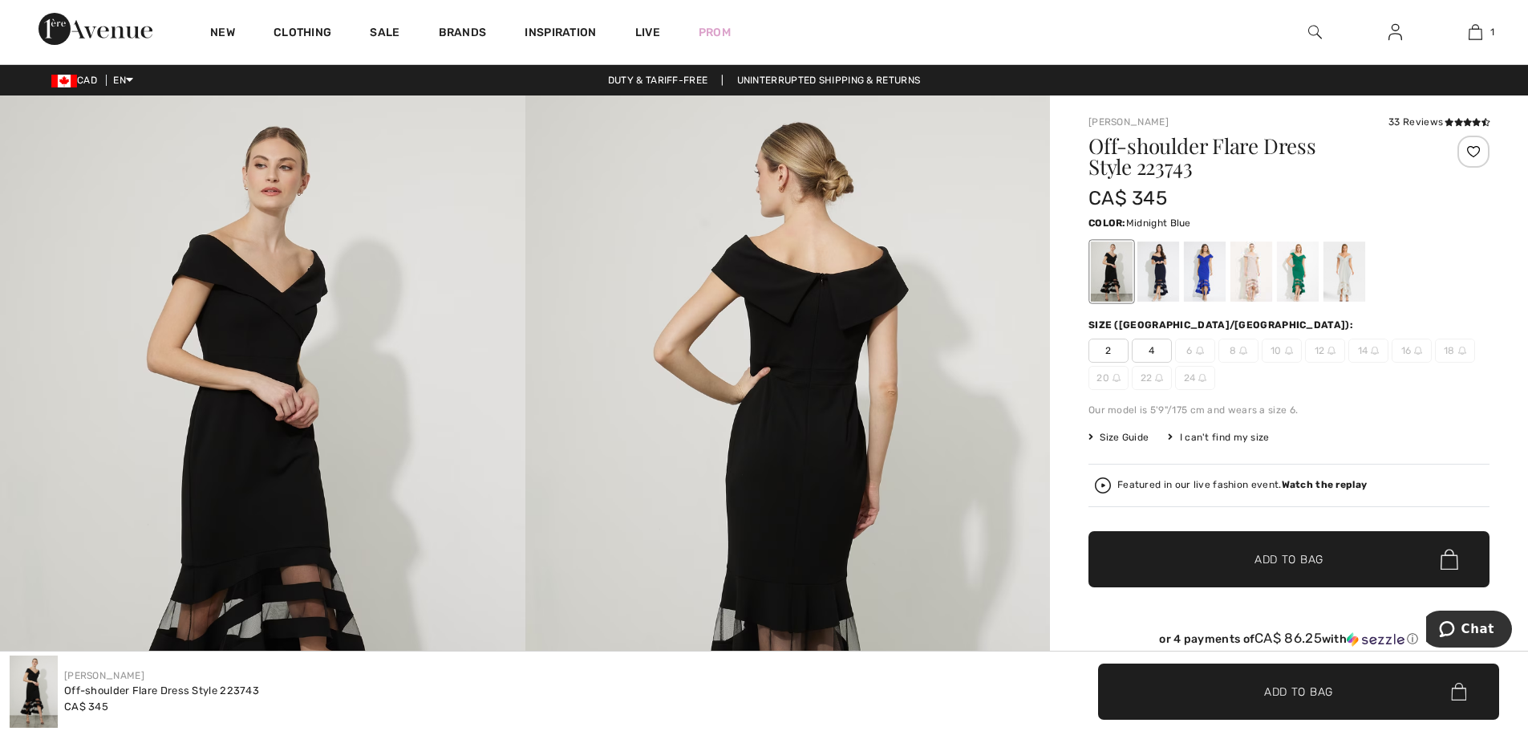
click at [1157, 290] on div at bounding box center [1158, 271] width 42 height 60
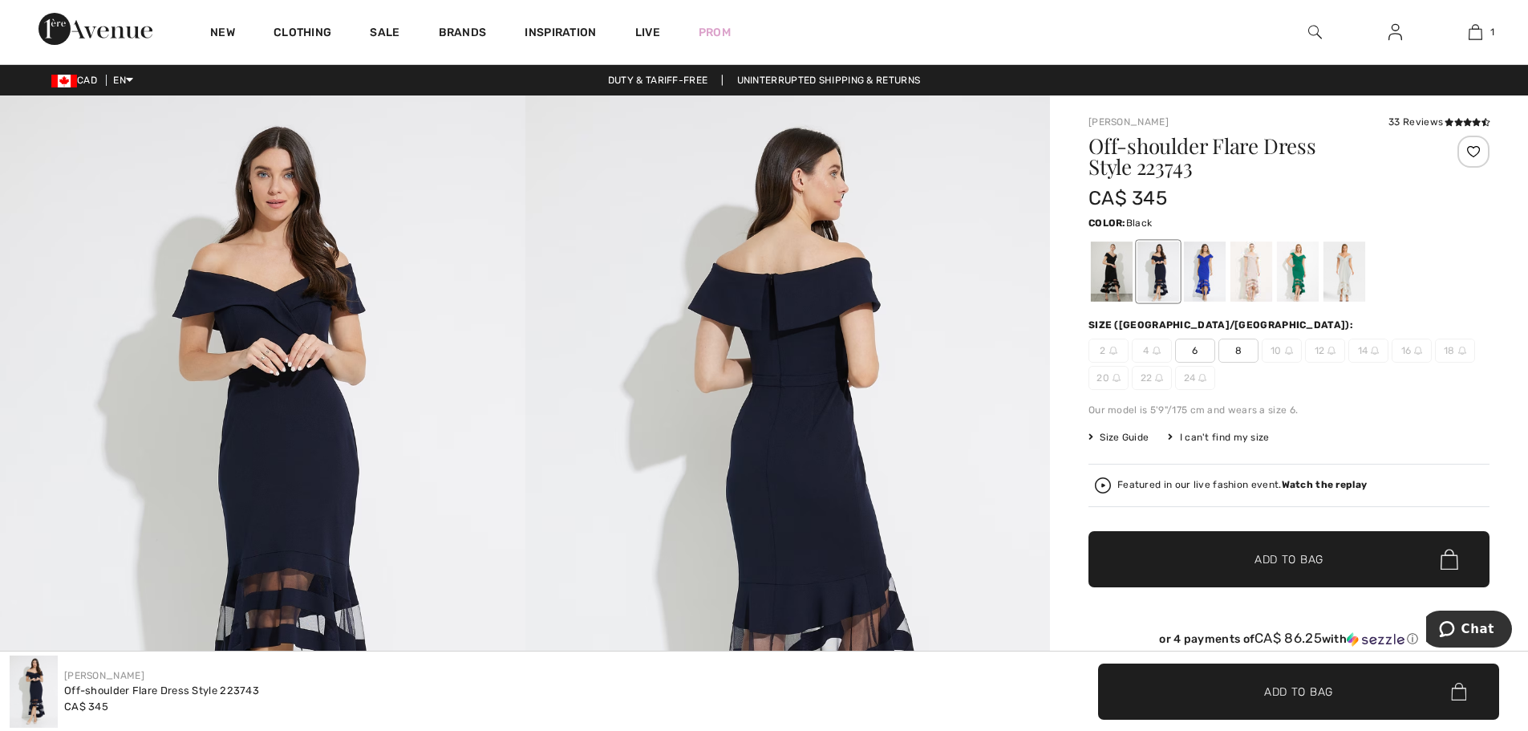
click at [1114, 269] on div at bounding box center [1112, 271] width 42 height 60
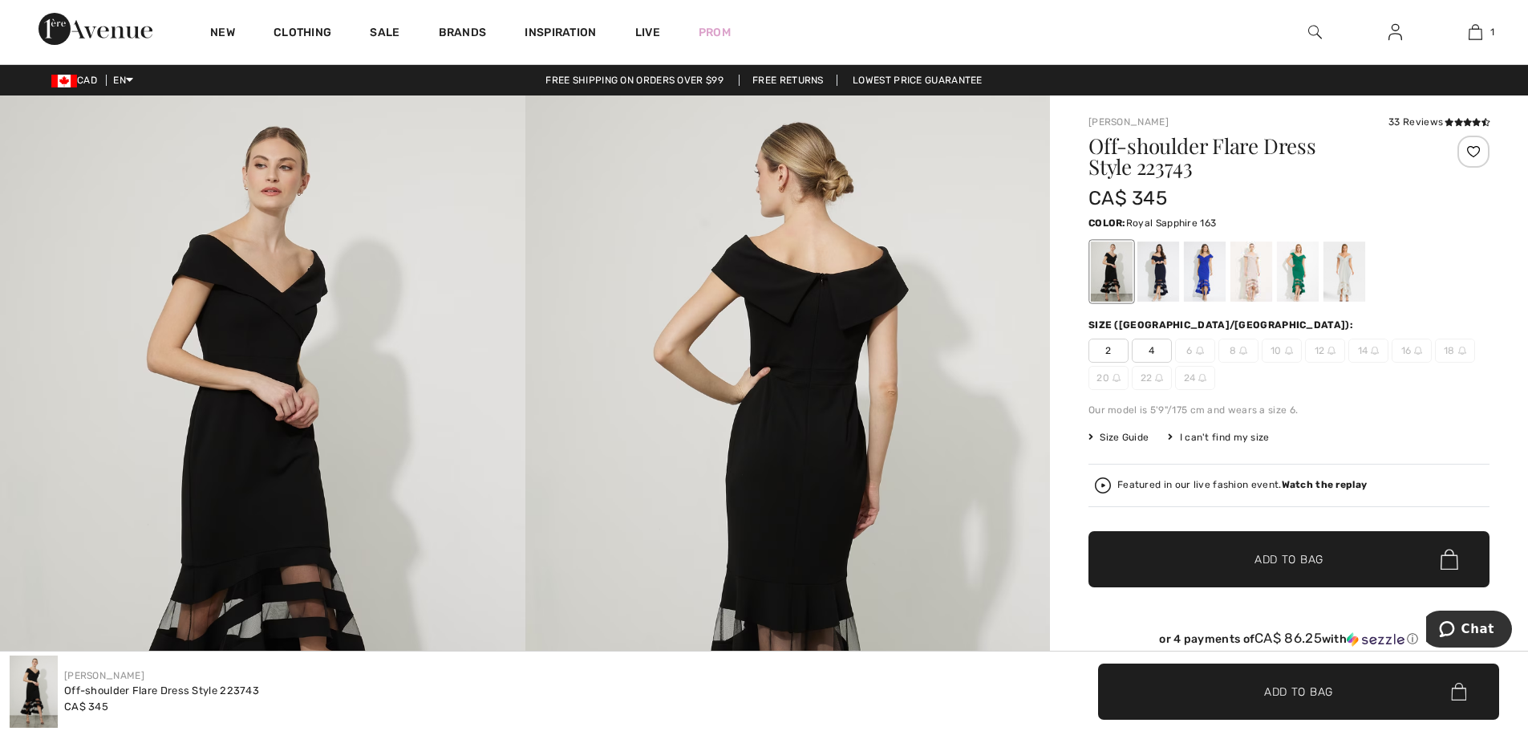
click at [1204, 264] on div at bounding box center [1205, 271] width 42 height 60
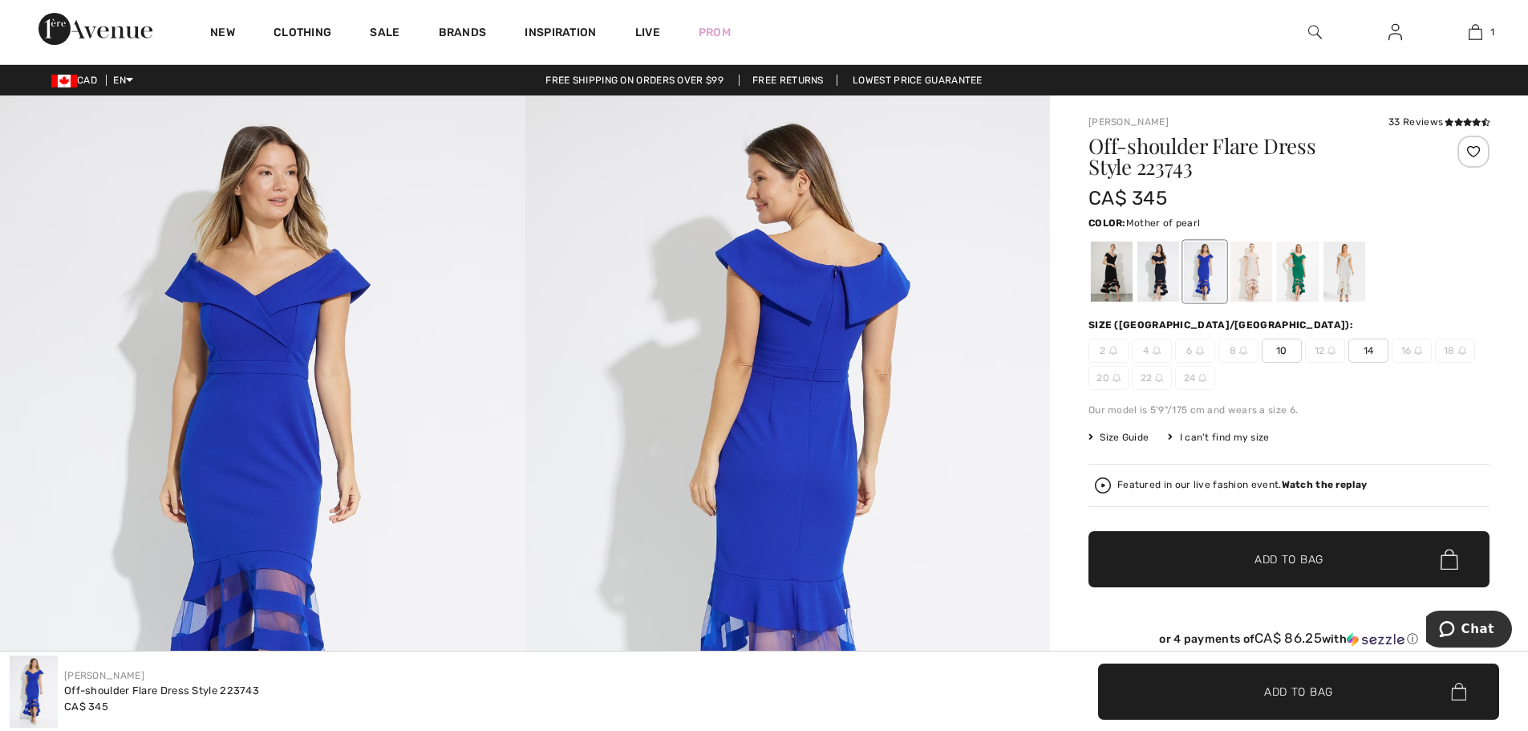
click at [1258, 265] on div at bounding box center [1251, 271] width 42 height 60
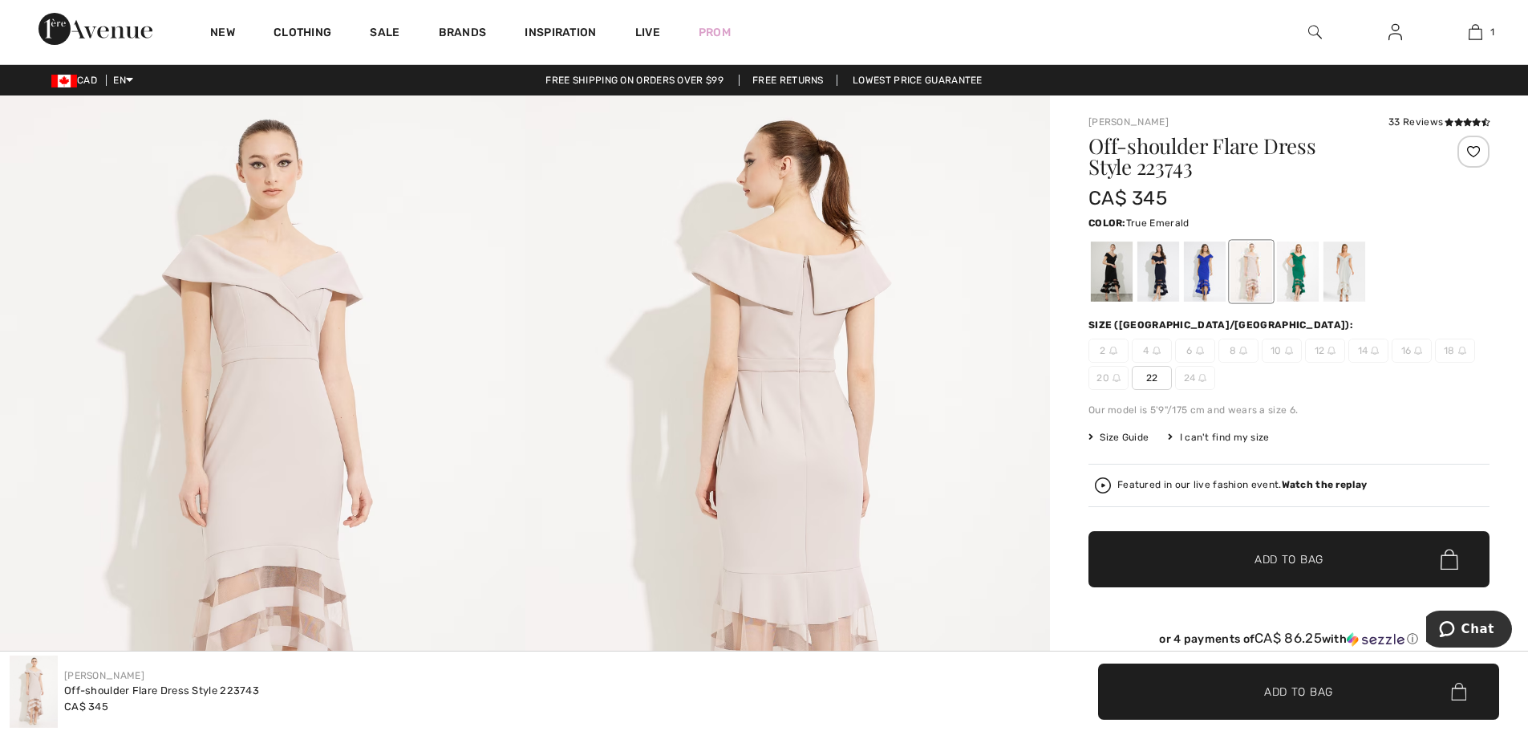
click at [1299, 276] on div at bounding box center [1298, 271] width 42 height 60
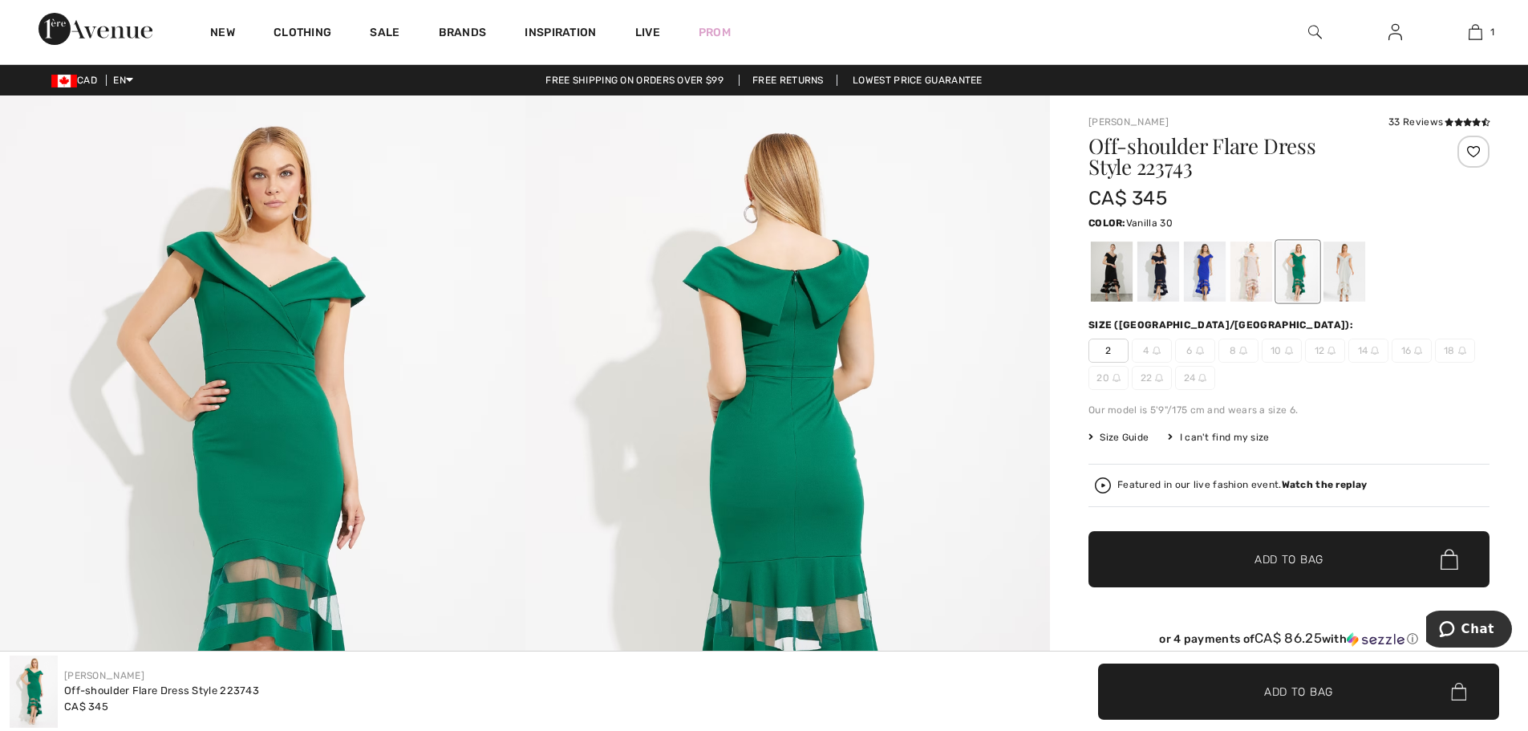
click at [1342, 284] on div at bounding box center [1344, 271] width 42 height 60
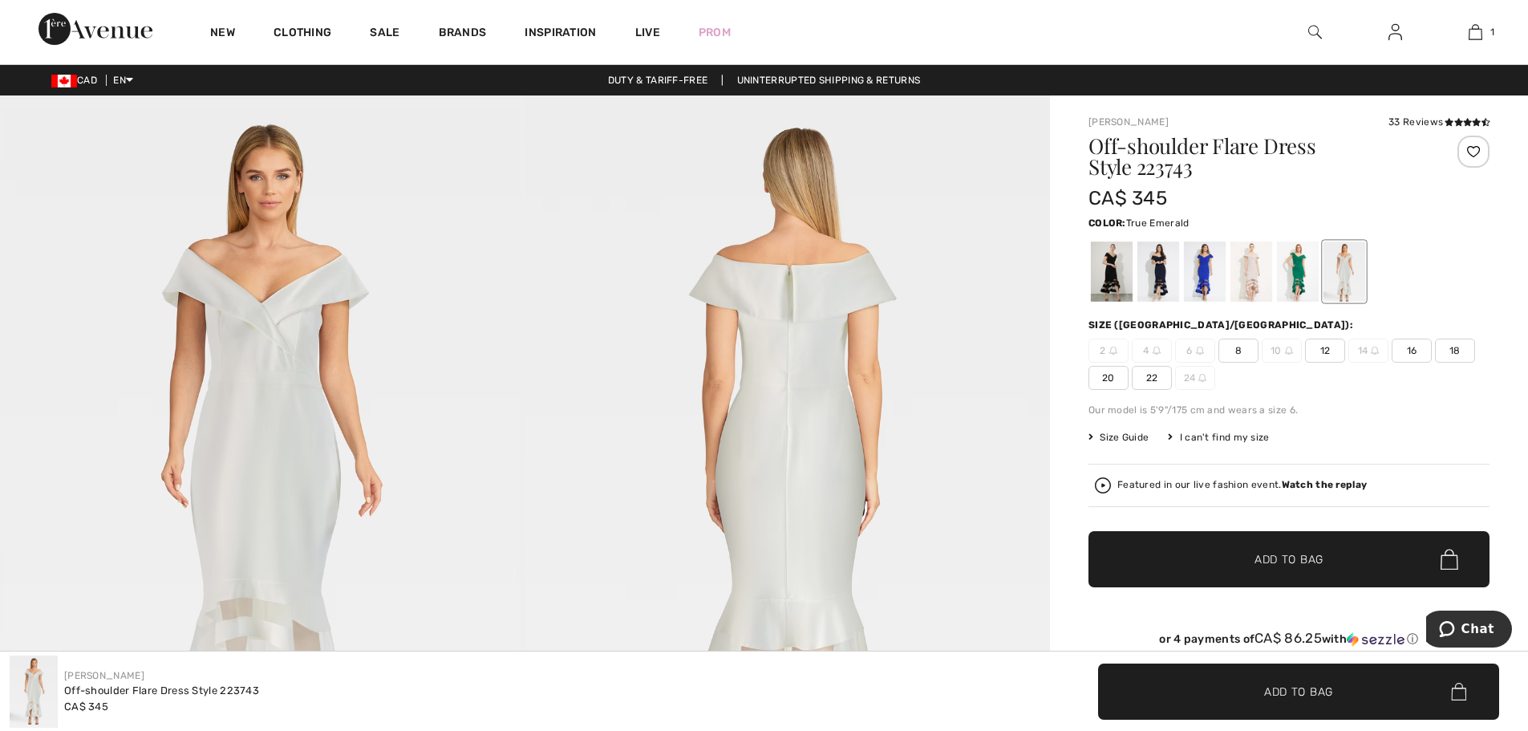
click at [1300, 271] on div at bounding box center [1298, 271] width 42 height 60
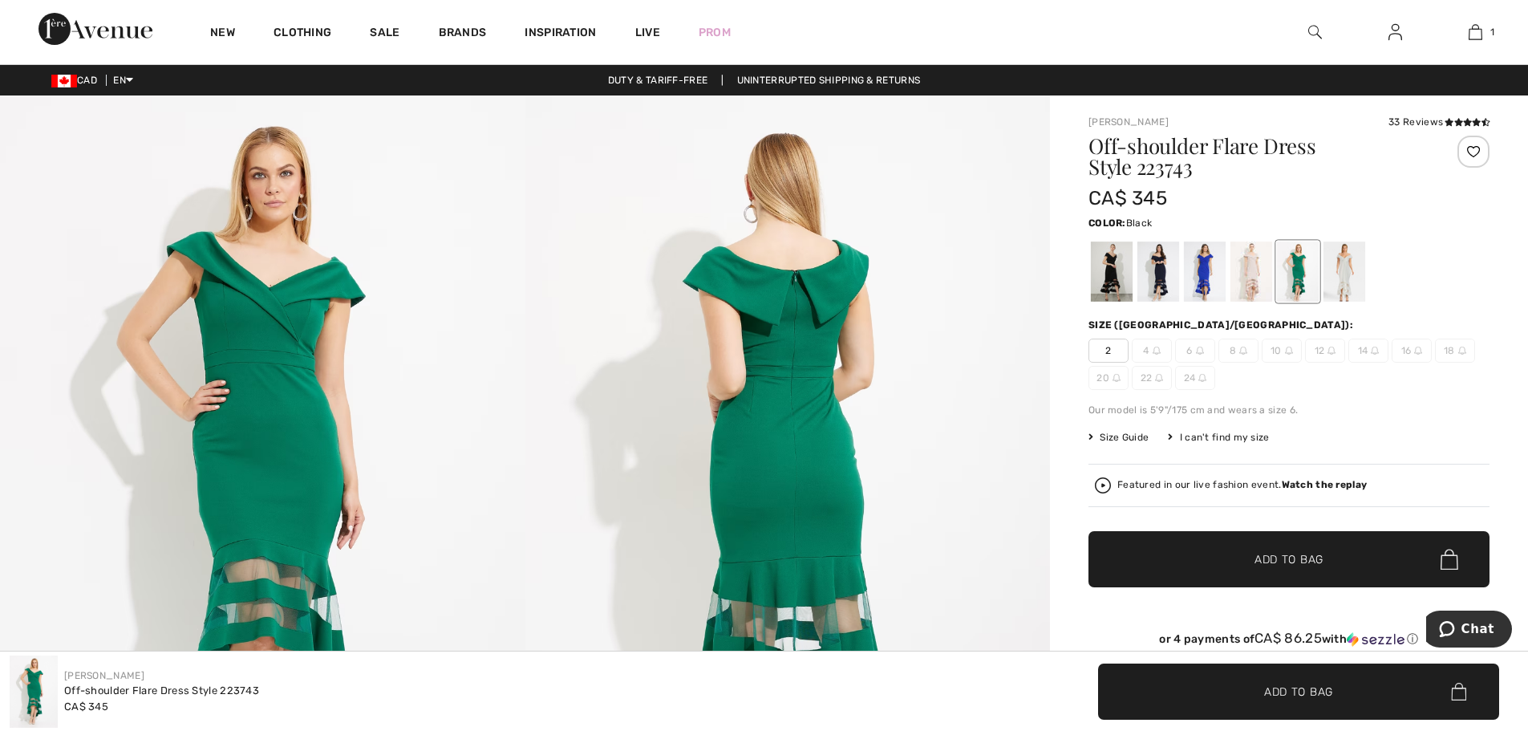
click at [1112, 260] on div at bounding box center [1112, 271] width 42 height 60
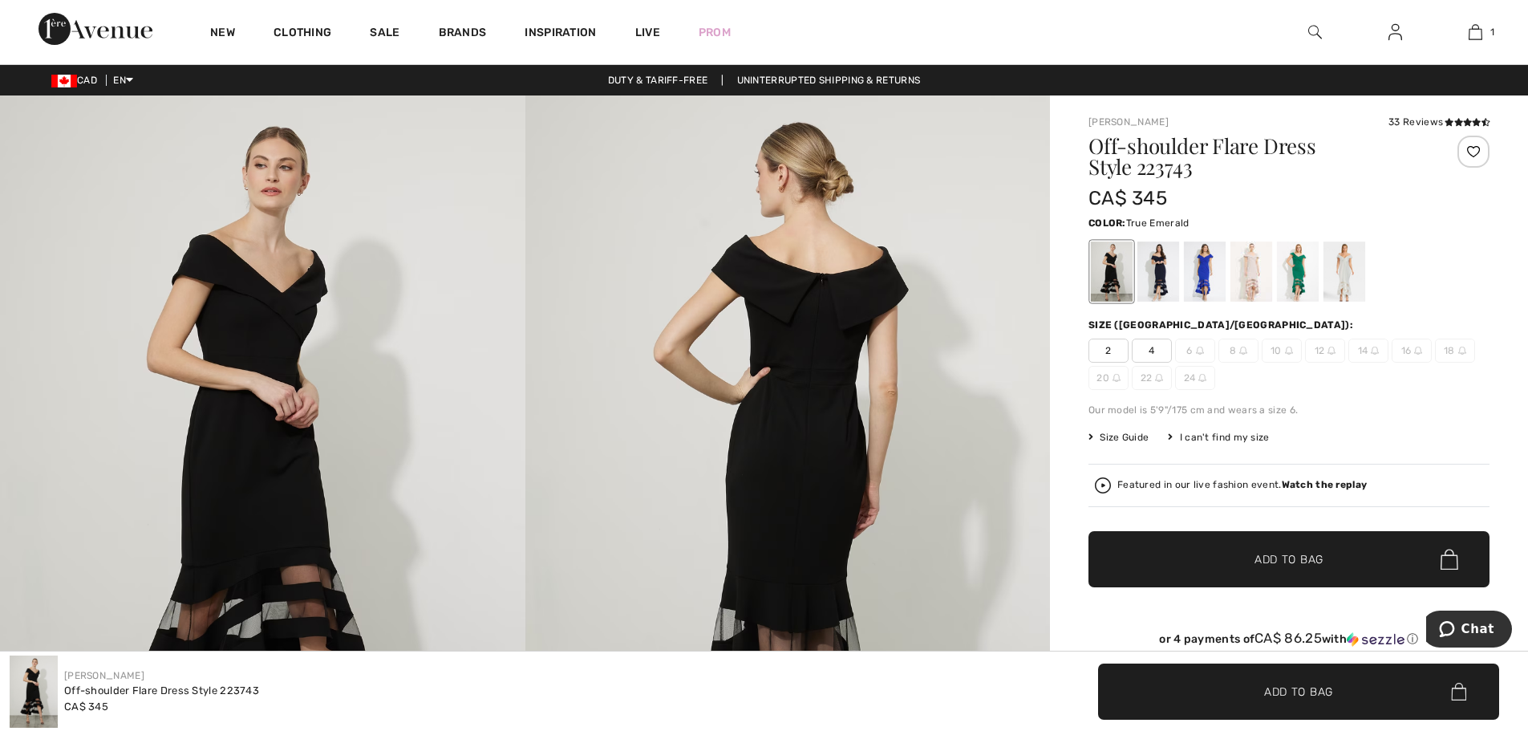
click at [1292, 265] on div at bounding box center [1298, 271] width 42 height 60
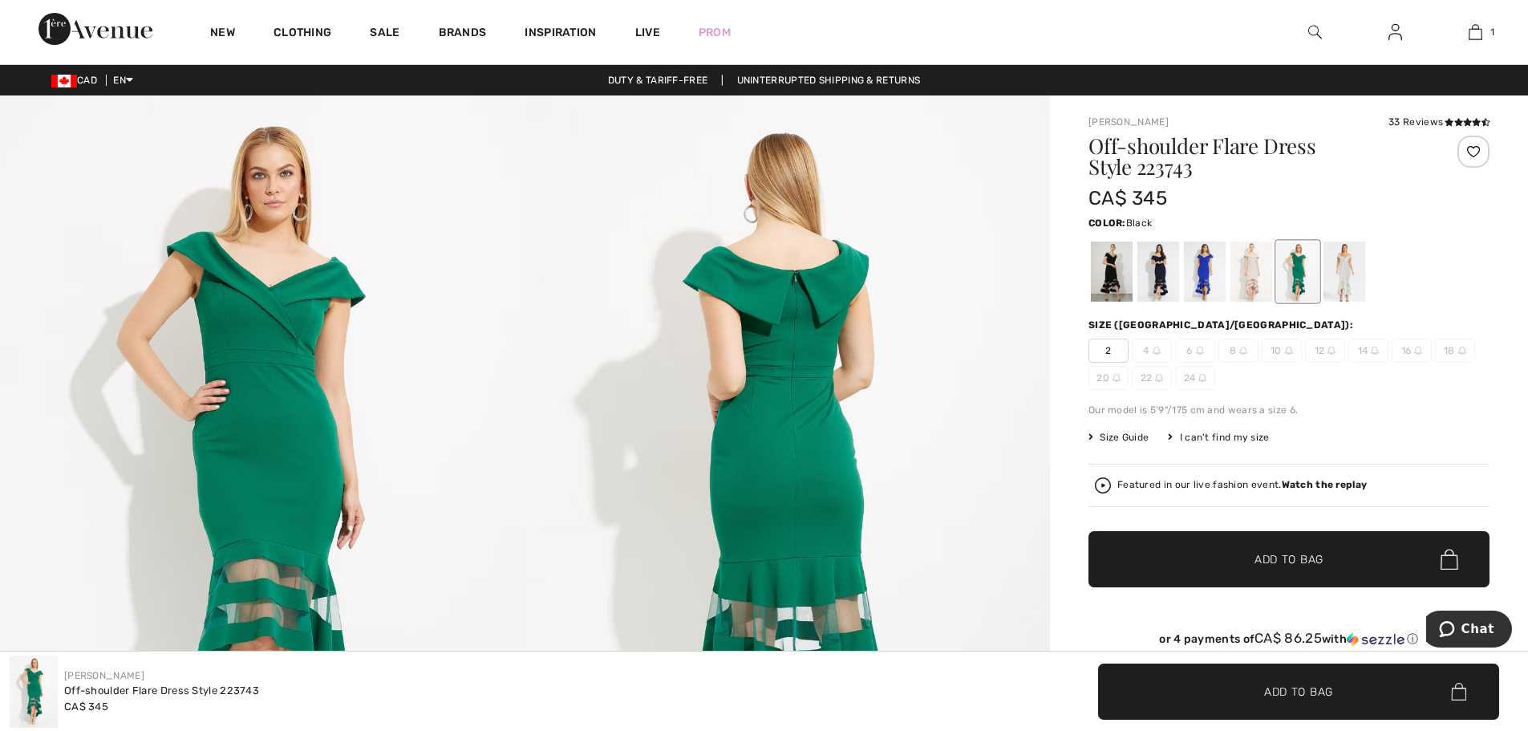
click at [1112, 269] on div at bounding box center [1112, 271] width 42 height 60
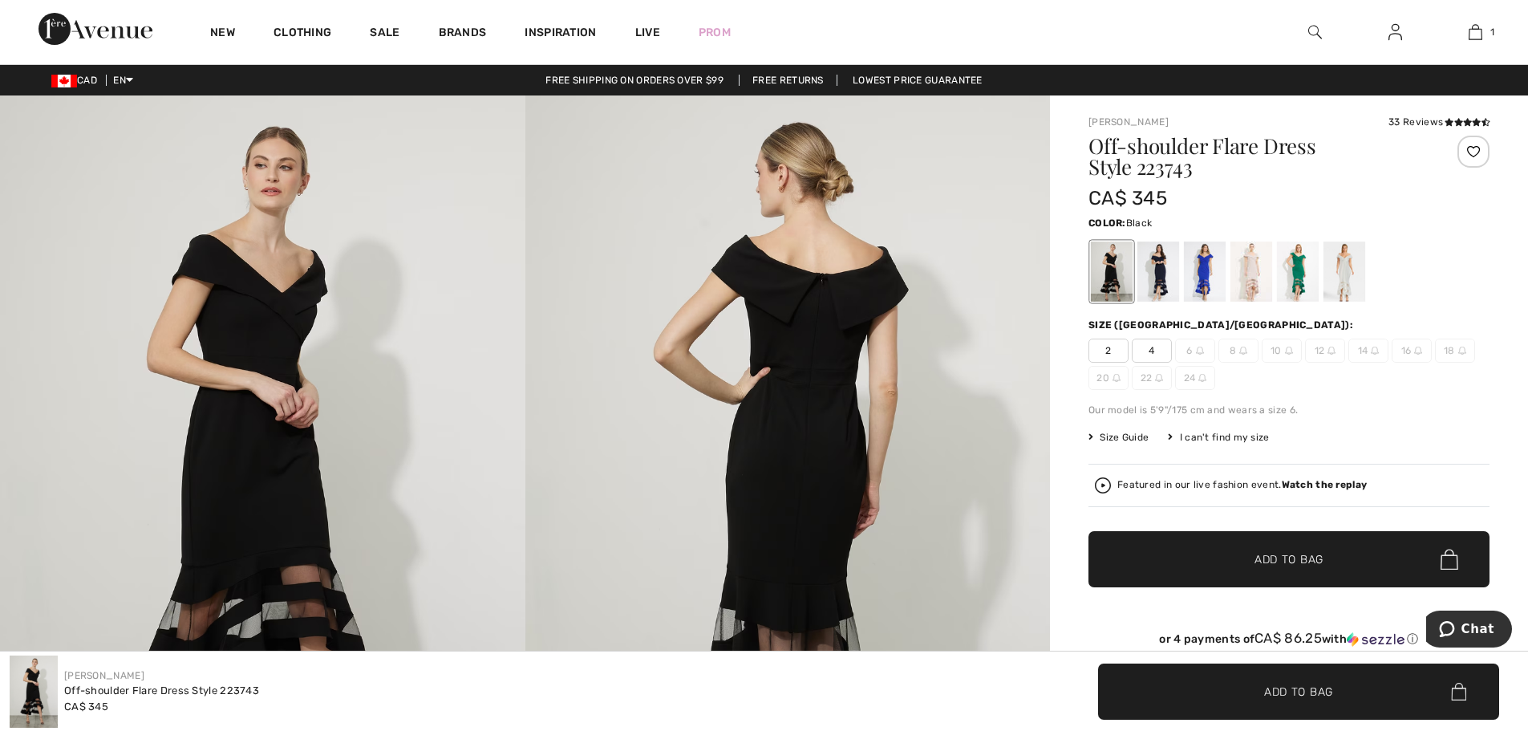
click at [1148, 269] on div at bounding box center [1158, 271] width 42 height 60
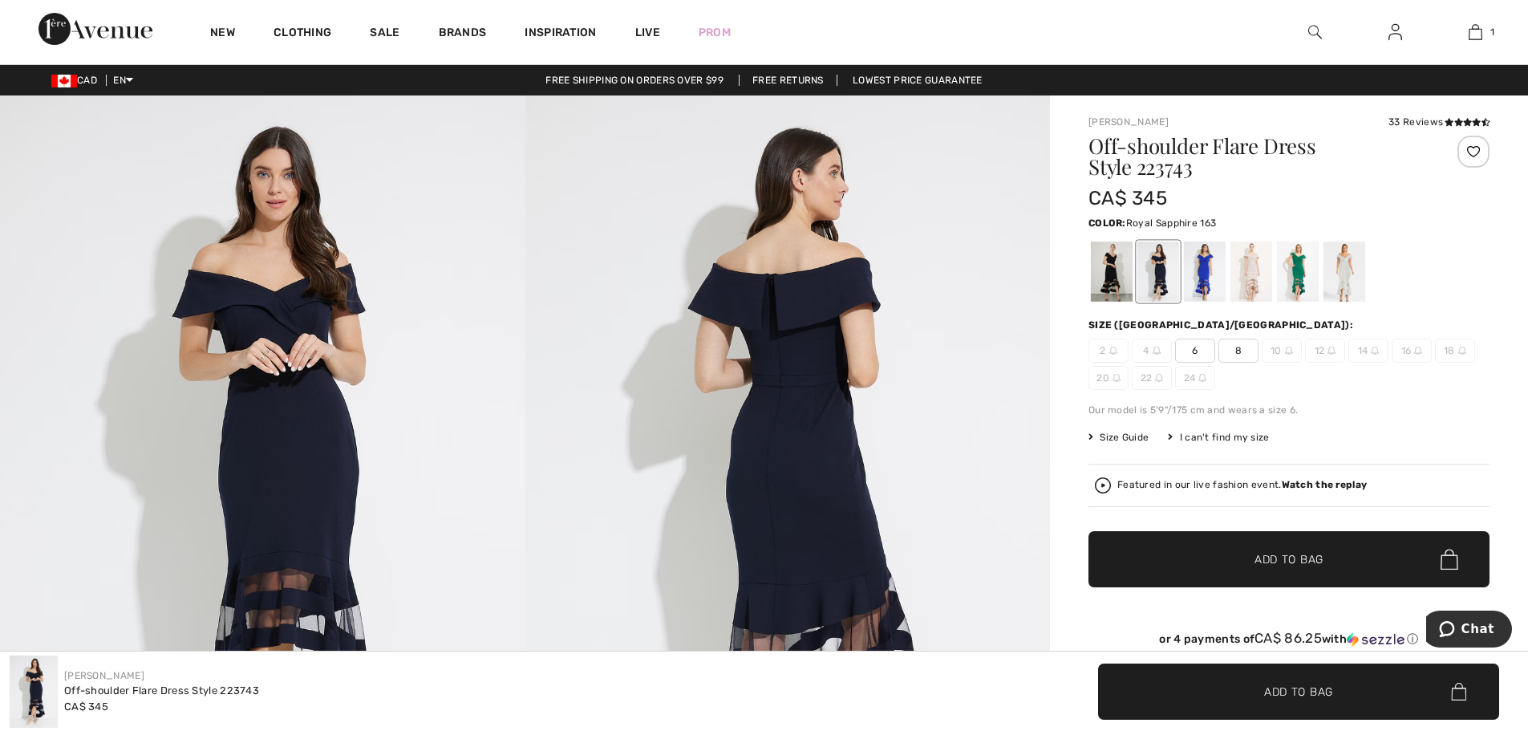
click at [1205, 259] on div at bounding box center [1205, 271] width 42 height 60
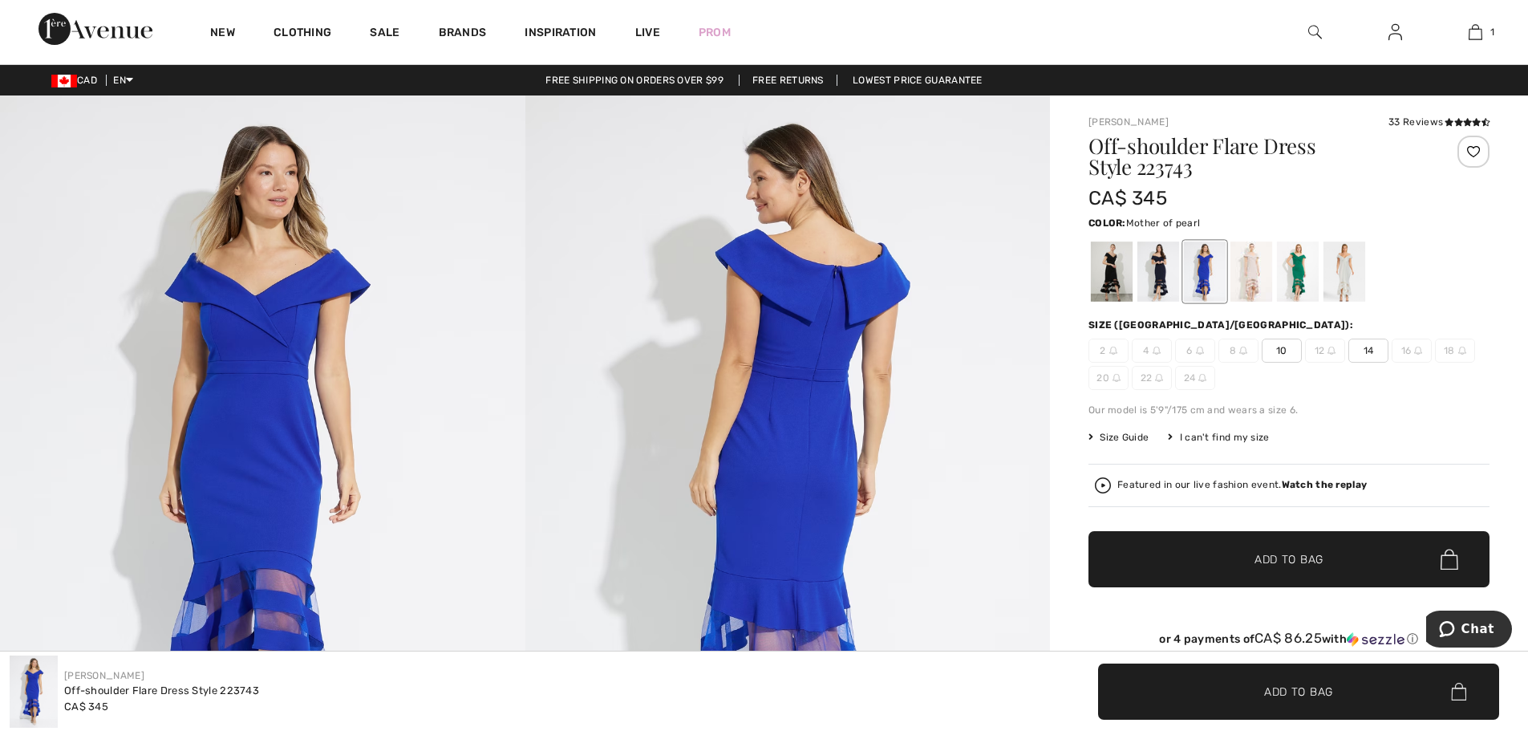
click at [1248, 277] on div at bounding box center [1251, 271] width 42 height 60
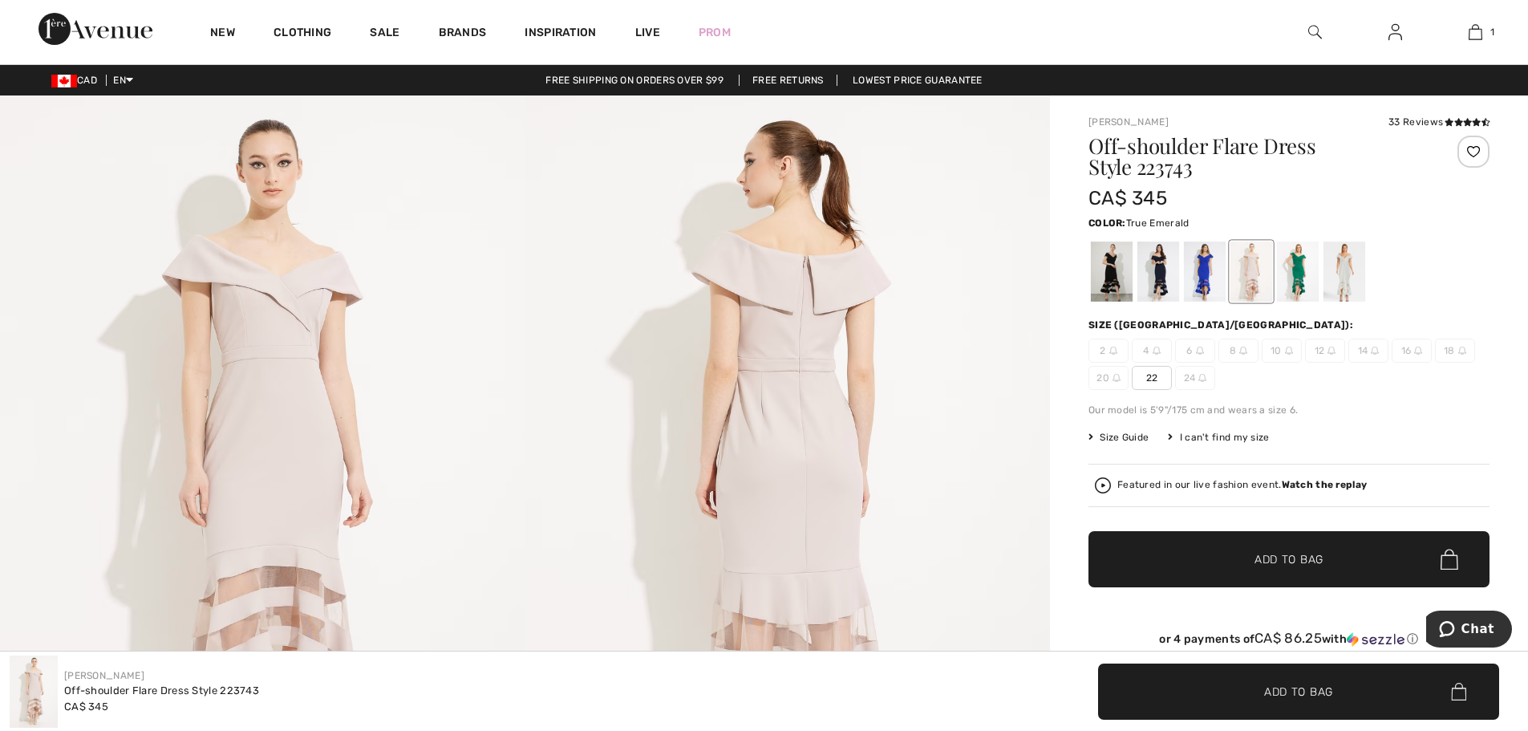
click at [1295, 263] on div at bounding box center [1298, 271] width 42 height 60
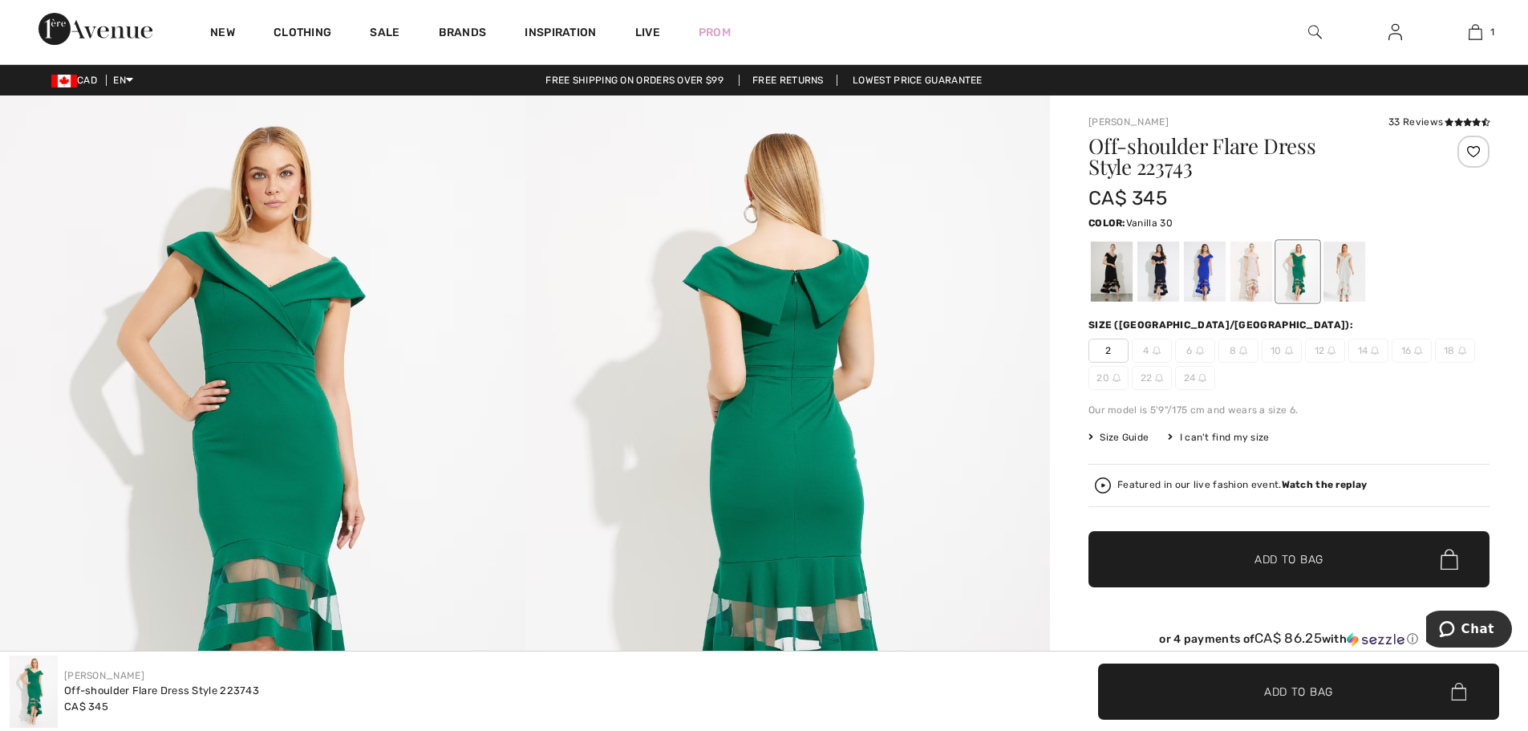
click at [1330, 259] on div at bounding box center [1344, 271] width 42 height 60
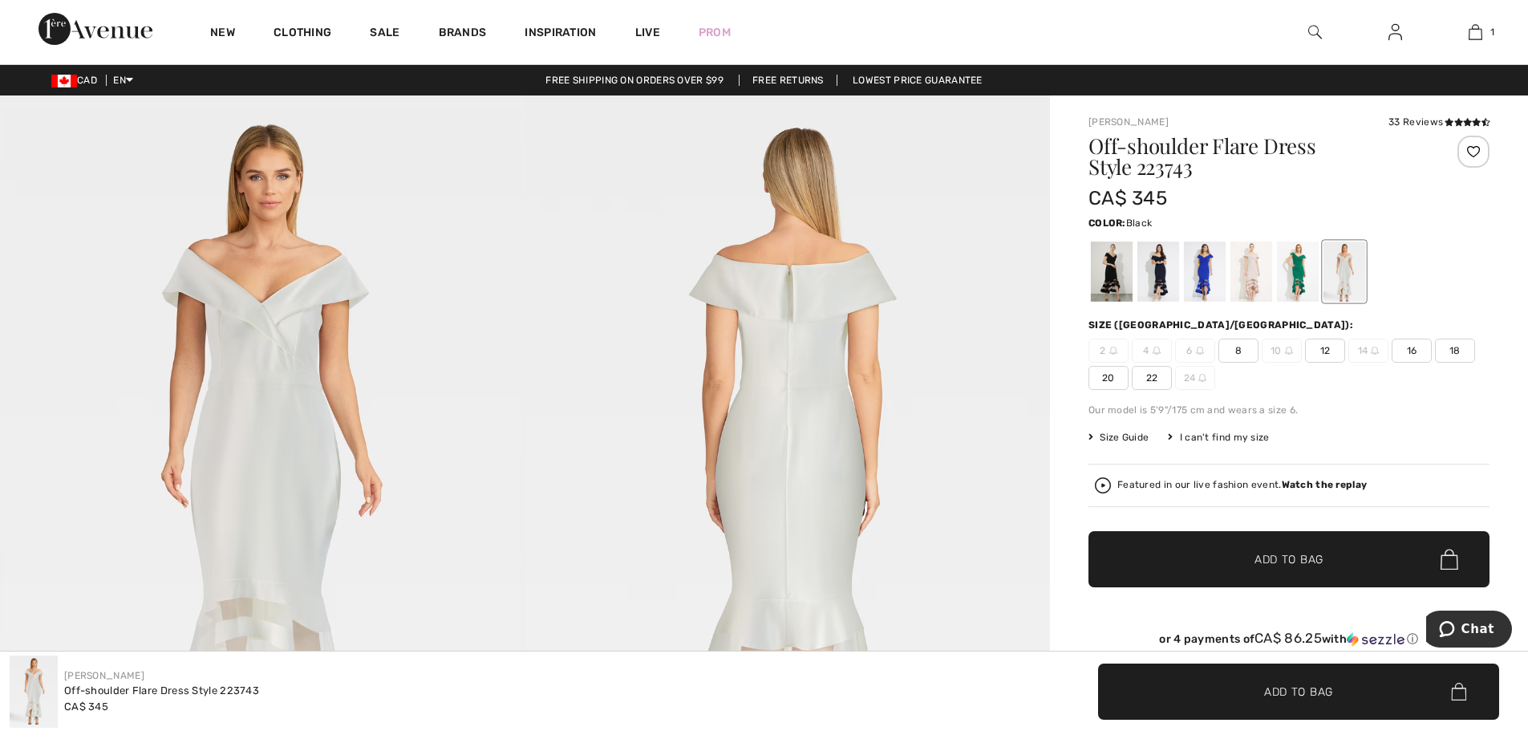
click at [1114, 262] on div at bounding box center [1112, 271] width 42 height 60
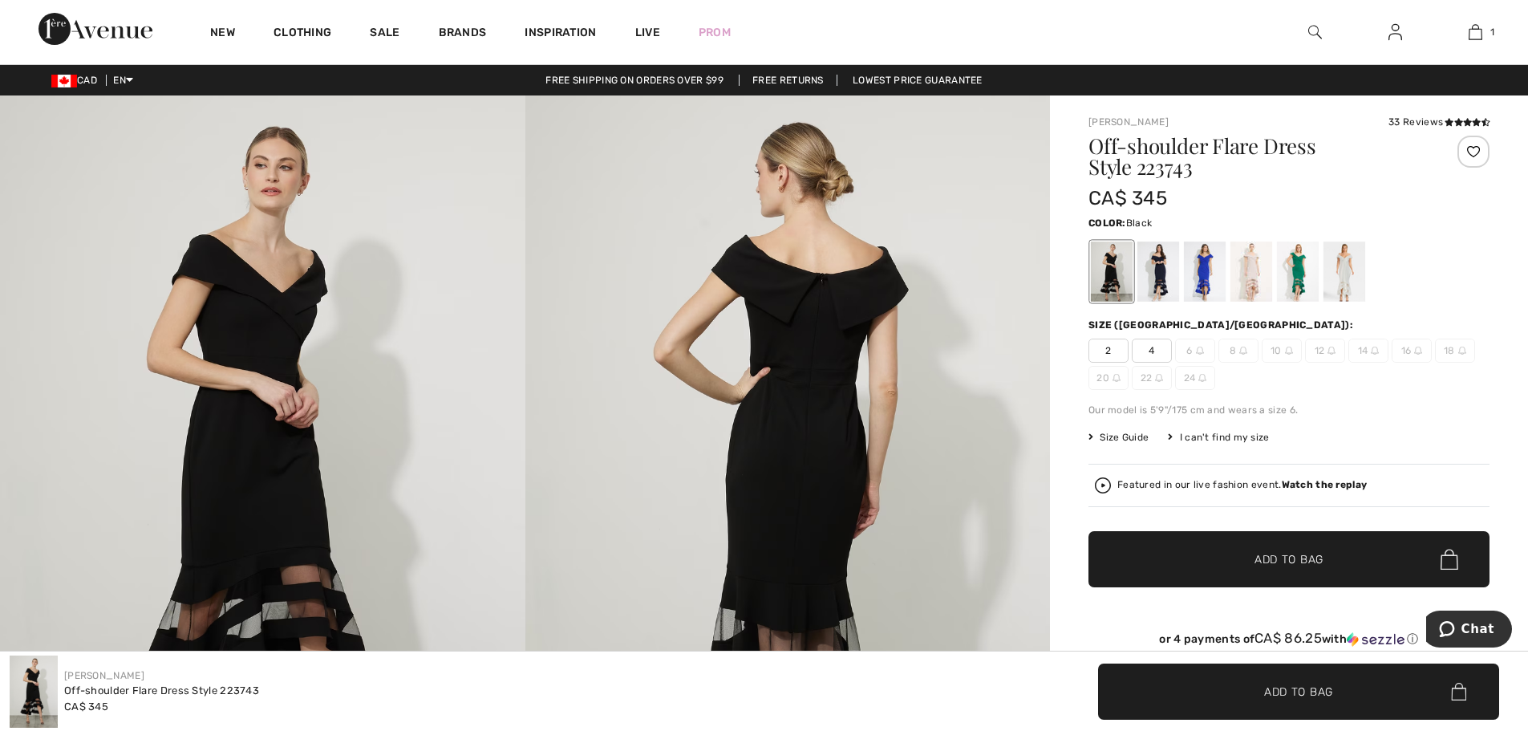
click at [1525, 63] on div "New Clothing Sale Brands Inspiration Live Prom 1 Added to Bag Joseph Ribkoff Ch…" at bounding box center [764, 32] width 1528 height 64
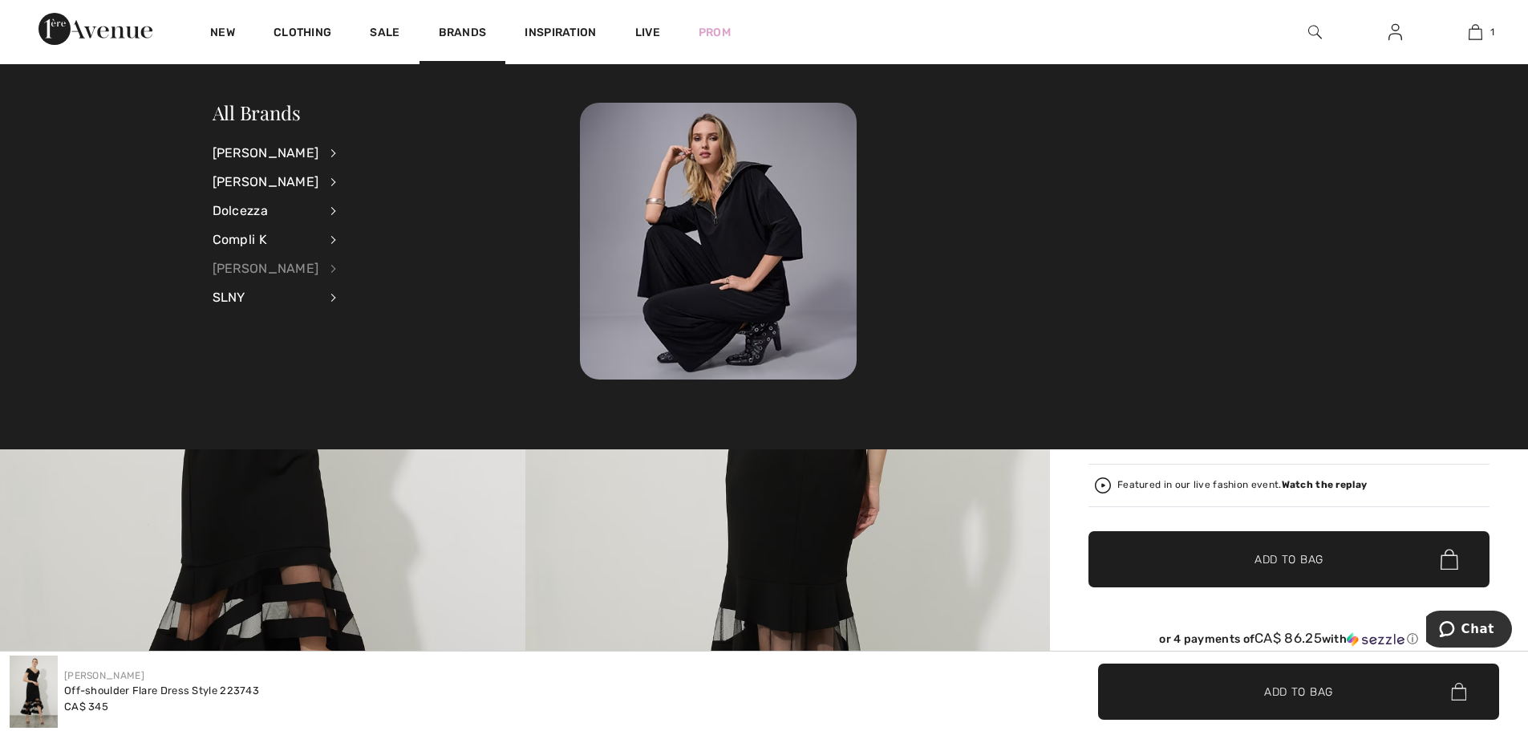
click at [284, 263] on div "[PERSON_NAME]" at bounding box center [266, 268] width 107 height 29
click at [357, 148] on link "View All" at bounding box center [416, 152] width 119 height 26
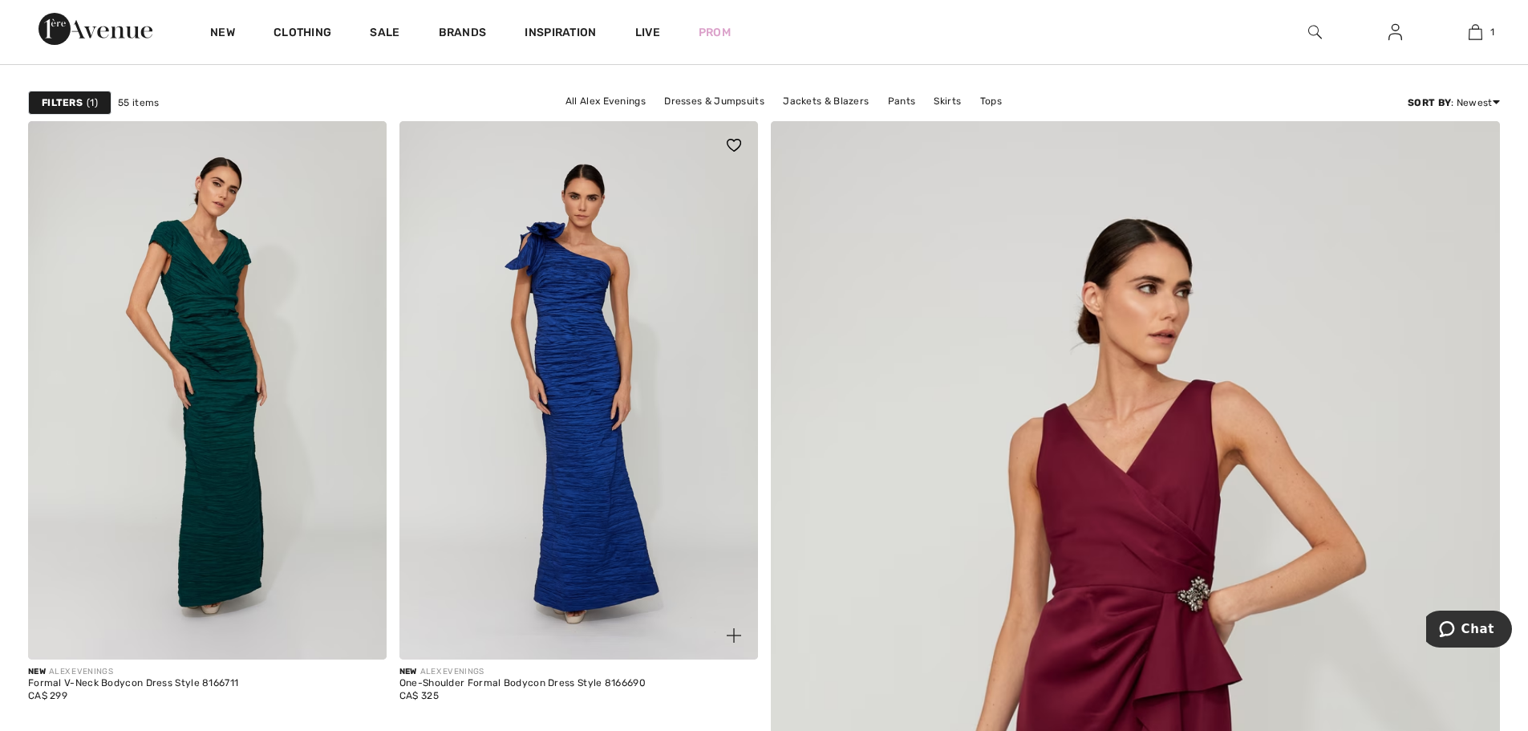
scroll to position [722, 0]
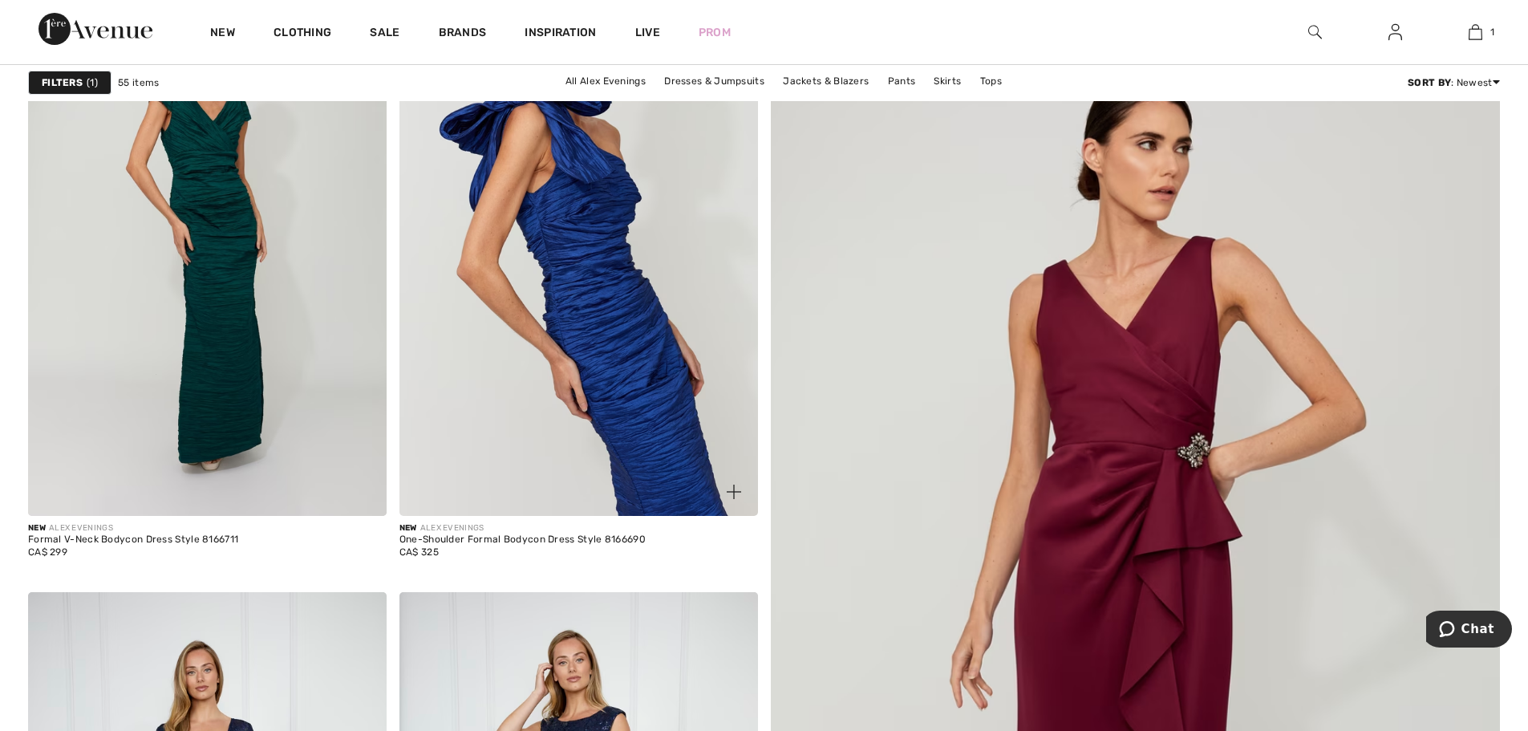
click at [593, 298] on img at bounding box center [578, 246] width 358 height 537
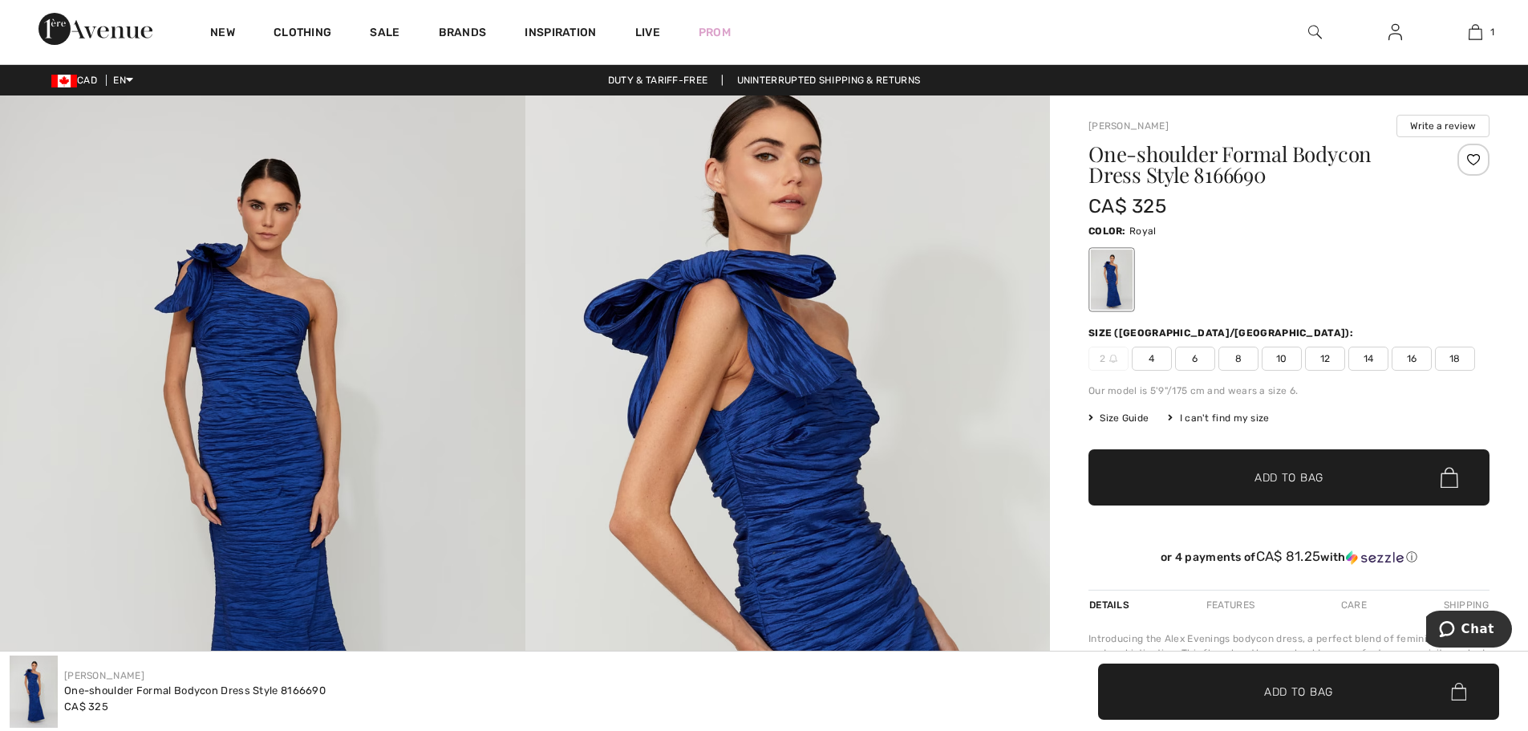
click at [1239, 364] on span "8" at bounding box center [1238, 358] width 40 height 24
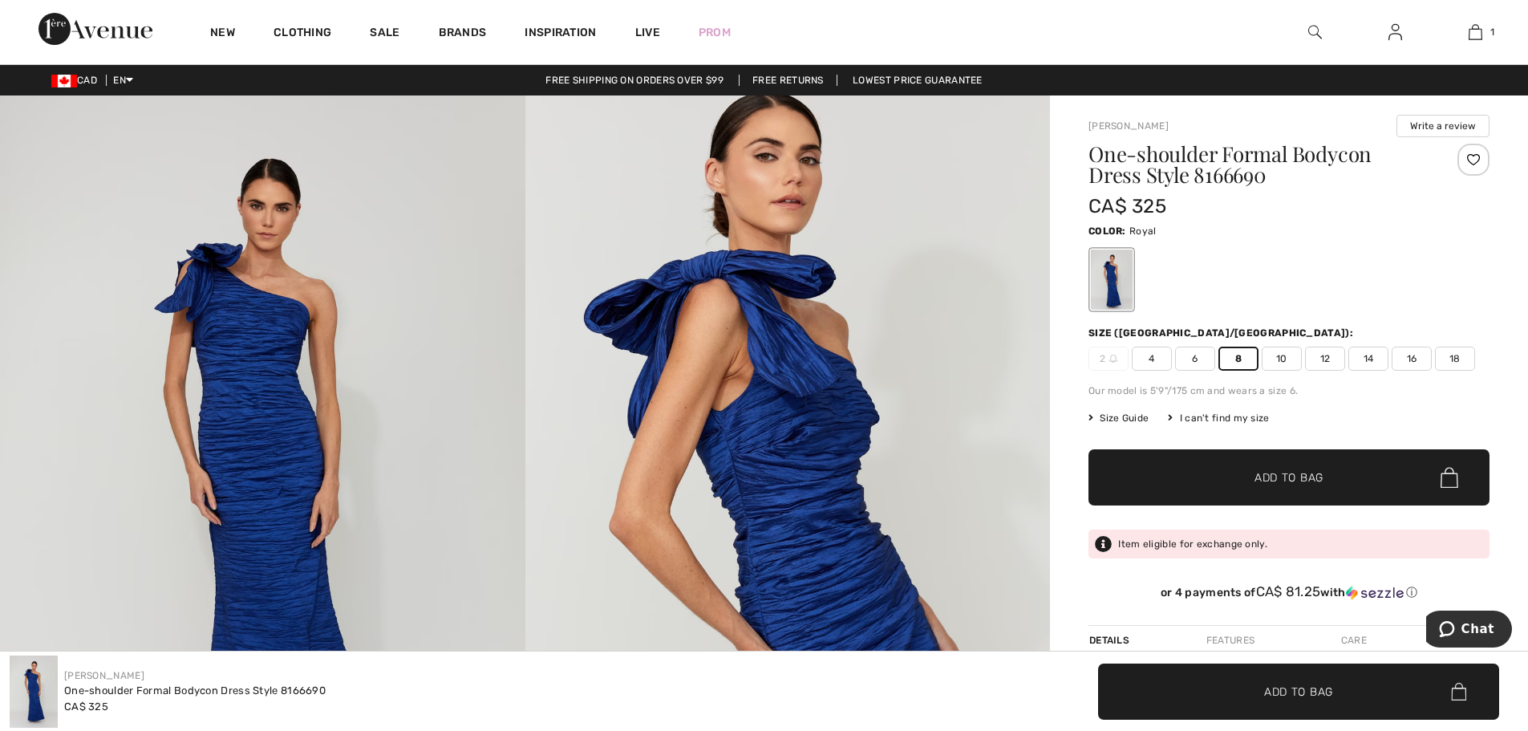
click at [1288, 358] on span "10" at bounding box center [1282, 358] width 40 height 24
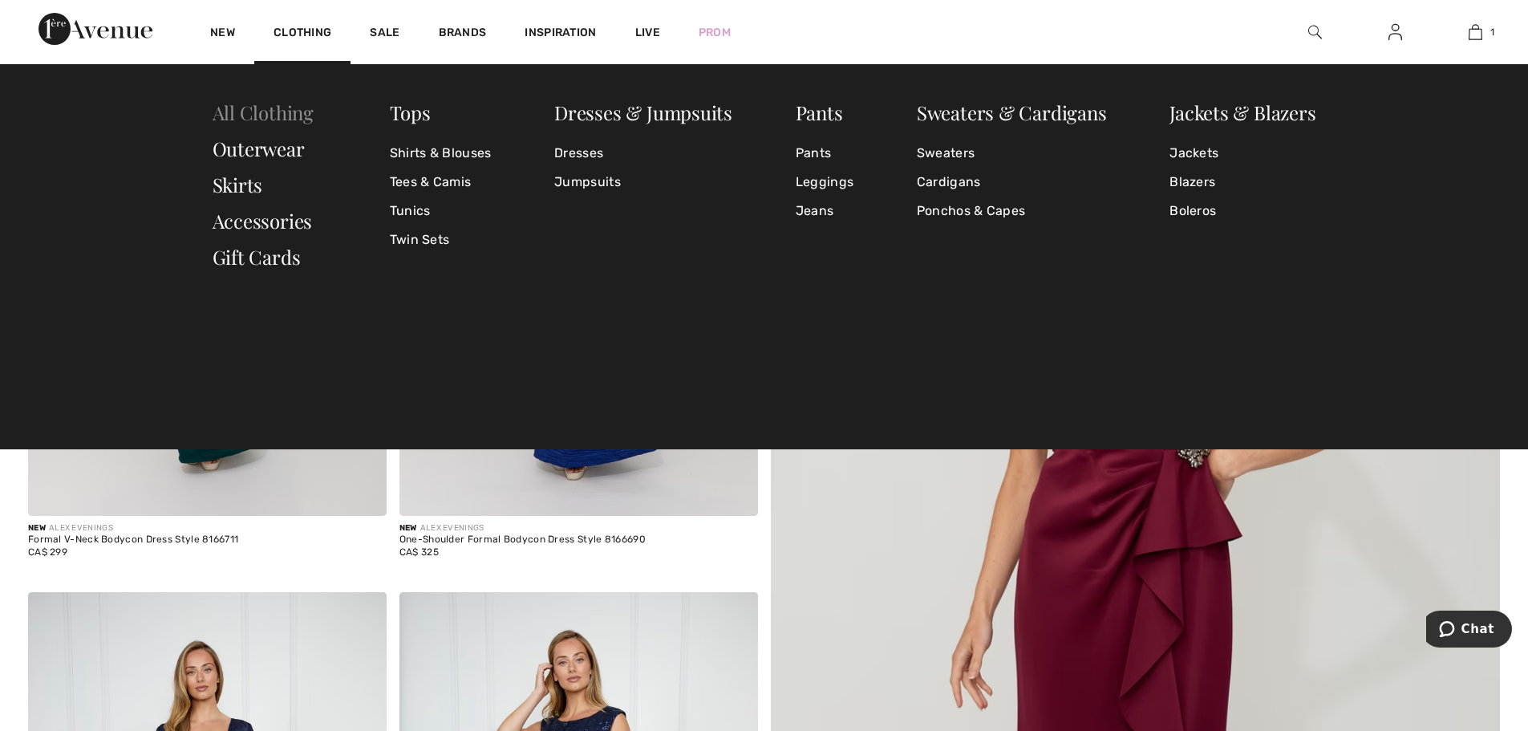
click at [260, 122] on link "All Clothing" at bounding box center [263, 112] width 101 height 26
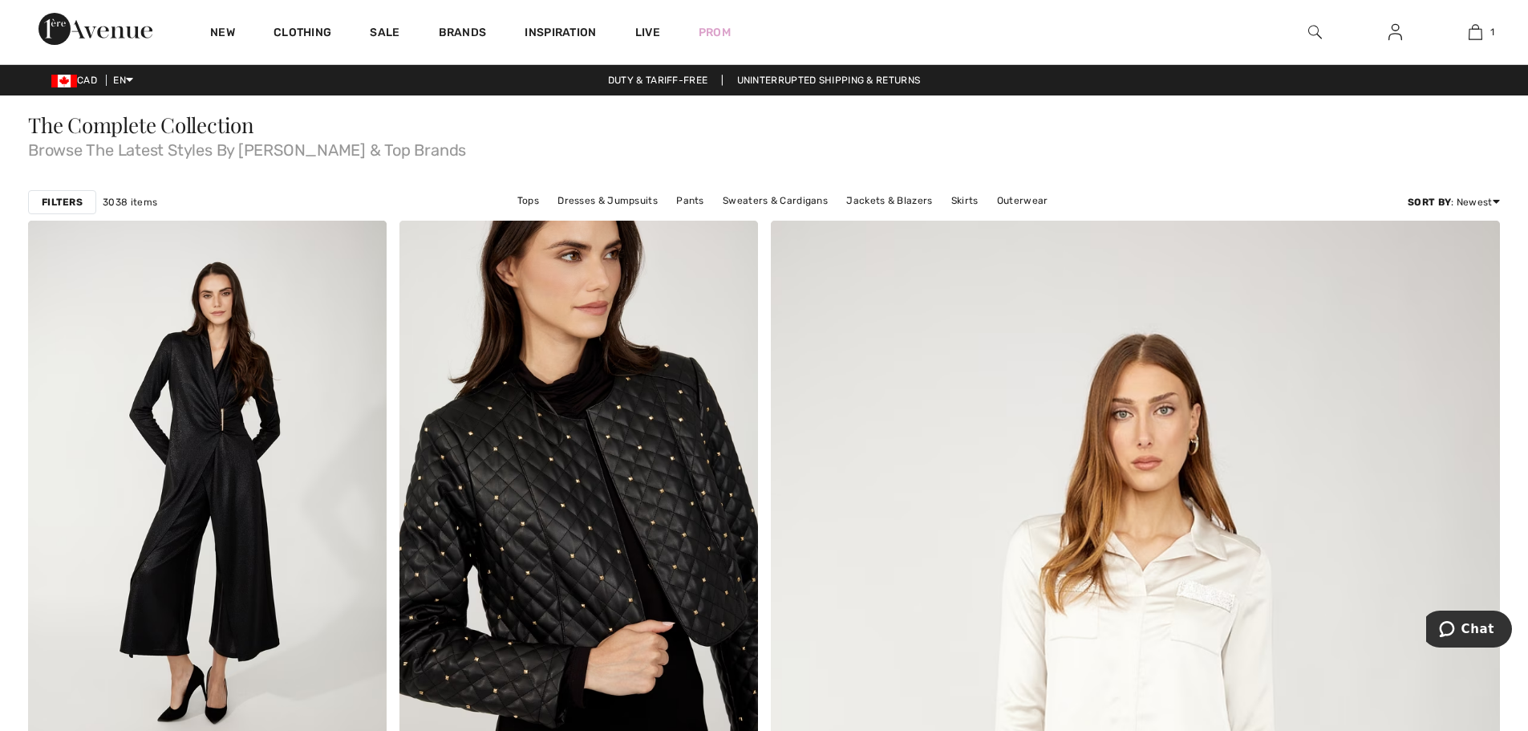
click at [872, 149] on span "Browse The Latest Styles By [PERSON_NAME] & Top Brands" at bounding box center [764, 147] width 1472 height 22
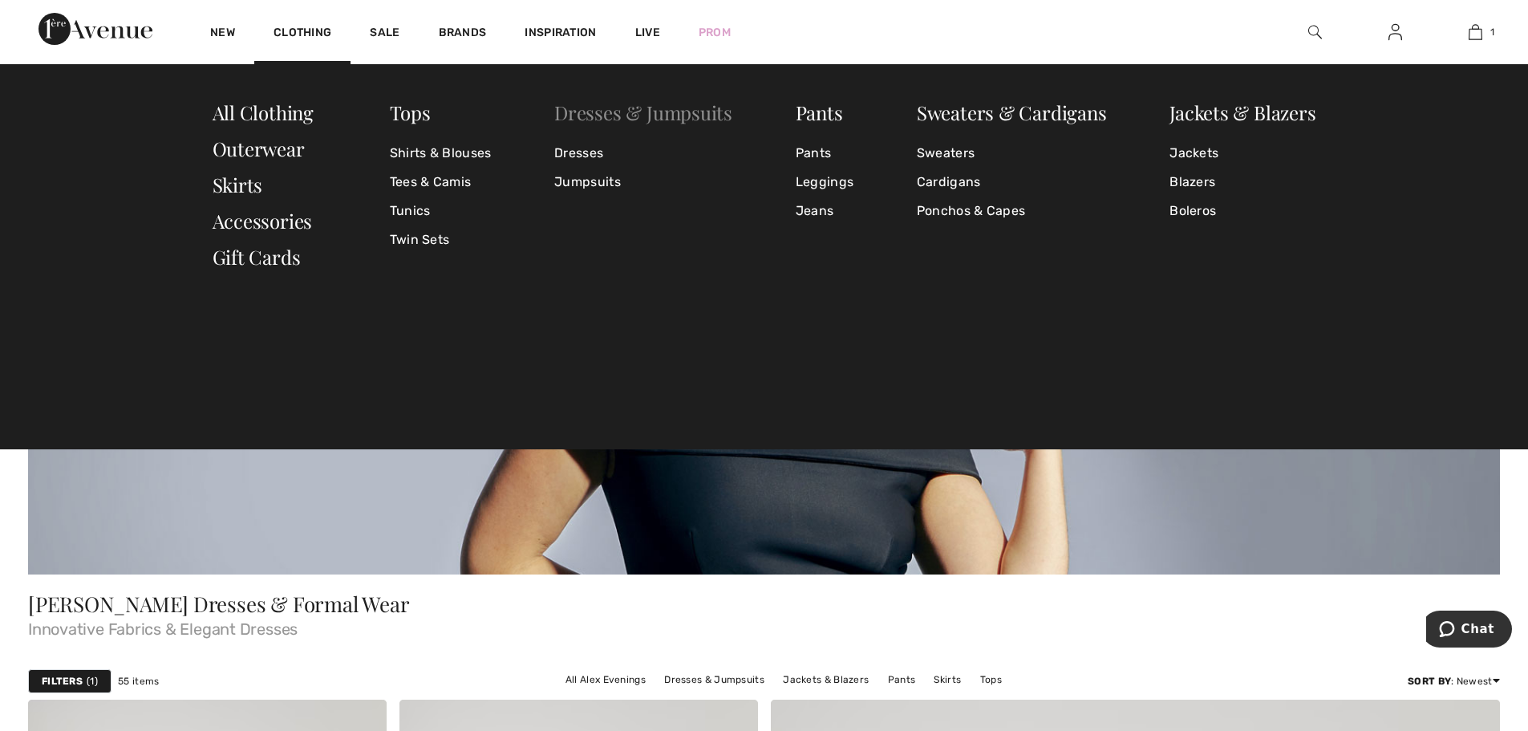
click at [578, 112] on link "Dresses & Jumpsuits" at bounding box center [643, 112] width 178 height 26
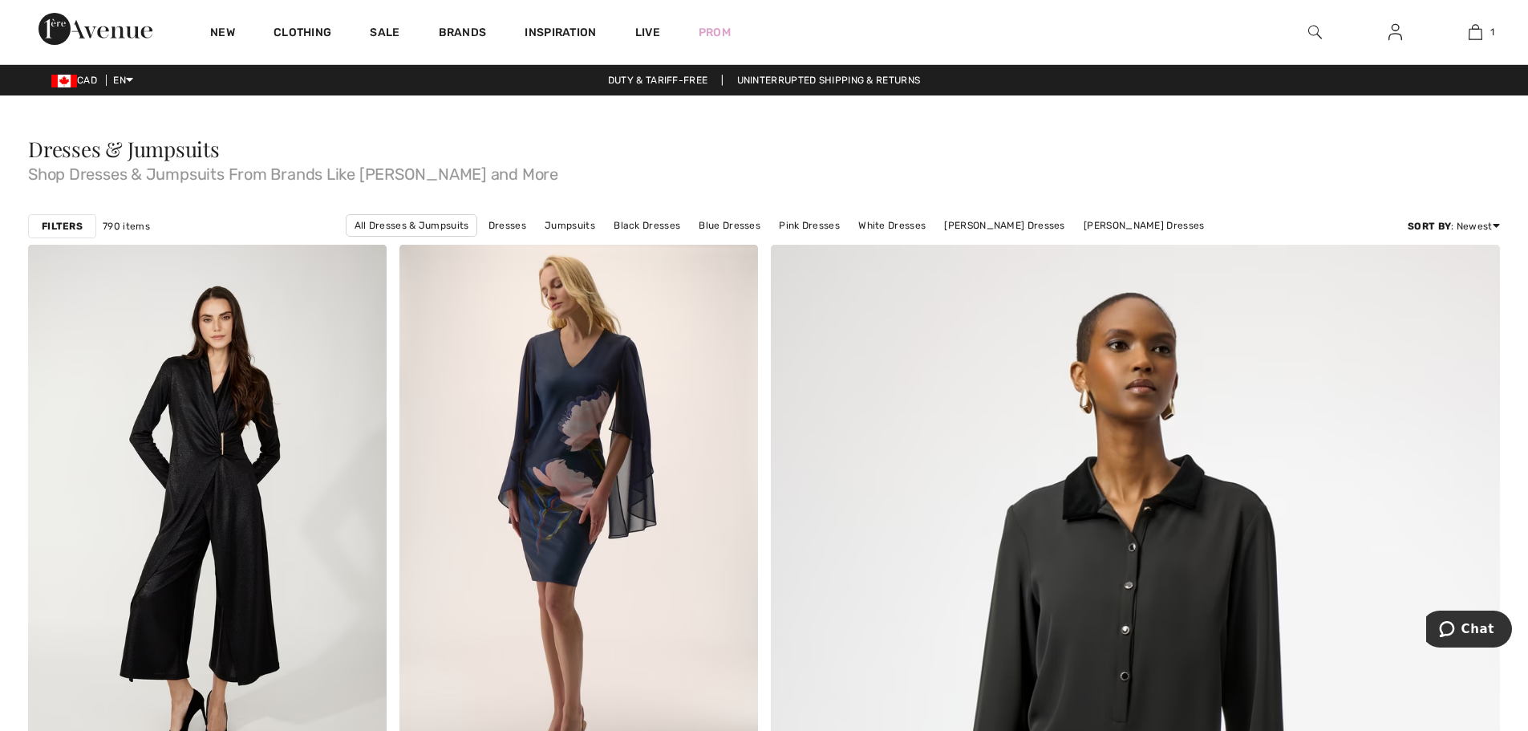
click at [41, 230] on div "Filters" at bounding box center [62, 226] width 68 height 24
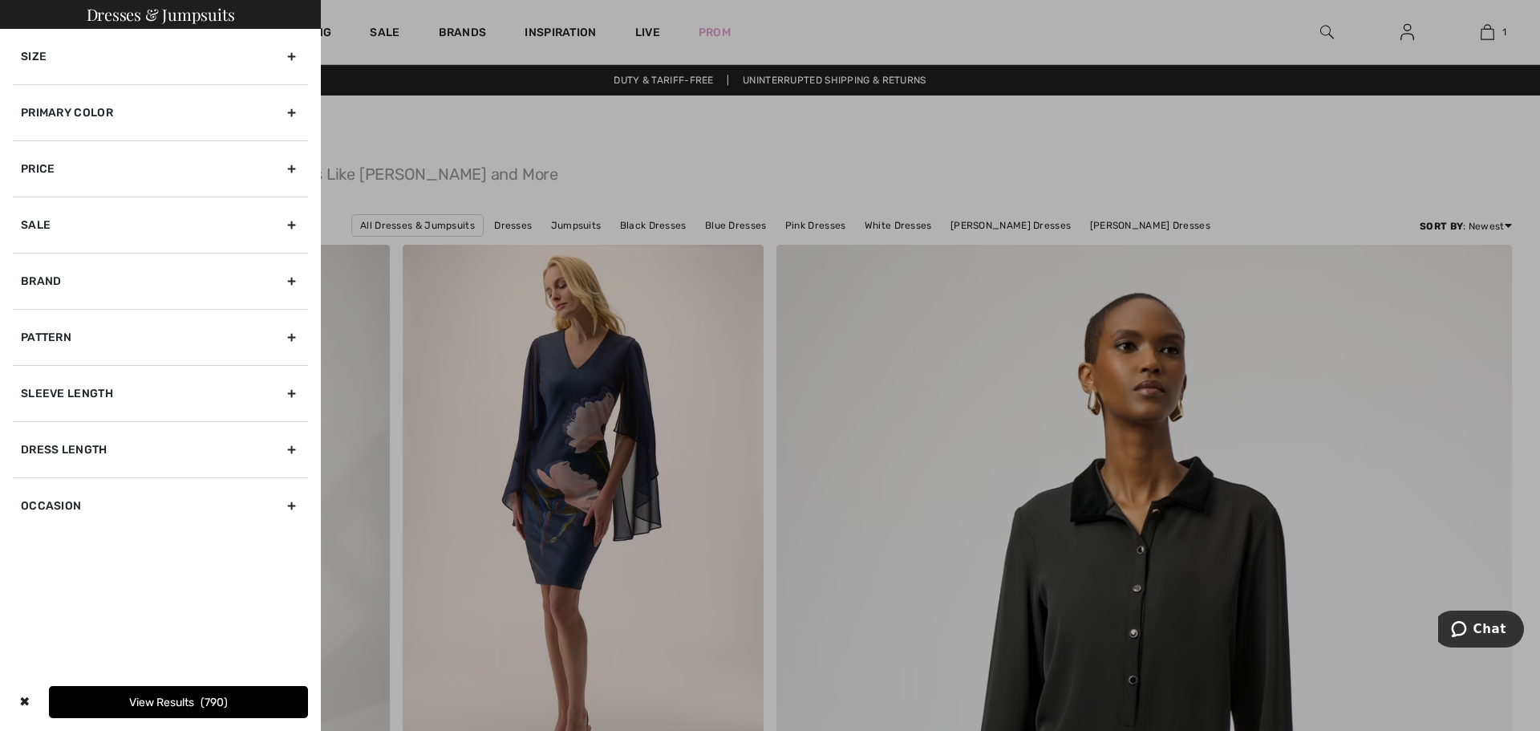
click at [182, 409] on div "Sleeve length" at bounding box center [160, 393] width 295 height 56
click at [215, 373] on div "Sleeve length" at bounding box center [160, 393] width 295 height 56
click at [192, 462] on div "Dress Length" at bounding box center [160, 449] width 295 height 56
click at [79, 545] on div "Occasion" at bounding box center [160, 558] width 295 height 56
click at [519, 125] on div at bounding box center [770, 365] width 1540 height 731
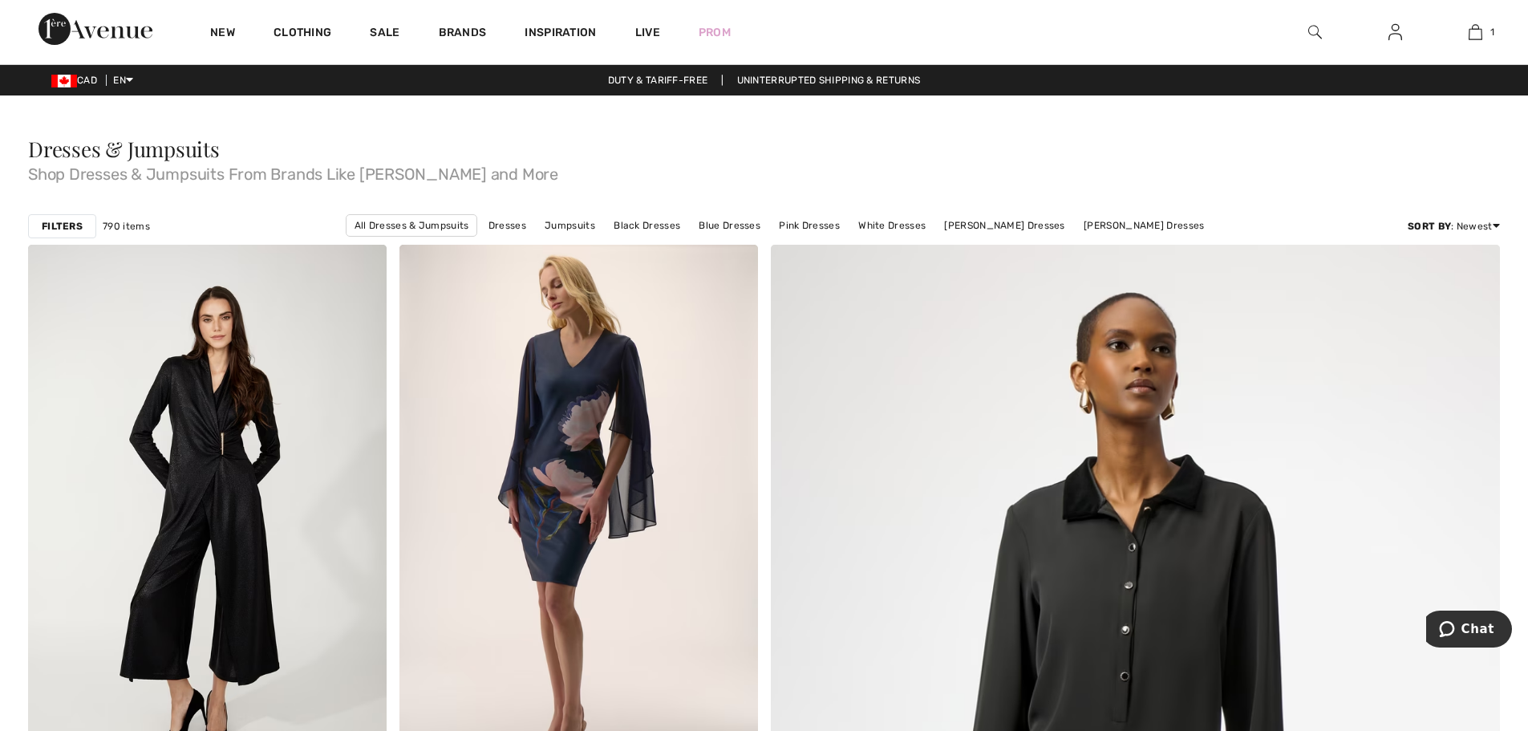
click at [387, 111] on div at bounding box center [764, 107] width 1472 height 24
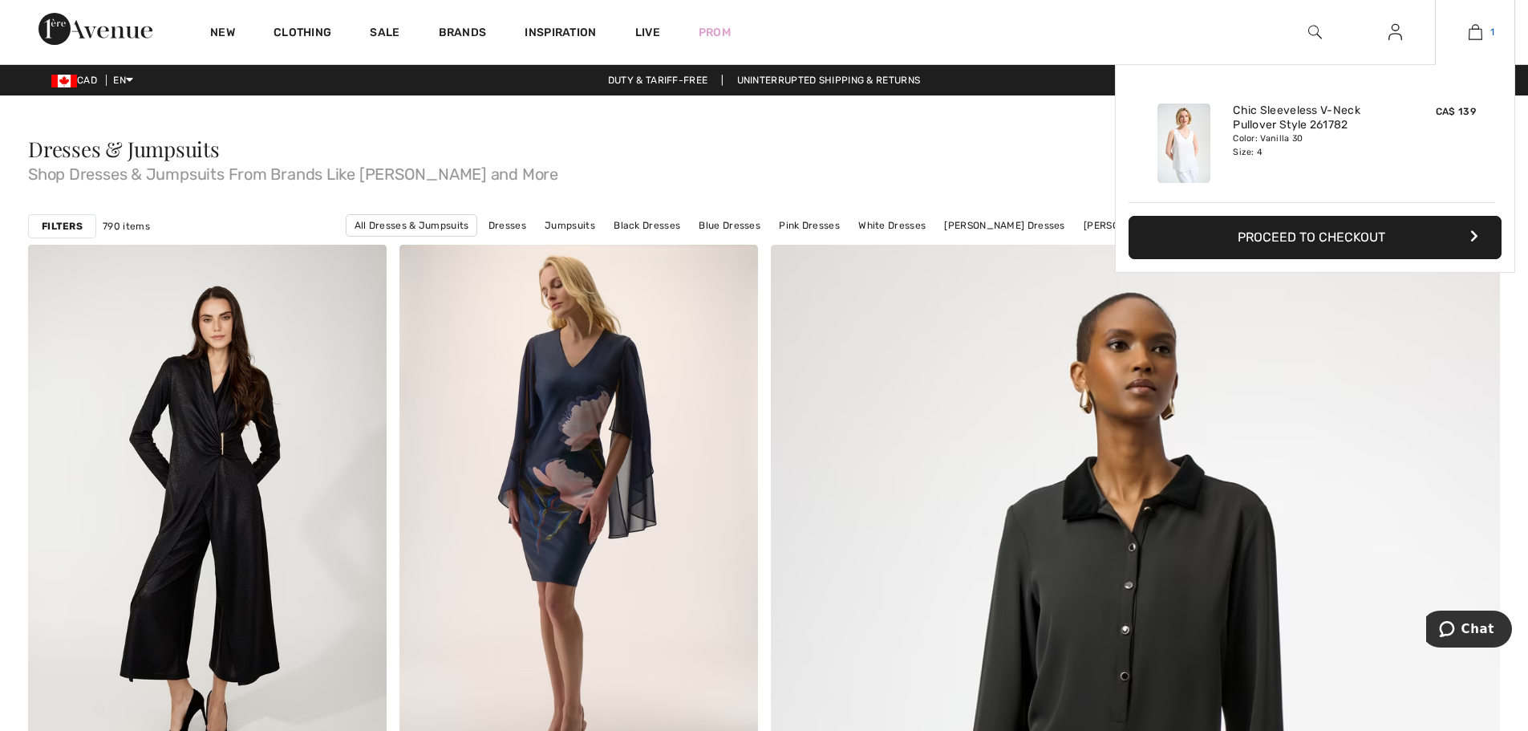
click at [1490, 39] on link "1" at bounding box center [1475, 31] width 79 height 19
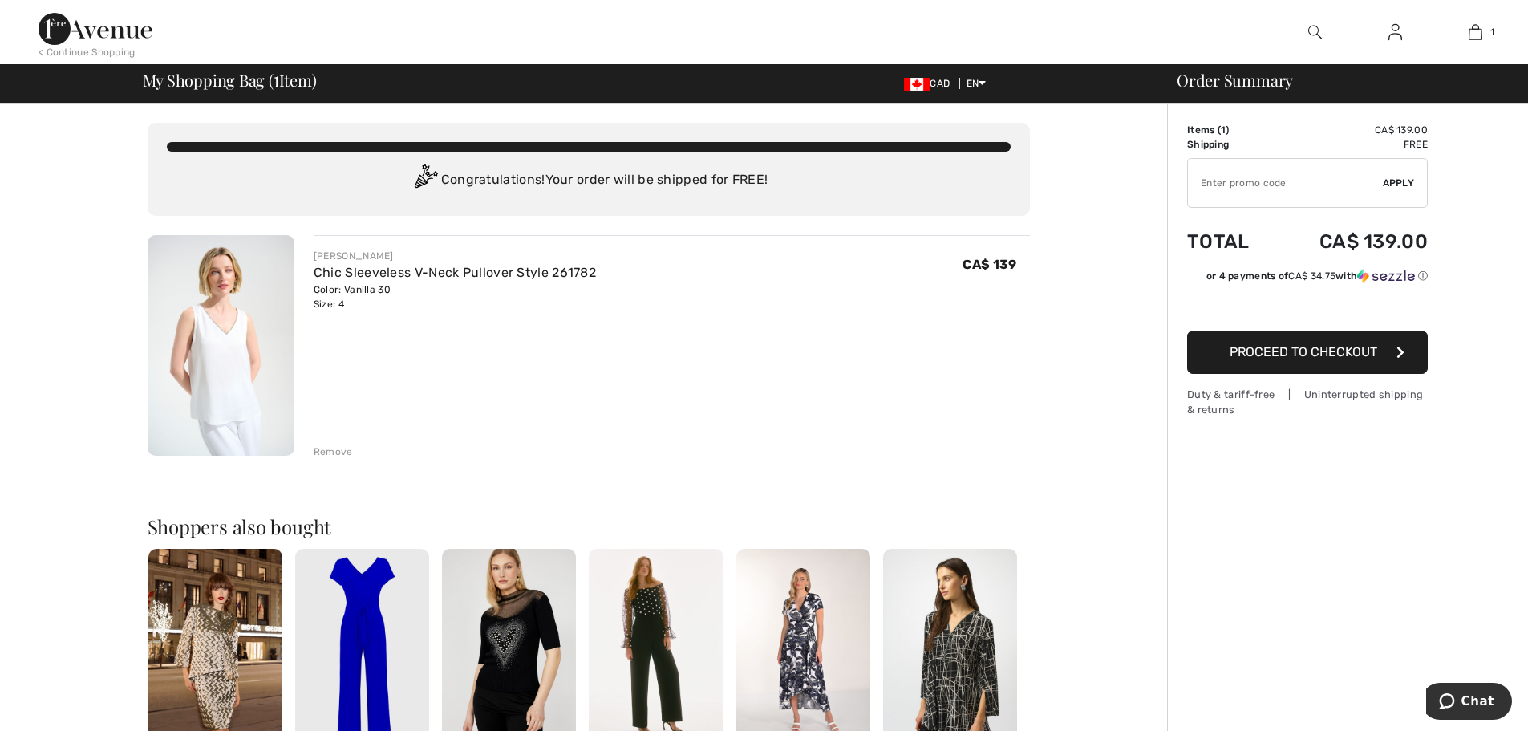
click at [314, 457] on div "Remove" at bounding box center [333, 451] width 39 height 14
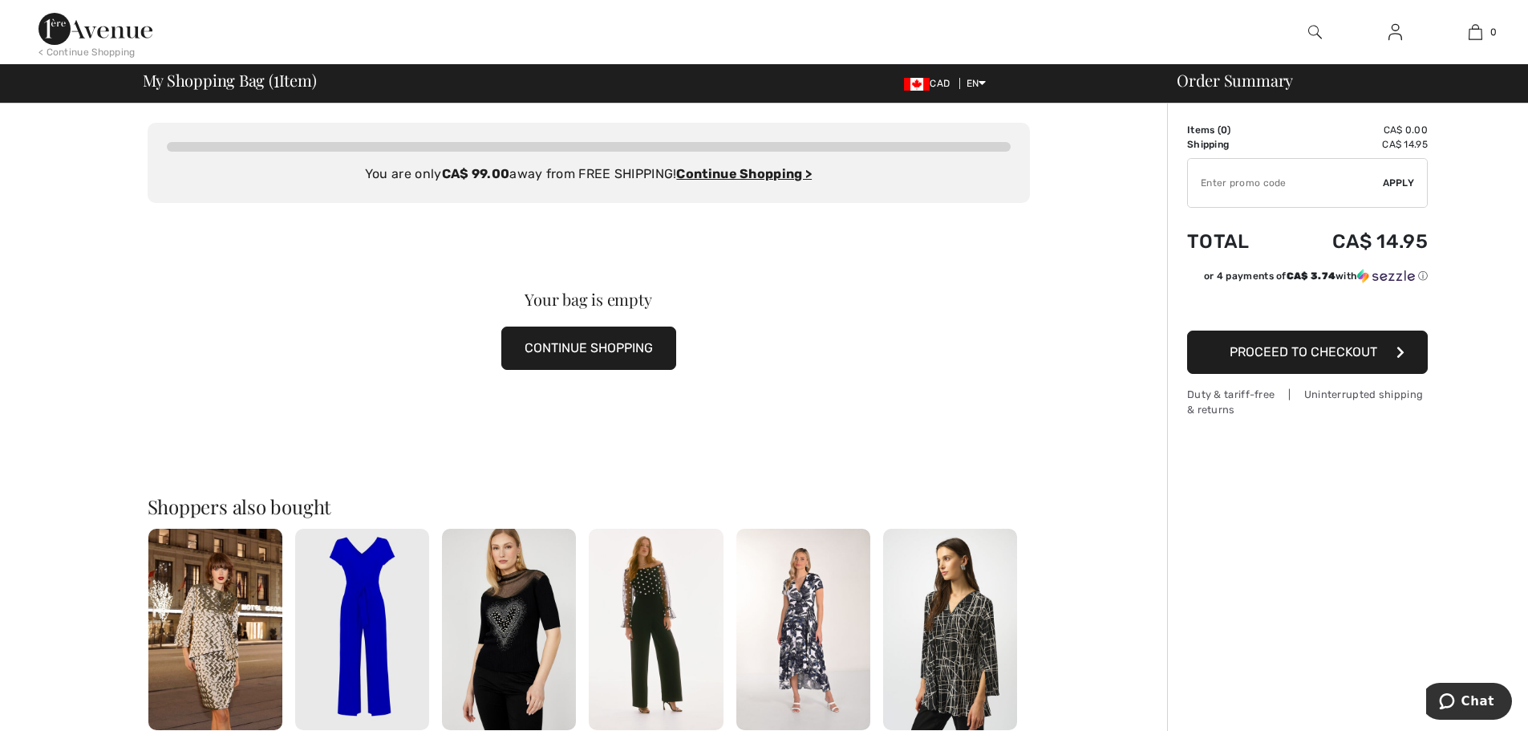
click at [1393, 41] on img at bounding box center [1395, 31] width 14 height 19
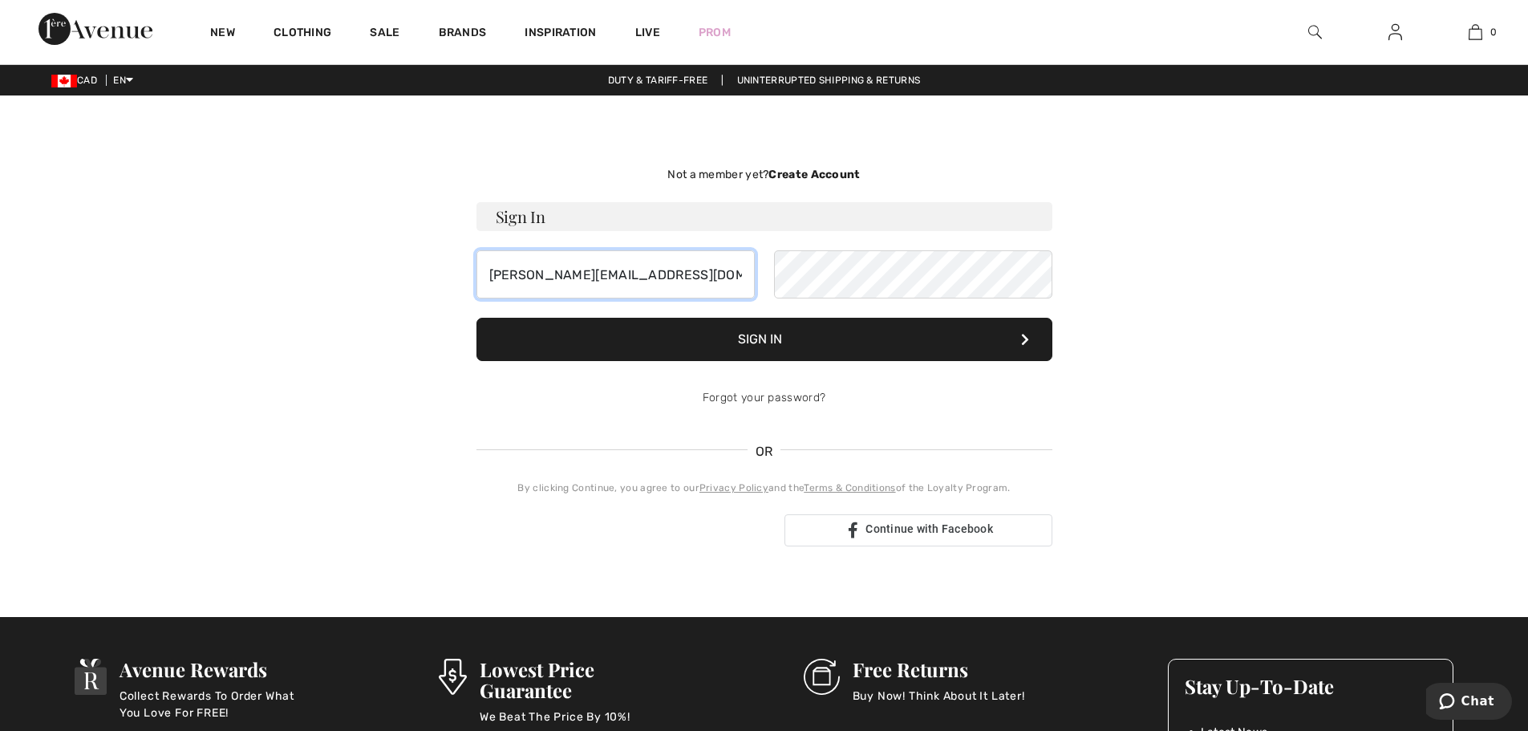
click at [671, 279] on input "[PERSON_NAME][EMAIL_ADDRESS][DOMAIN_NAME]" at bounding box center [615, 274] width 278 height 48
click at [682, 279] on input "[PERSON_NAME][EMAIL_ADDRESS][DOMAIN_NAME]" at bounding box center [615, 274] width 278 height 48
paste input "[EMAIL_ADDRESS][PERSON_NAME][DOMAIN_NAME]"
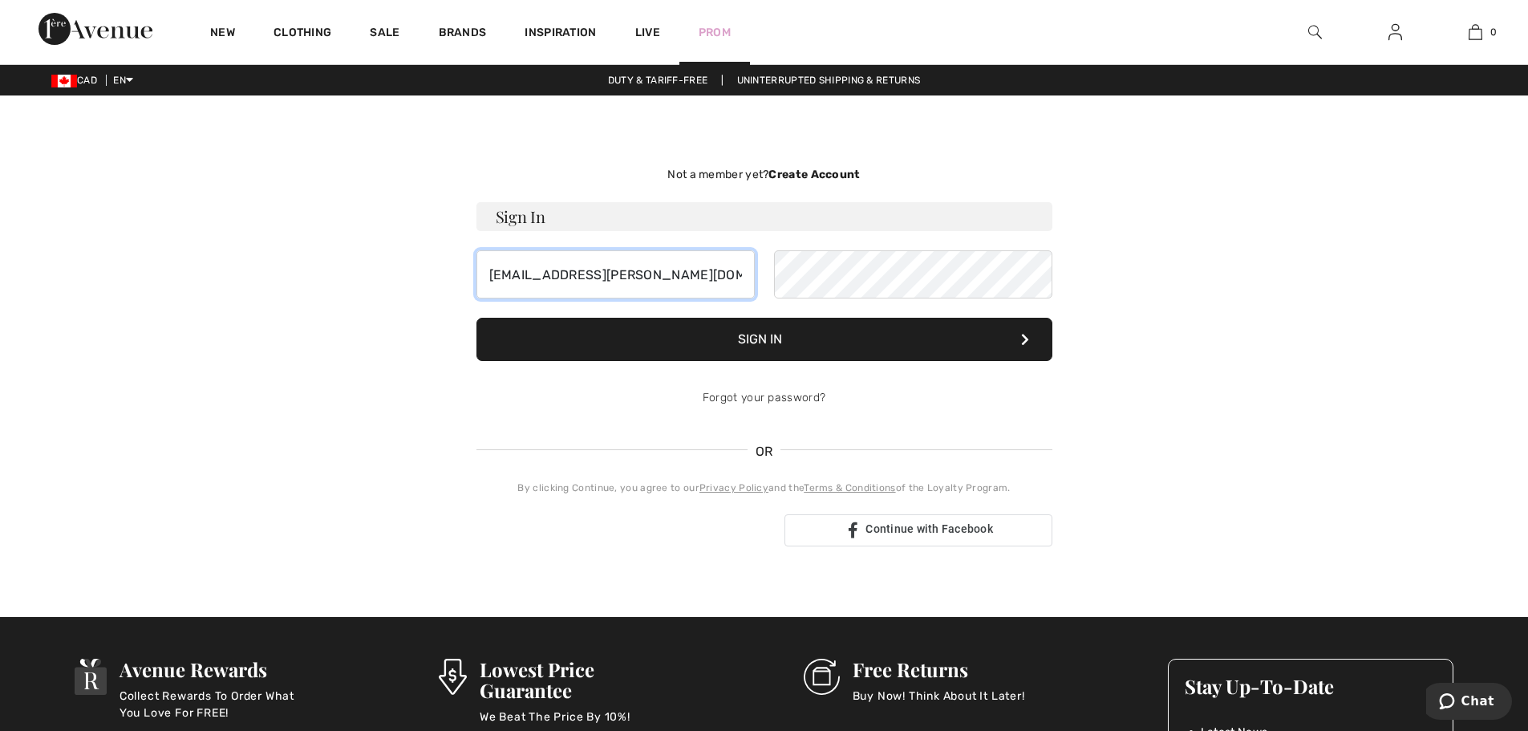
type input "[EMAIL_ADDRESS][PERSON_NAME][DOMAIN_NAME]"
click at [476, 318] on button "Sign In" at bounding box center [764, 339] width 576 height 43
